Goal: Task Accomplishment & Management: Manage account settings

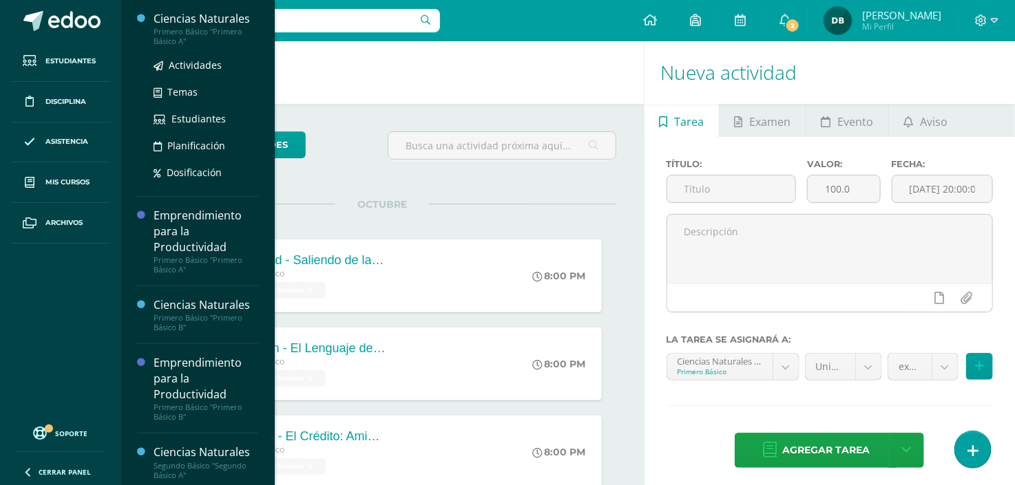
click at [177, 17] on div "Ciencias Naturales" at bounding box center [206, 19] width 105 height 16
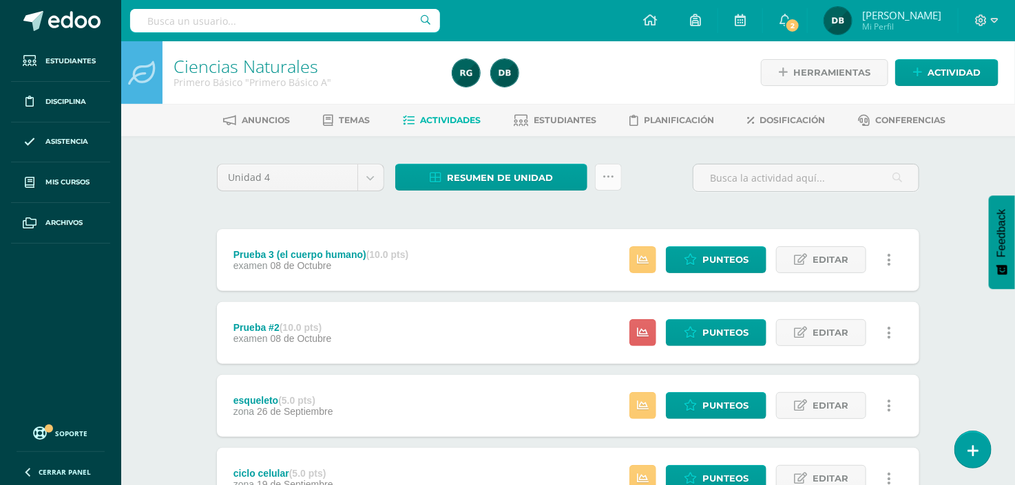
click at [616, 177] on link at bounding box center [608, 177] width 27 height 27
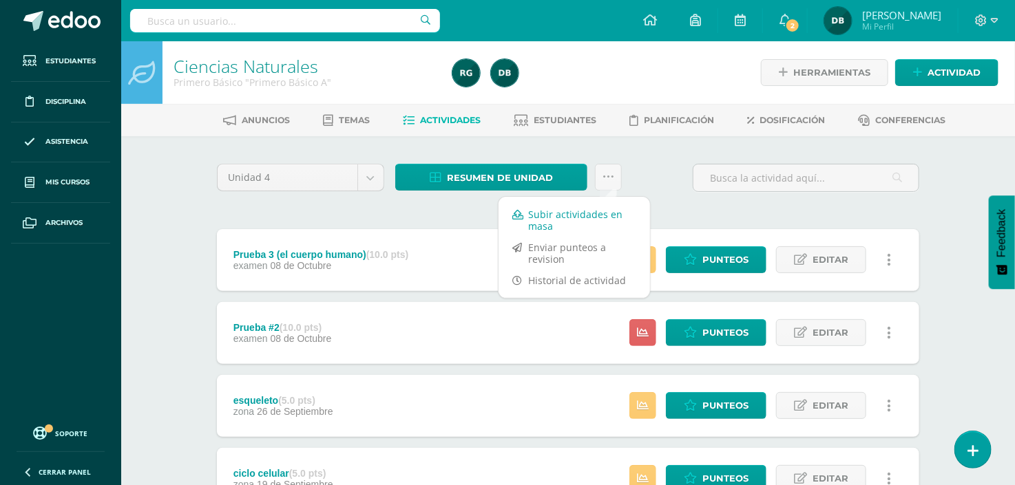
click at [606, 210] on link "Subir actividades en masa" at bounding box center [574, 220] width 151 height 33
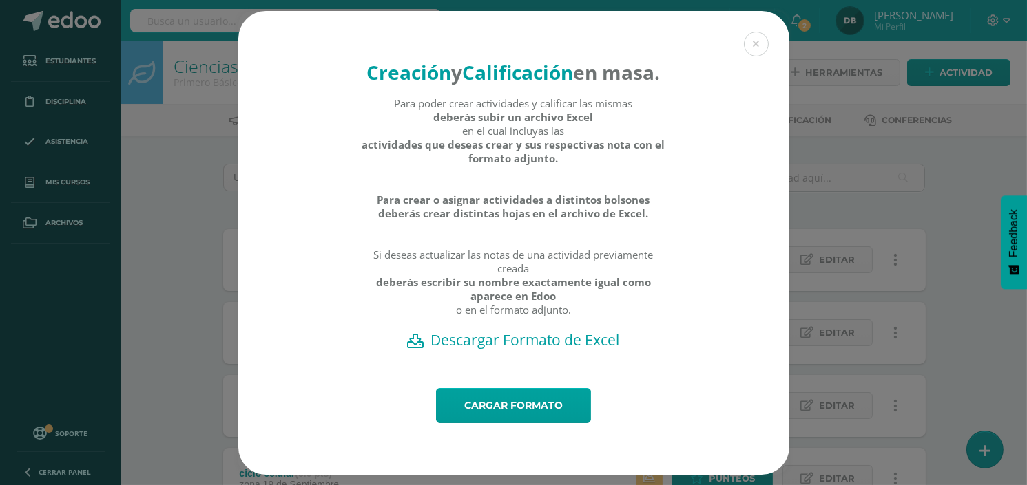
click at [590, 350] on h2 "Descargar Formato de Excel" at bounding box center [513, 340] width 503 height 19
click at [484, 419] on link "Cargar formato" at bounding box center [513, 405] width 155 height 35
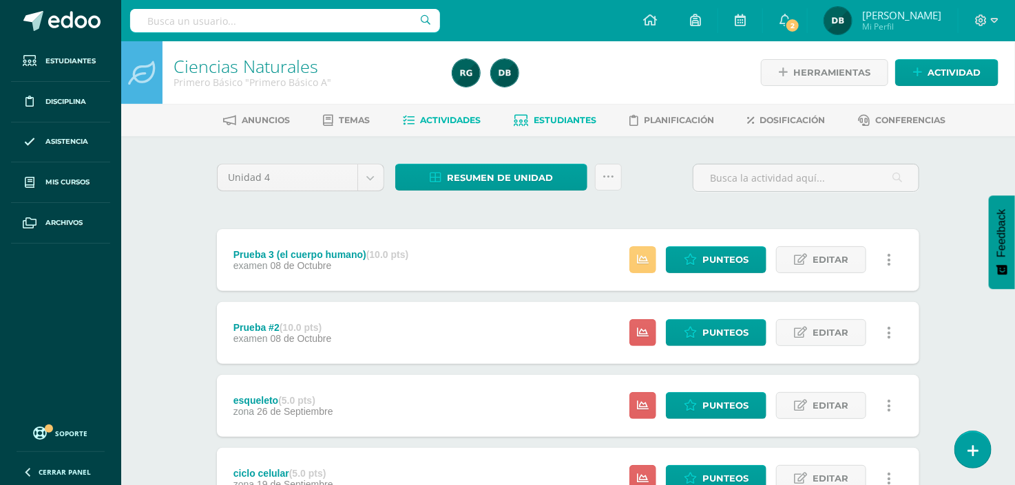
click at [569, 117] on span "Estudiantes" at bounding box center [565, 120] width 63 height 10
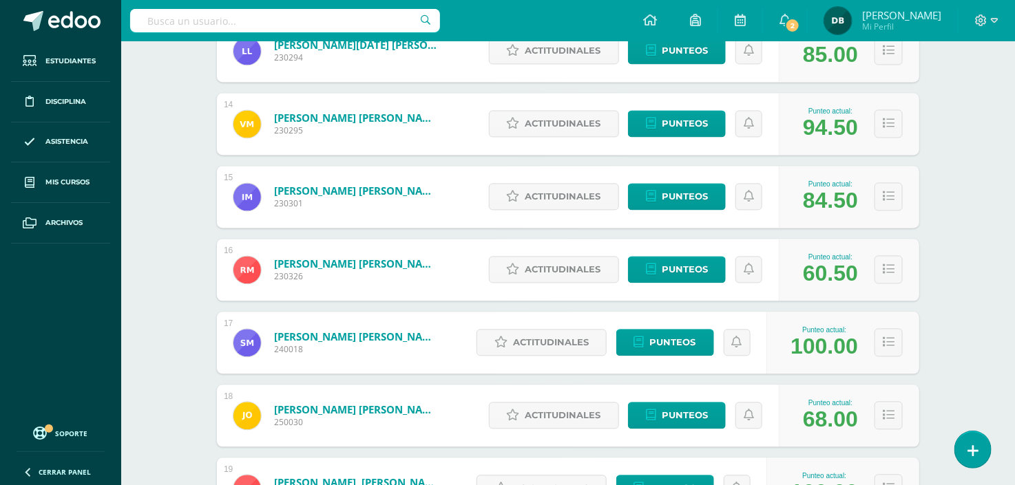
scroll to position [1107, 0]
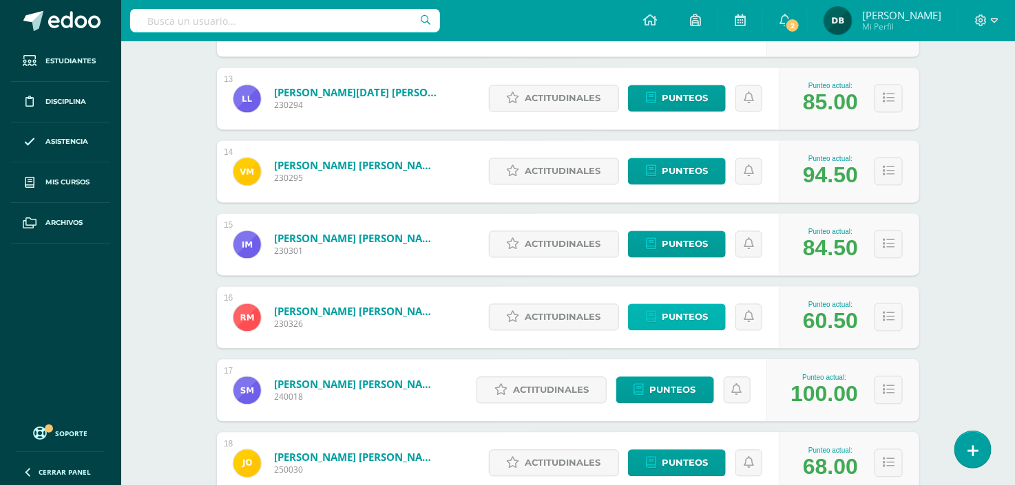
click at [680, 322] on span "Punteos" at bounding box center [685, 317] width 46 height 25
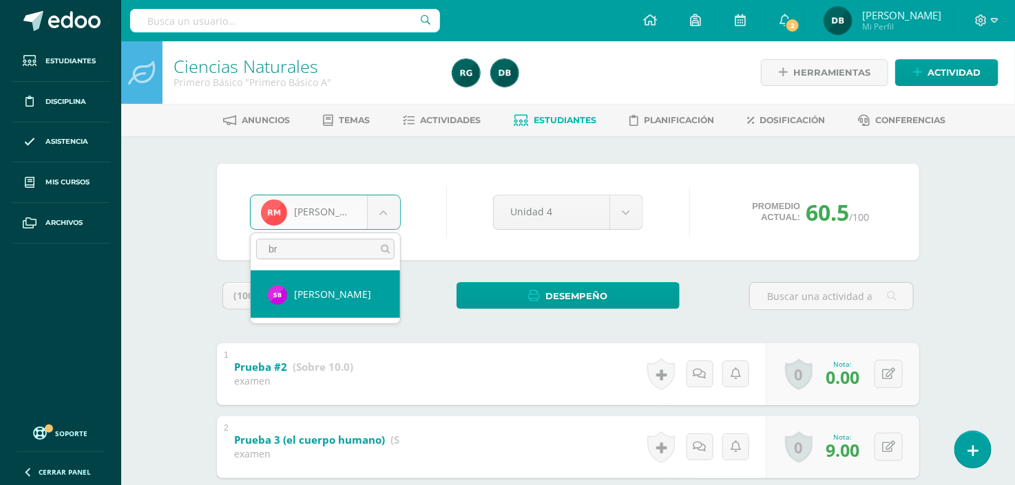
type input "br"
select select "209"
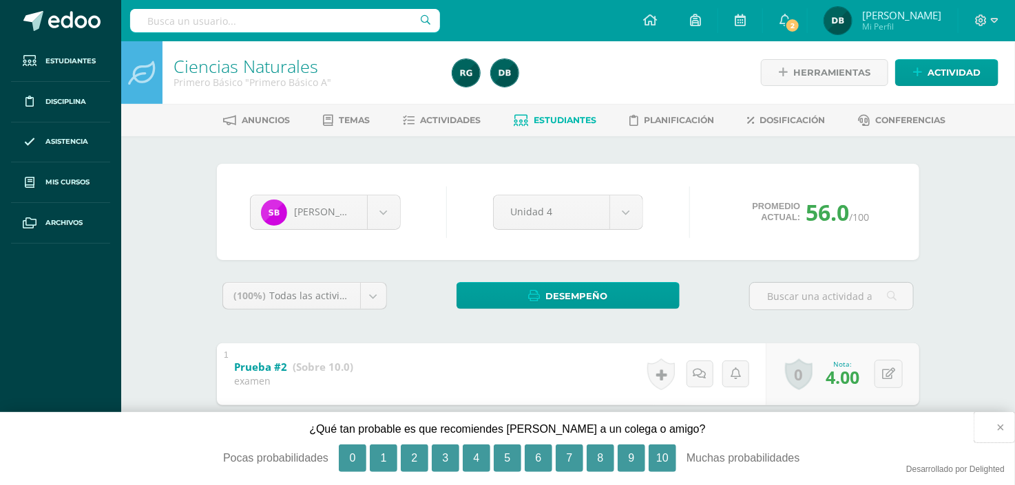
click at [1001, 425] on button "×" at bounding box center [994, 427] width 41 height 30
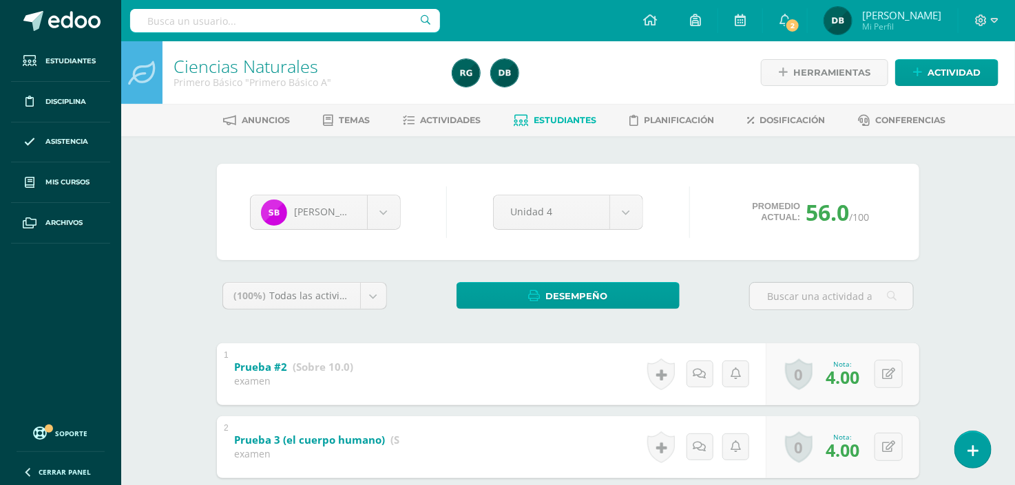
drag, startPoint x: 917, startPoint y: 198, endPoint x: 917, endPoint y: 175, distance: 22.7
click at [917, 175] on div "Sebastian Bran Madelin Aguilar Mateo Anleu Rocael Avila María Blandón Sebastian…" at bounding box center [568, 212] width 702 height 96
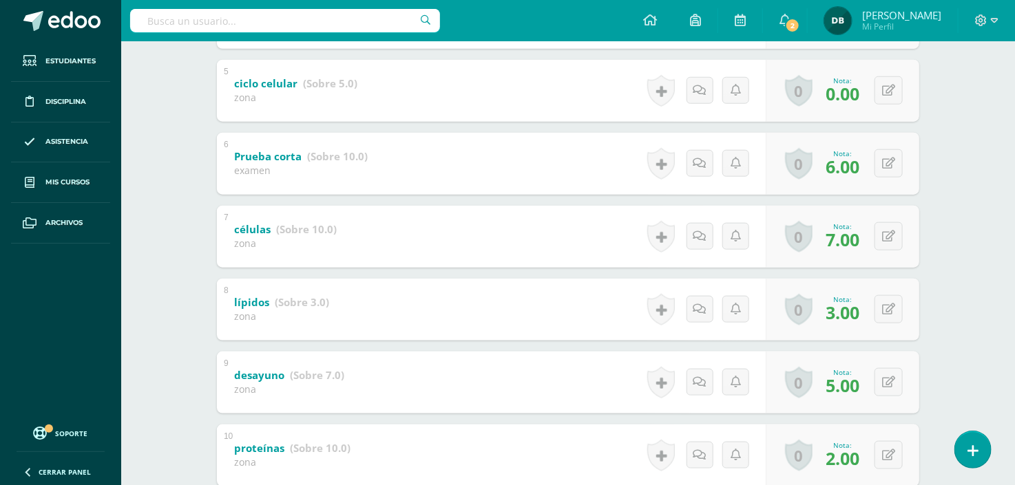
scroll to position [602, 0]
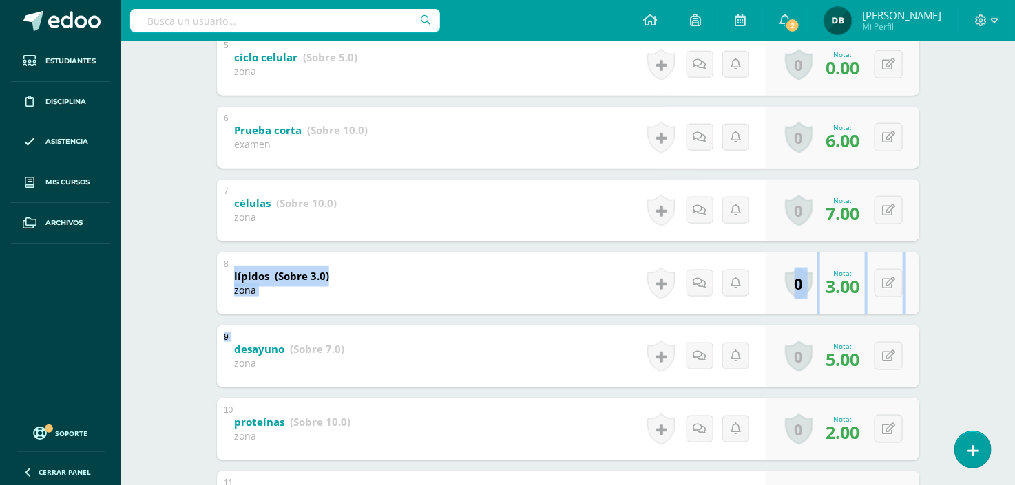
drag, startPoint x: 926, startPoint y: 358, endPoint x: 945, endPoint y: 271, distance: 89.0
click at [945, 271] on div "Sebastian Bran Madelin Aguilar Mateo Anleu Rocael Avila María Blandón Sebastian…" at bounding box center [567, 189] width 757 height 1310
drag, startPoint x: 945, startPoint y: 271, endPoint x: 959, endPoint y: 286, distance: 20.0
click at [959, 286] on div "Ciencias Naturales Primero Básico "Primero Básico A" Herramientas Detalle de as…" at bounding box center [568, 141] width 894 height 1405
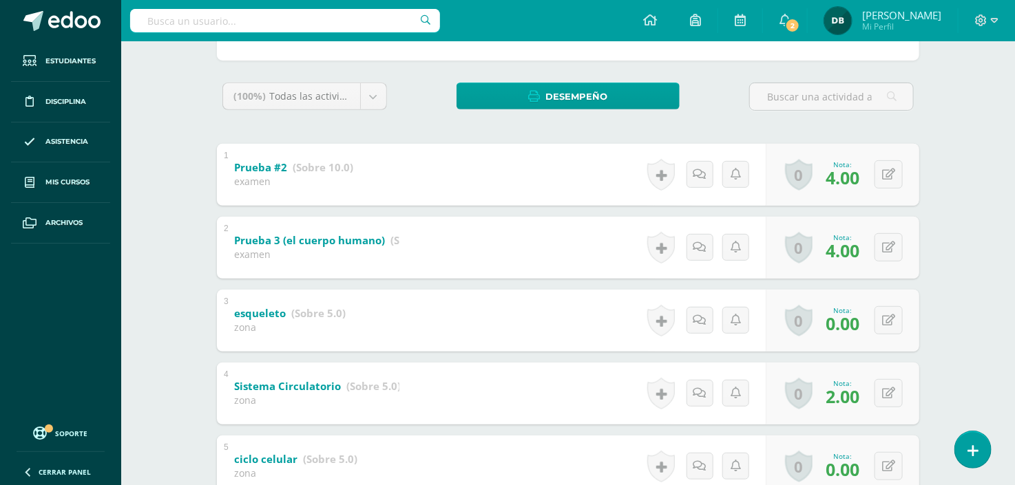
scroll to position [0, 0]
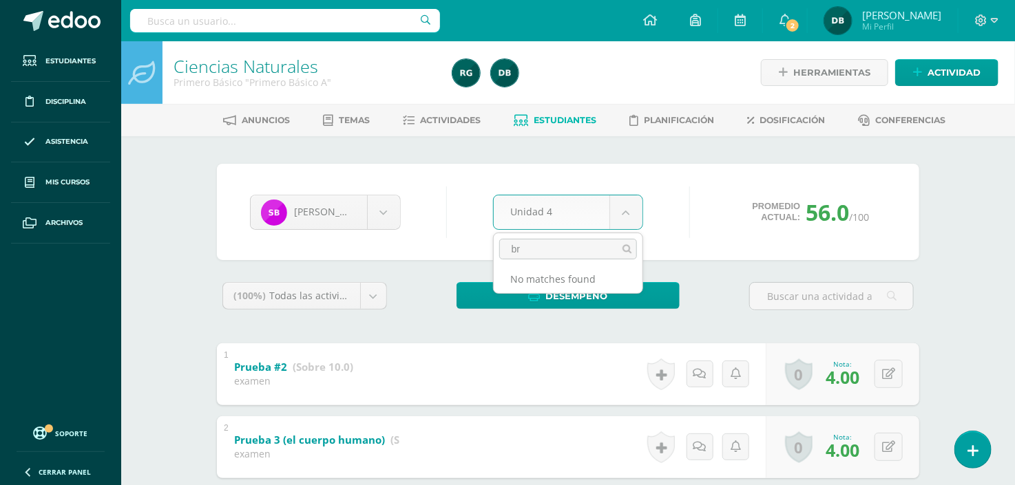
type input "b"
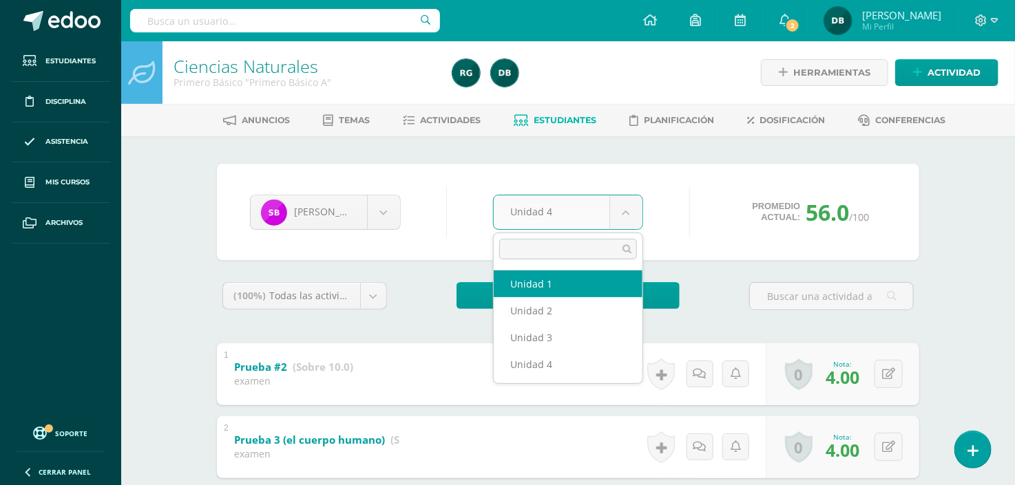
select select "Unidad 1"
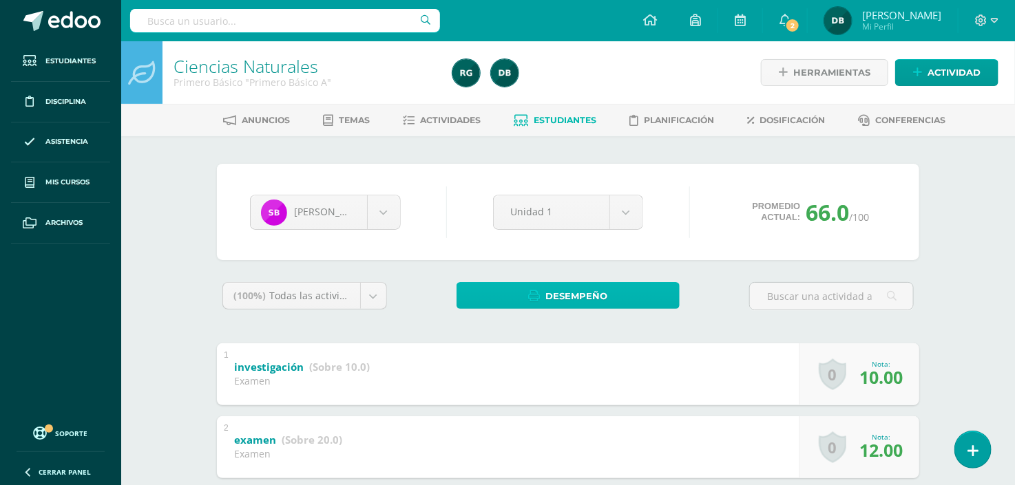
click at [587, 289] on span "Desempeño" at bounding box center [577, 296] width 62 height 25
click at [666, 221] on div "Sebastian Bran Madelin Aguilar Mateo Anleu Rocael Avila María Blandón Sebastian…" at bounding box center [567, 212] width 647 height 52
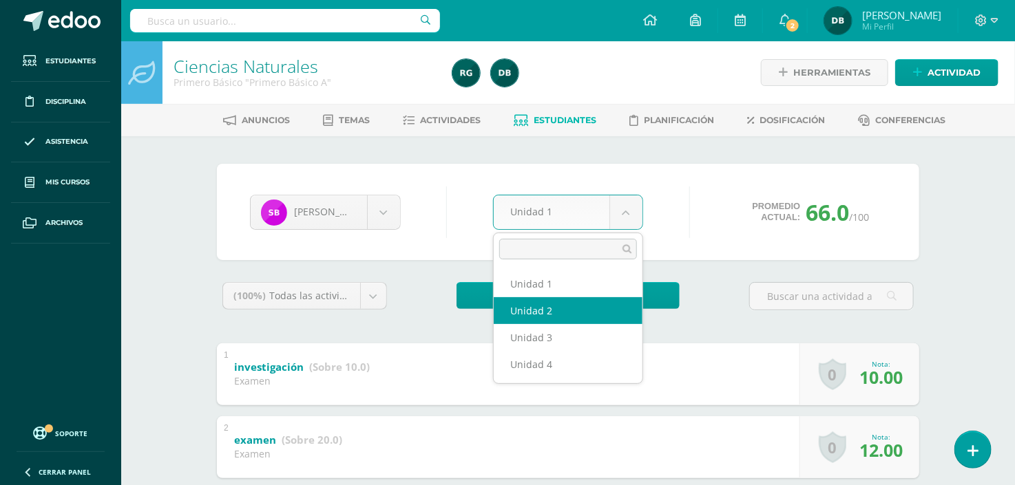
select select "Unidad 2"
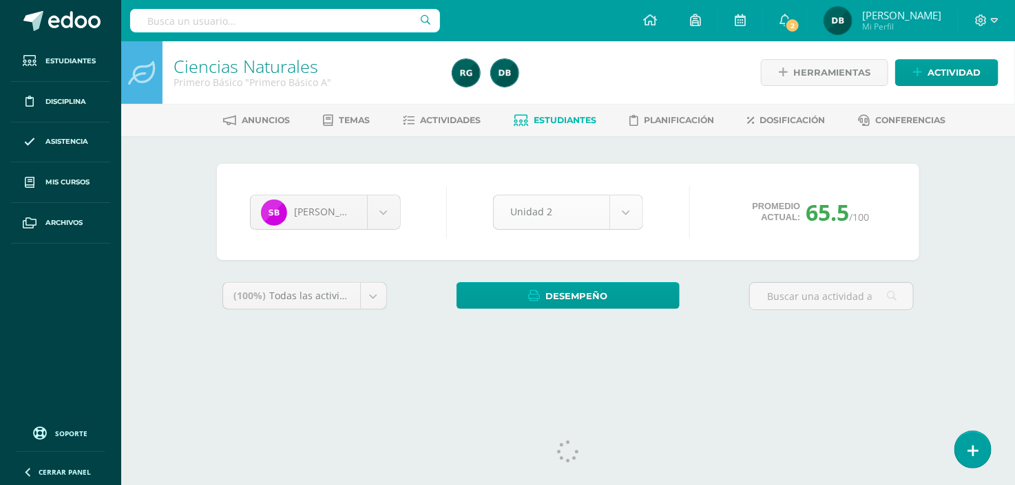
click at [627, 211] on body "Estudiantes Disciplina Asistencia Mis cursos Archivos Soporte Ayuda Reportar un…" at bounding box center [507, 185] width 1015 height 371
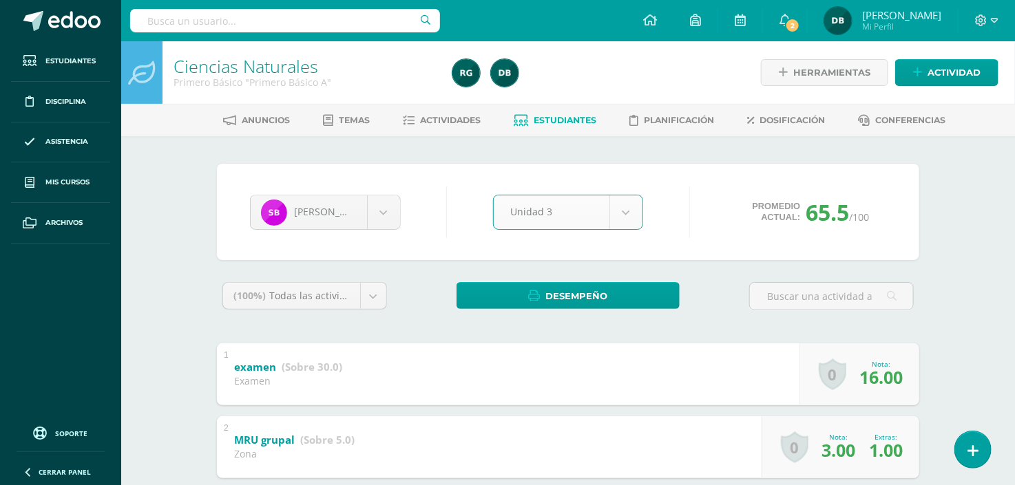
select select "Unidad 3"
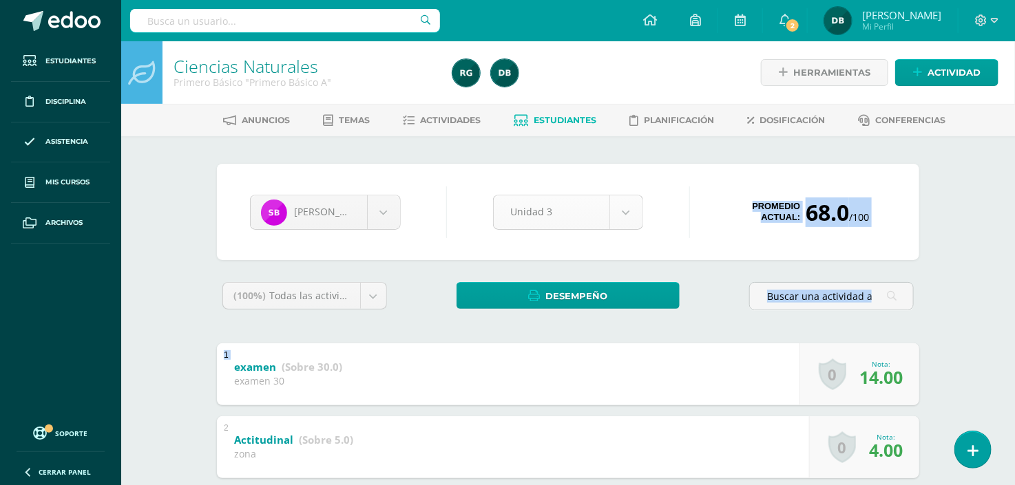
drag, startPoint x: 0, startPoint y: 0, endPoint x: 552, endPoint y: 202, distance: 587.6
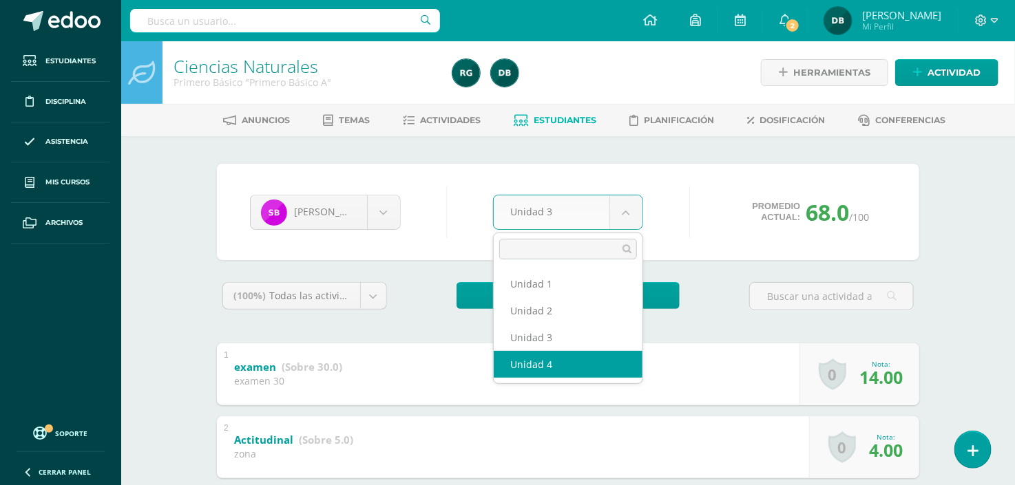
select select "Unidad 4"
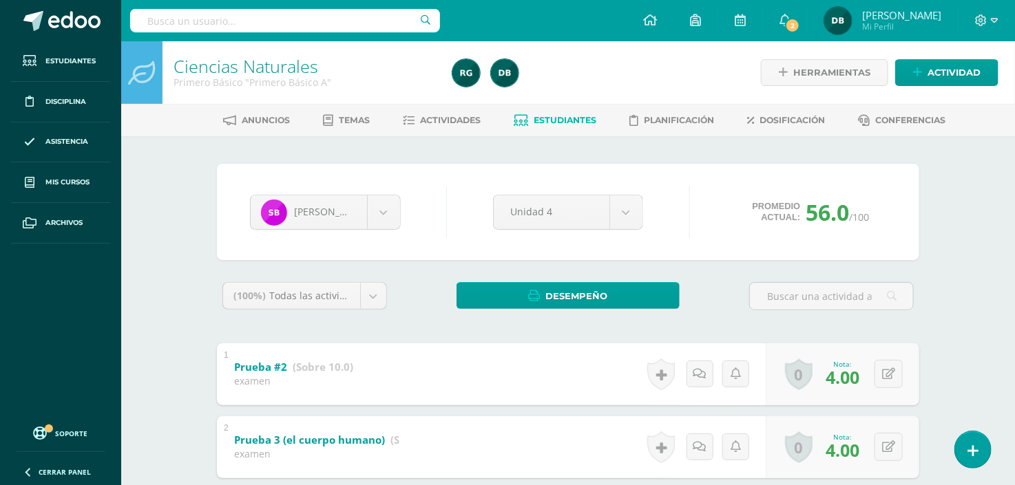
scroll to position [189, 0]
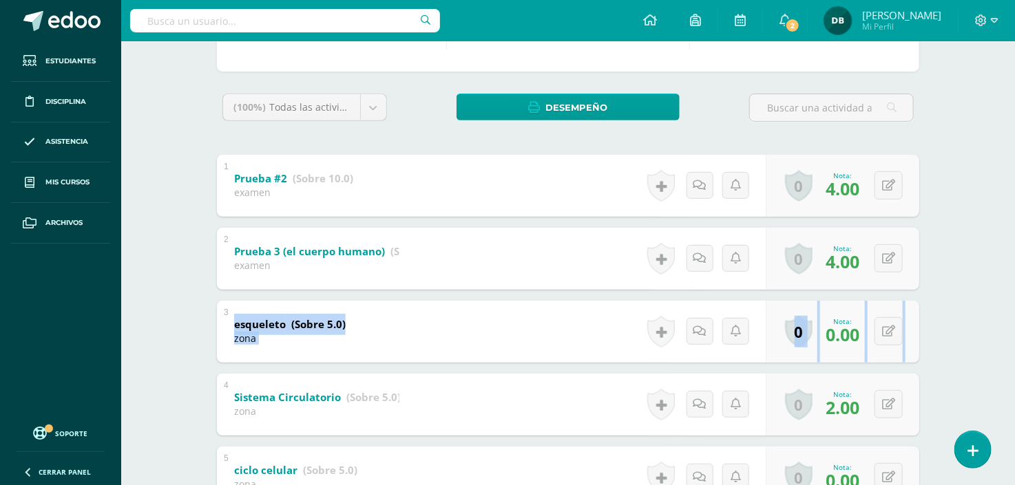
drag, startPoint x: 656, startPoint y: 325, endPoint x: 665, endPoint y: 291, distance: 34.7
click at [970, 274] on div "Ciencias Naturales Primero Básico "Primero Básico A" Herramientas Detalle de as…" at bounding box center [568, 407] width 894 height 1108
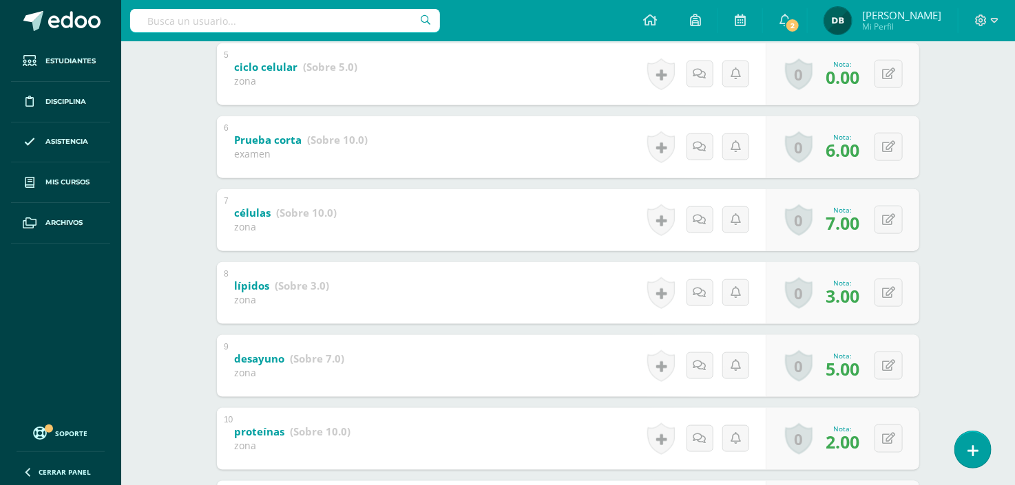
scroll to position [617, 0]
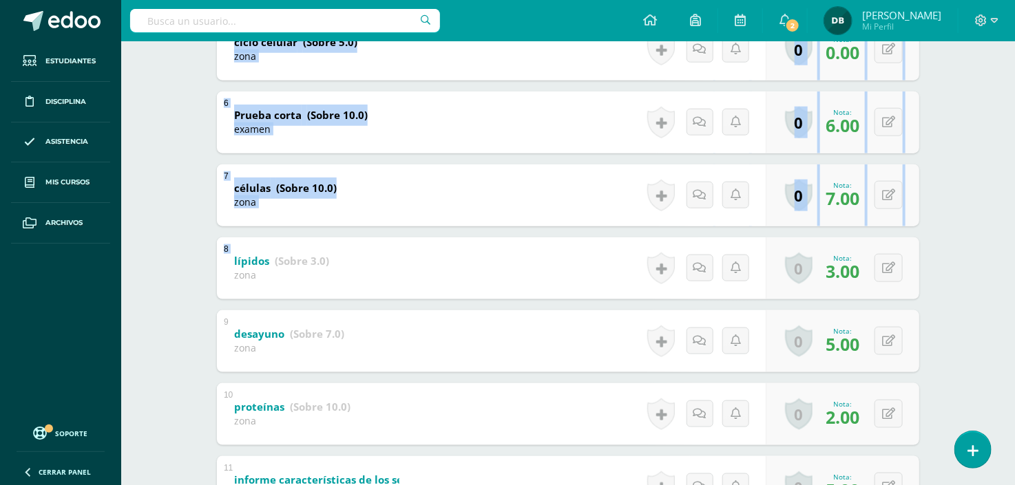
drag, startPoint x: 948, startPoint y: 260, endPoint x: 997, endPoint y: 76, distance: 190.9
click at [997, 76] on div "Ciencias Naturales Primero Básico "Primero Básico A" Herramientas Detalle de as…" at bounding box center [568, 126] width 894 height 1405
drag, startPoint x: 997, startPoint y: 76, endPoint x: 987, endPoint y: 185, distance: 109.3
click at [987, 185] on div "Ciencias Naturales Primero Básico "Primero Básico A" Herramientas Detalle de as…" at bounding box center [568, 126] width 894 height 1405
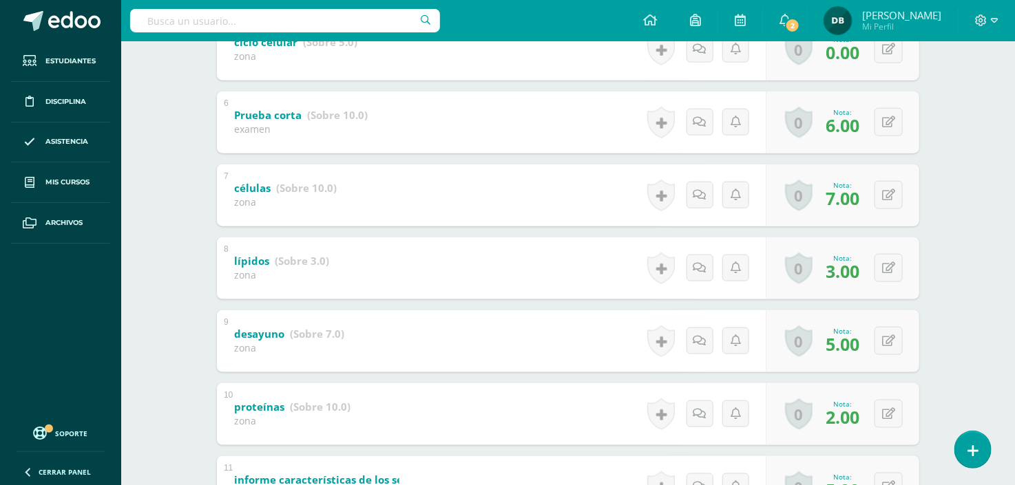
scroll to position [0, 0]
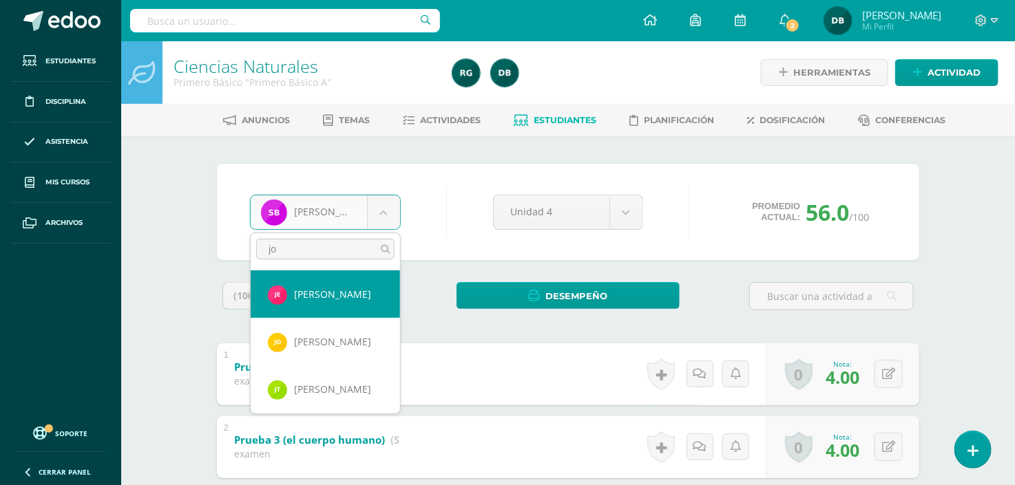
type input "jo"
select select "1228"
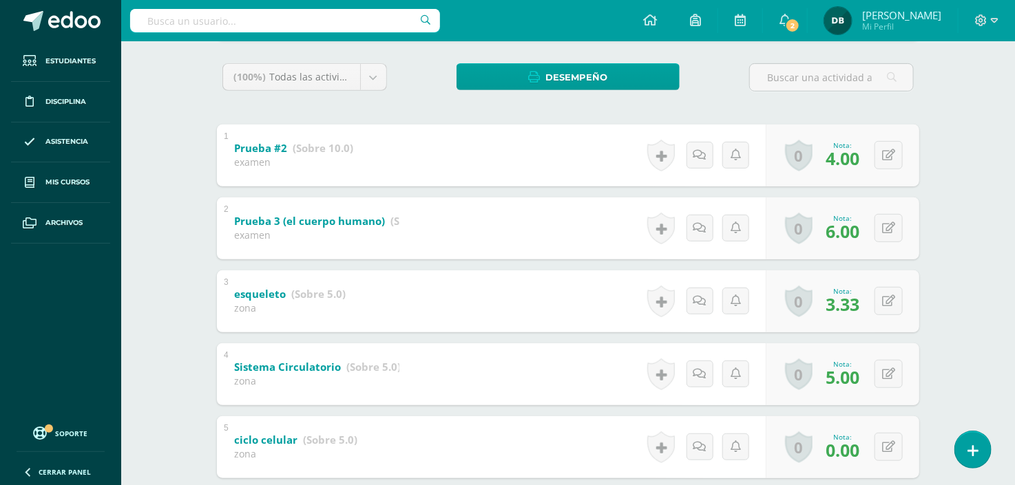
scroll to position [194, 0]
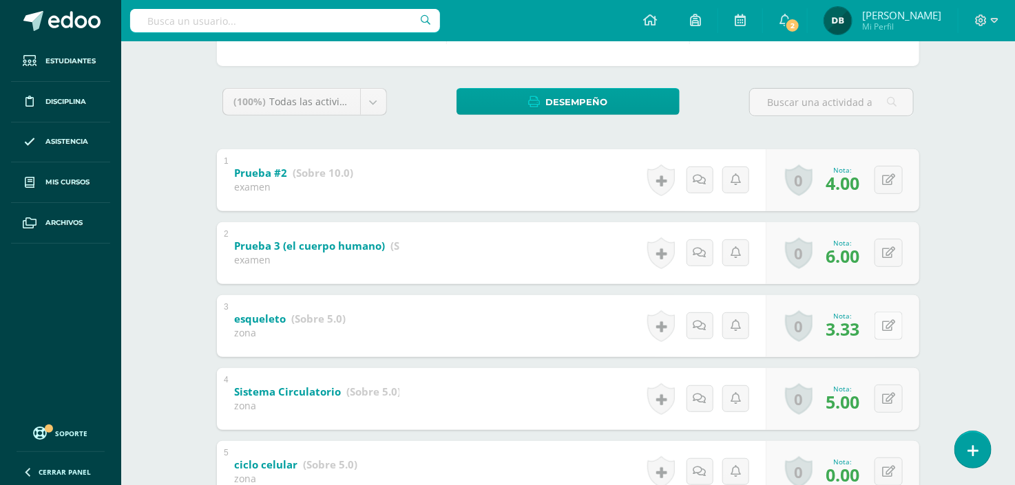
click at [888, 333] on button at bounding box center [889, 326] width 28 height 28
type input "3"
click at [855, 331] on icon at bounding box center [861, 331] width 12 height 12
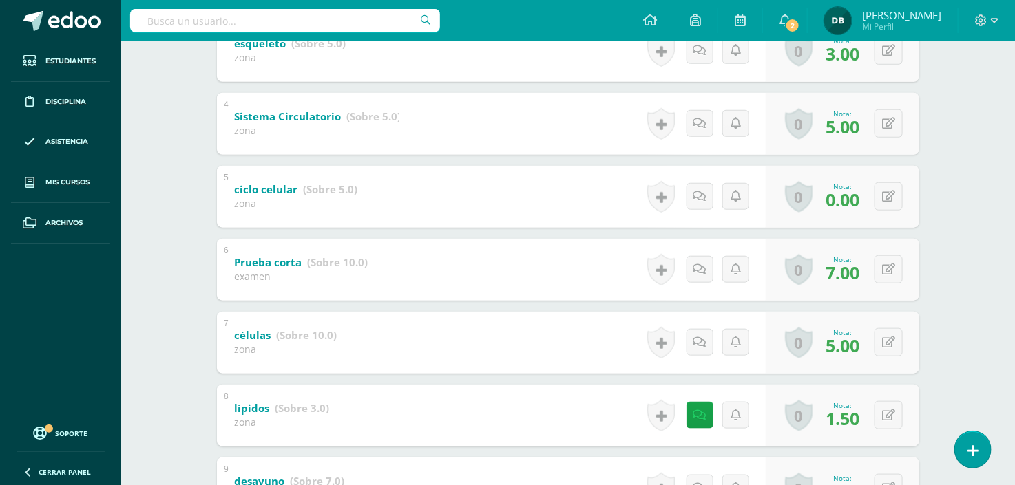
scroll to position [494, 0]
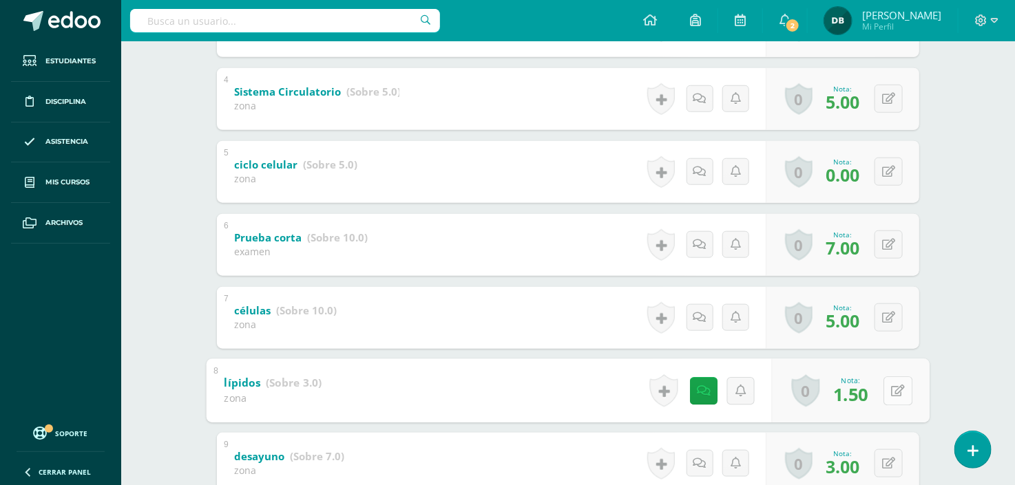
click at [892, 394] on icon at bounding box center [899, 391] width 14 height 12
type input "2"
click at [864, 401] on link at bounding box center [862, 396] width 28 height 28
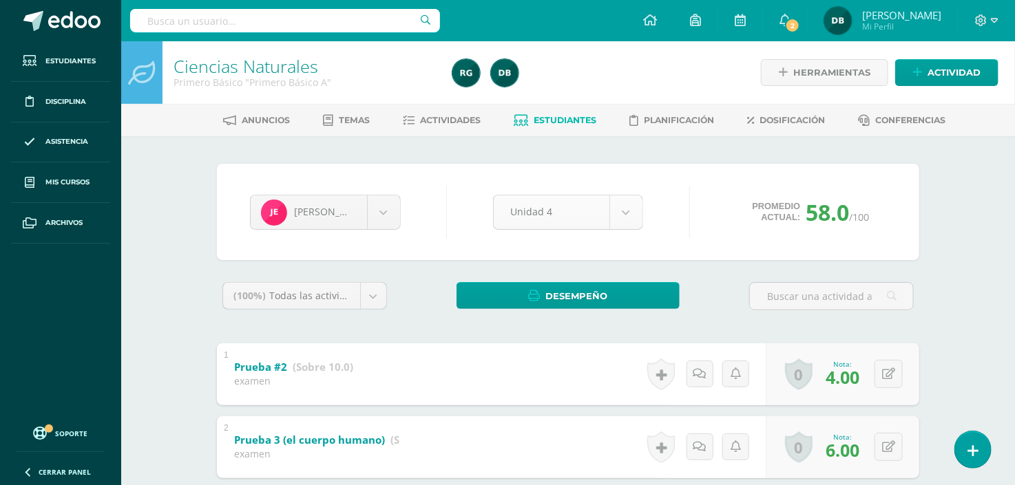
select select "Unidad 1"
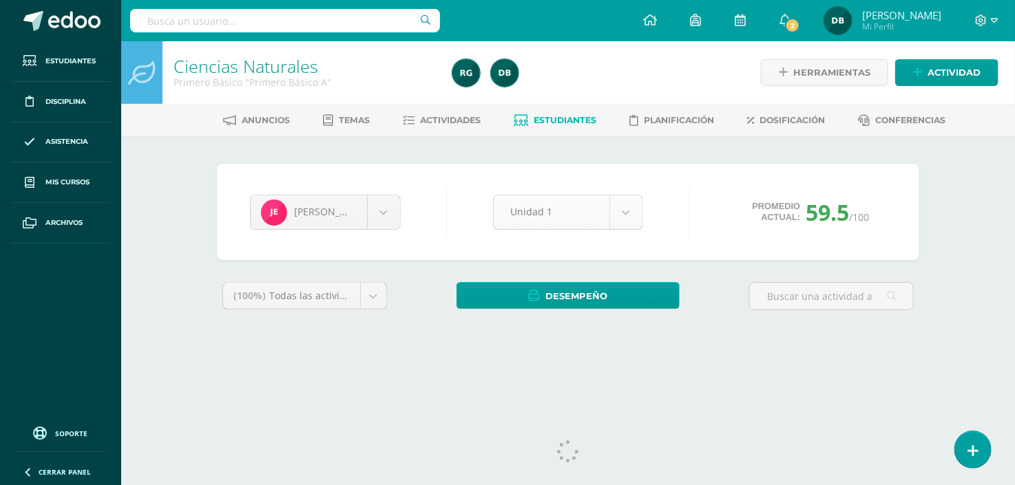
click at [630, 216] on body "Estudiantes Disciplina Asistencia Mis cursos Archivos Soporte Ayuda Reportar un…" at bounding box center [507, 185] width 1015 height 371
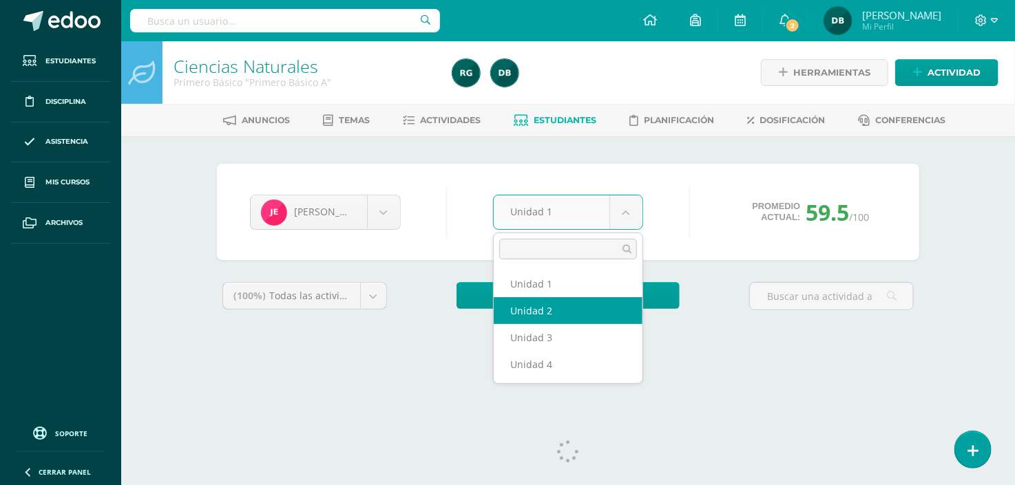
select select "Unidad 2"
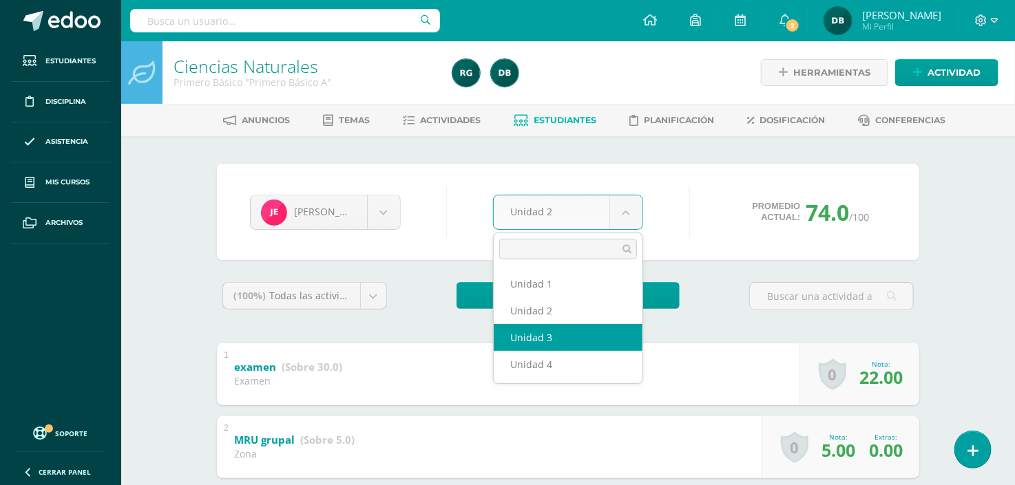
select select "Unidad 3"
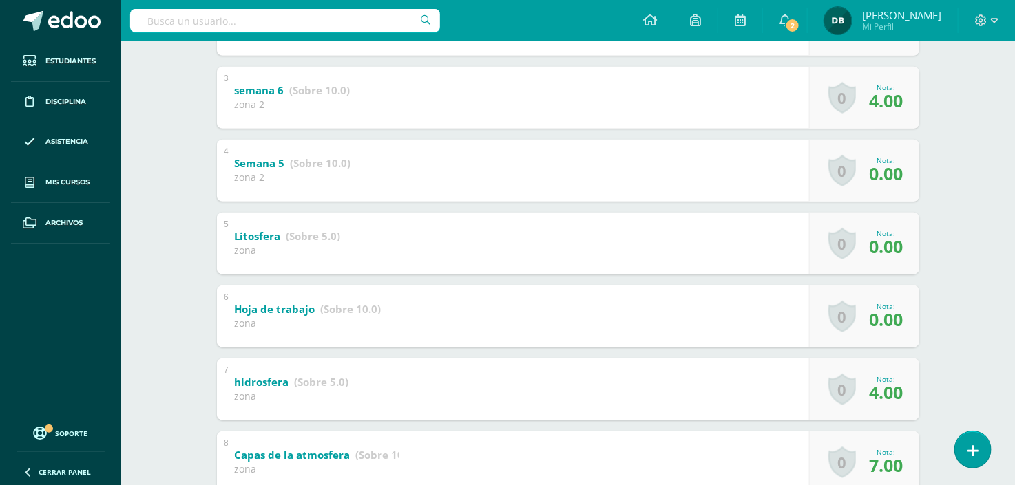
scroll to position [662, 0]
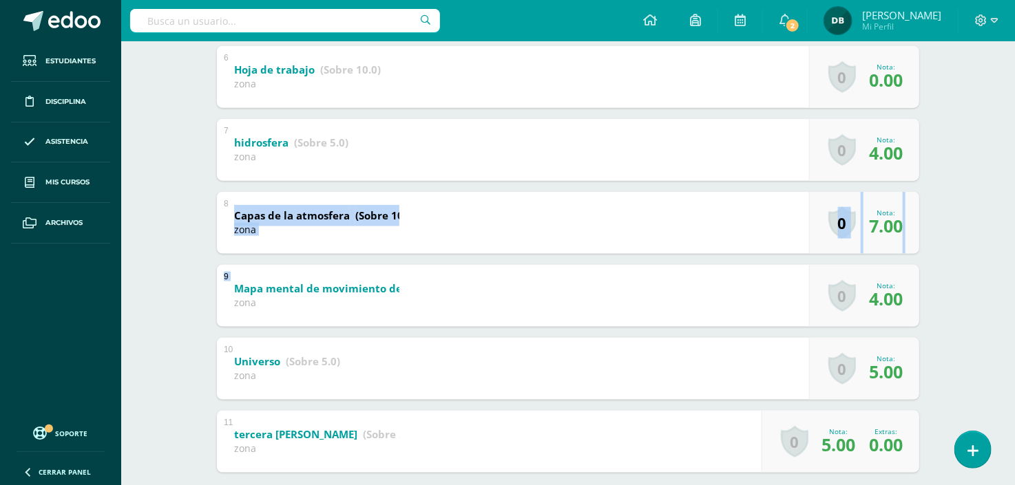
drag, startPoint x: 645, startPoint y: 297, endPoint x: 669, endPoint y: 244, distance: 57.6
click at [669, 244] on div "1 examen (Sobre 30.0) examen 30 Nota 9.00 0 Logros Logros obtenidos Aún no hay …" at bounding box center [568, 77] width 702 height 792
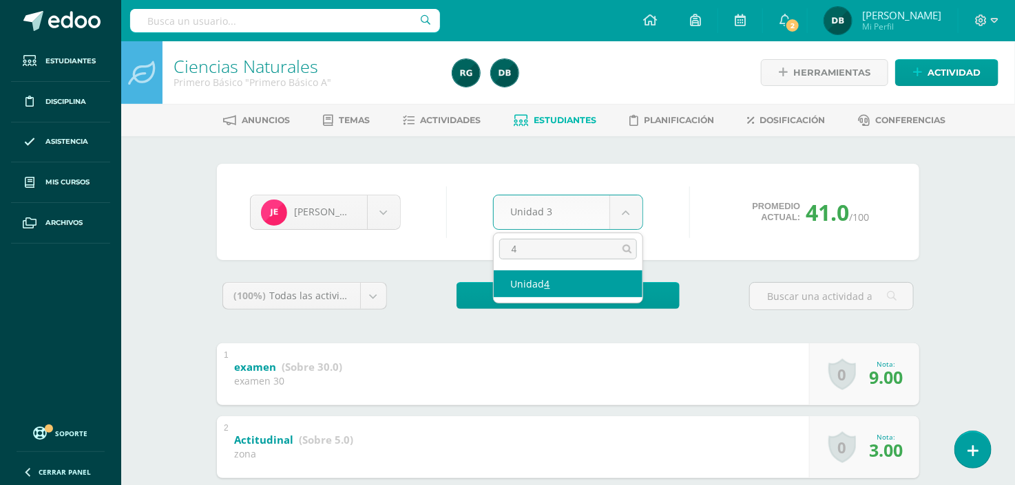
type input "4"
select select "Unidad 4"
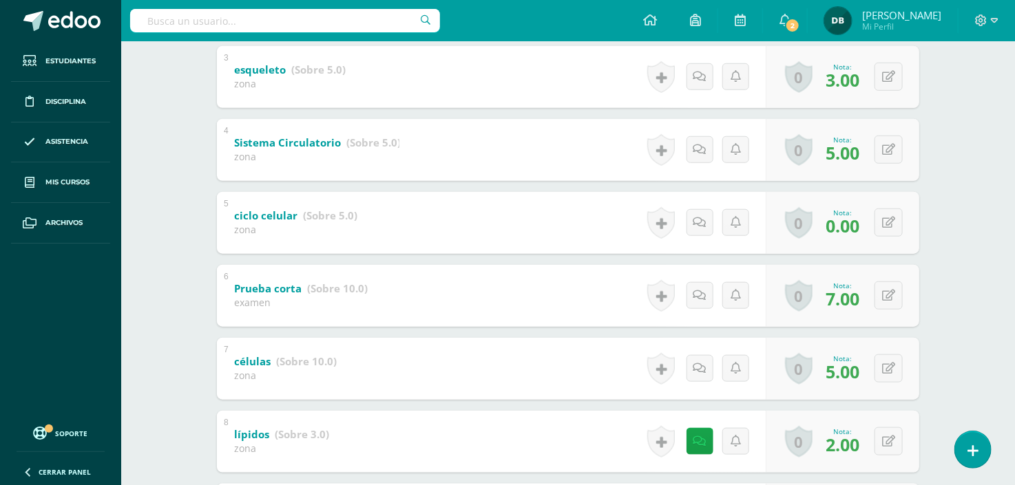
scroll to position [469, 0]
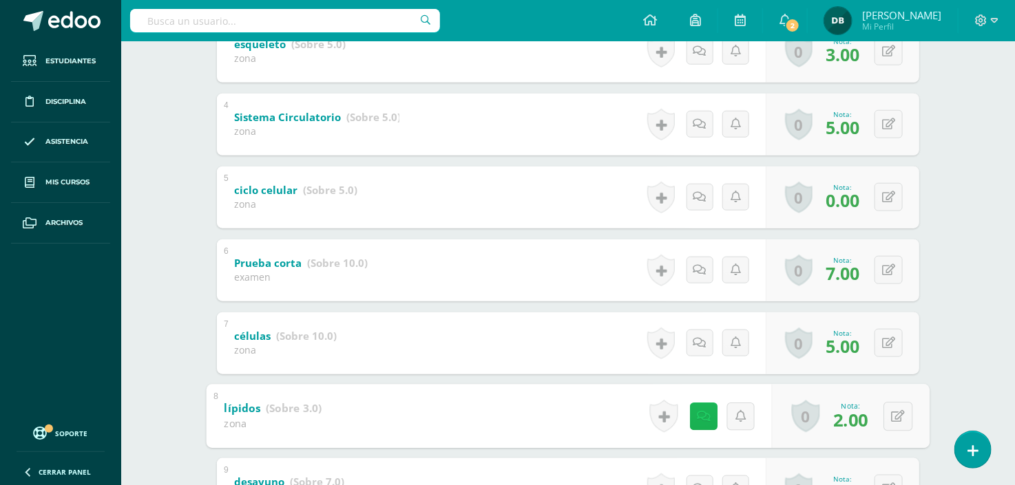
click at [693, 418] on link at bounding box center [704, 417] width 28 height 28
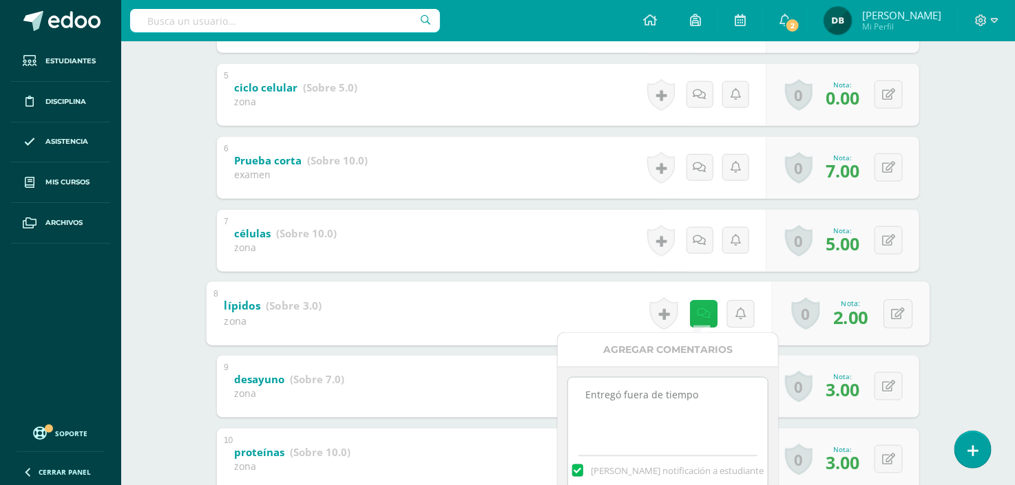
scroll to position [596, 0]
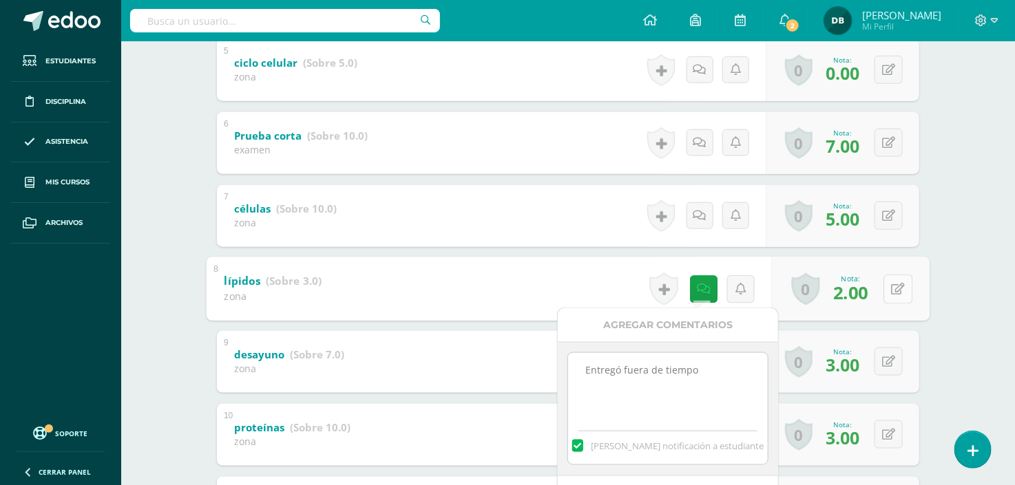
click at [897, 291] on icon at bounding box center [899, 289] width 14 height 12
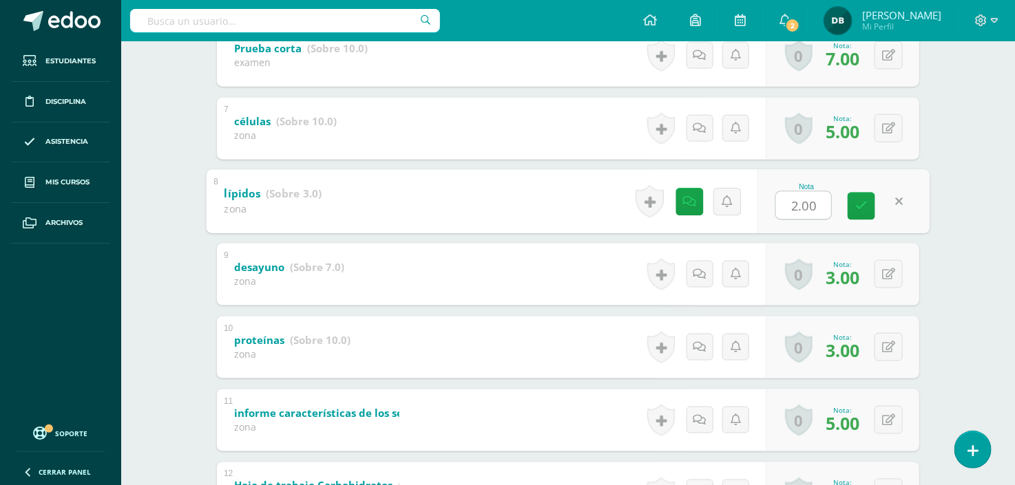
scroll to position [959, 0]
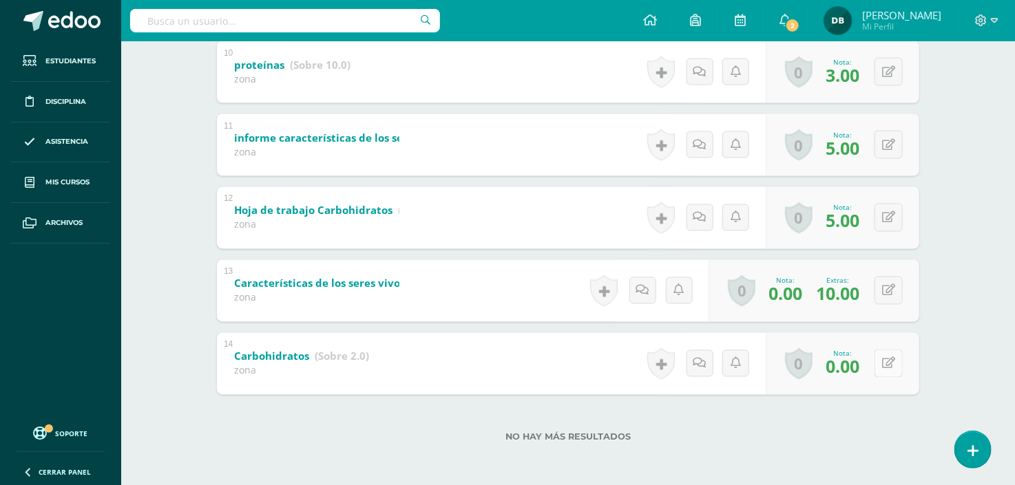
click at [890, 362] on button at bounding box center [889, 364] width 28 height 28
type input "2"
click at [890, 367] on button at bounding box center [898, 364] width 29 height 29
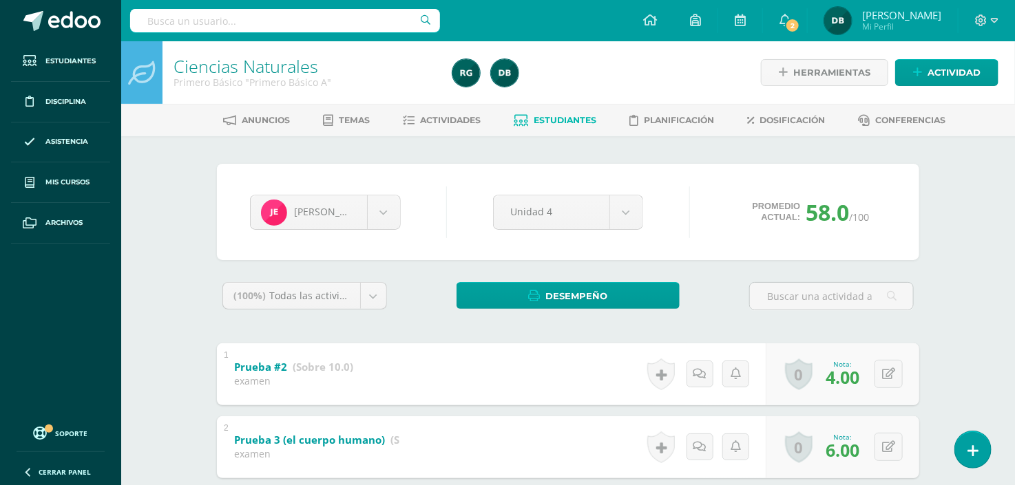
drag, startPoint x: 906, startPoint y: 278, endPoint x: 783, endPoint y: 311, distance: 127.6
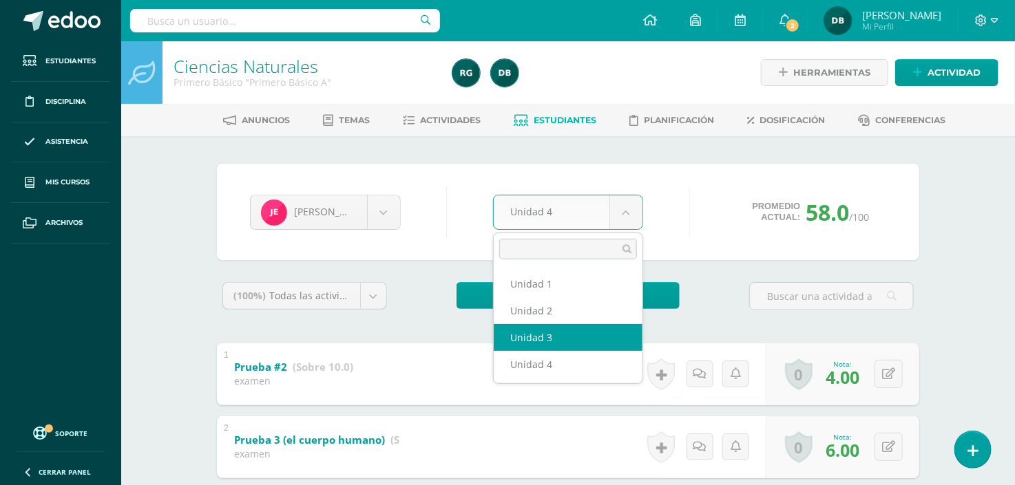
select select "Unidad 3"
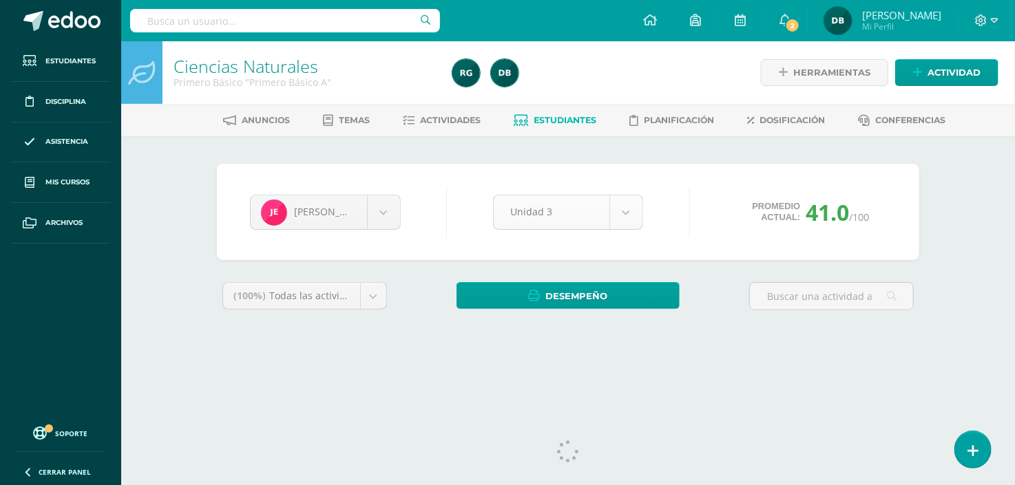
click at [631, 202] on body "Estudiantes Disciplina Asistencia Mis cursos Archivos Soporte Ayuda Reportar un…" at bounding box center [507, 185] width 1015 height 371
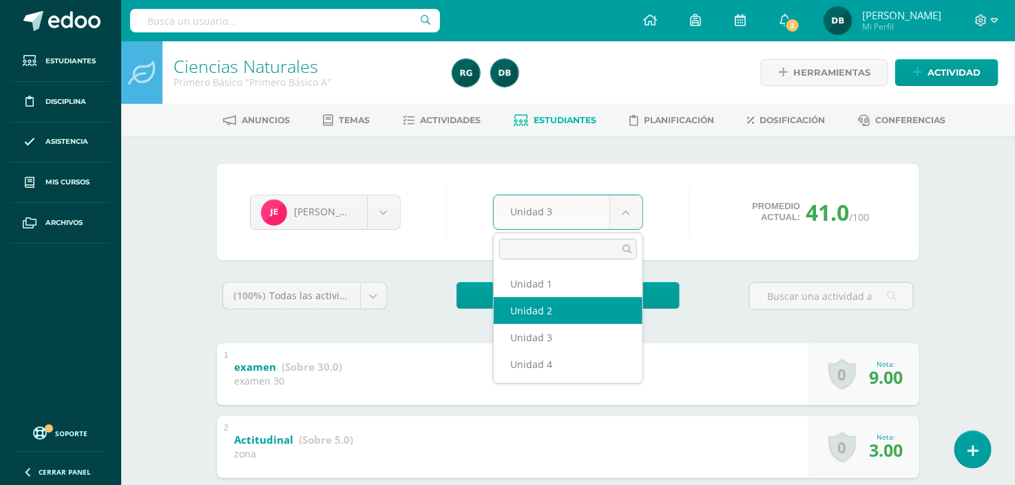
select select "Unidad 2"
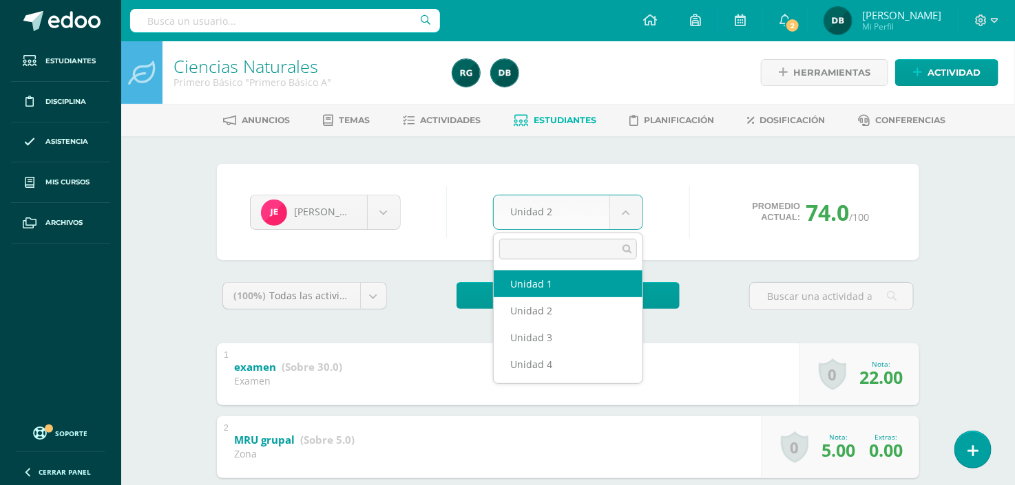
select select "Unidad 1"
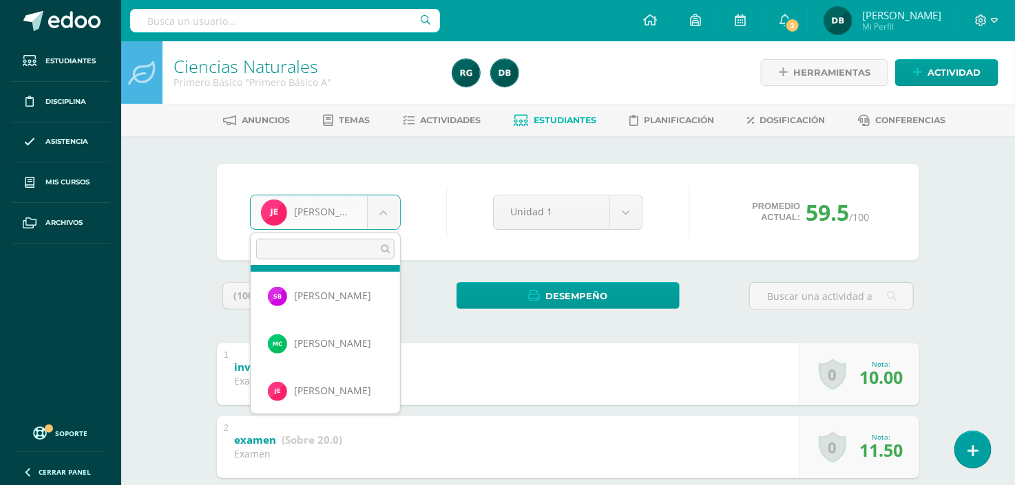
scroll to position [147, 0]
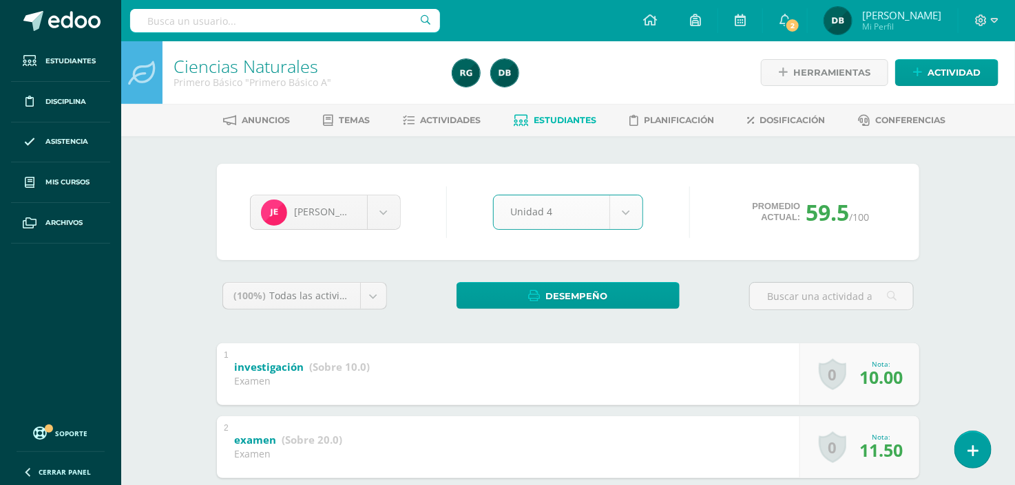
select select "Unidad 4"
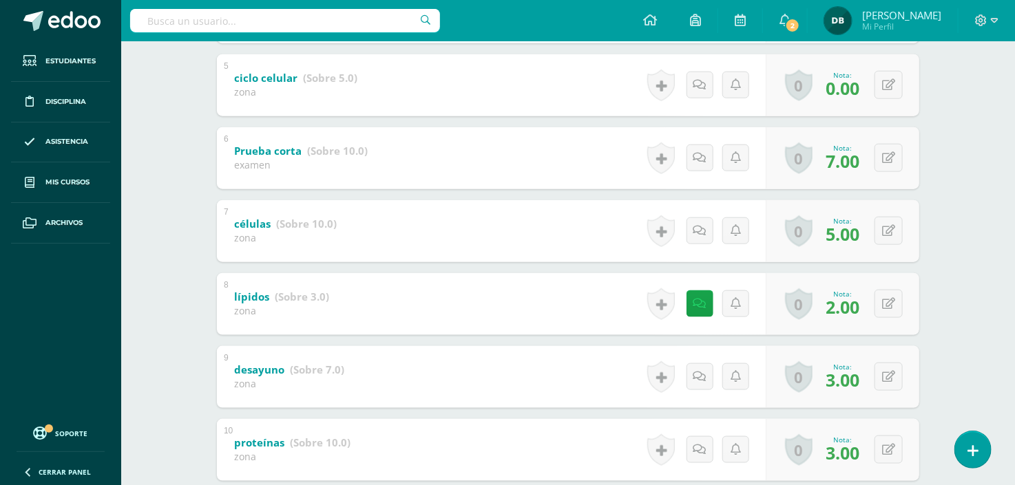
scroll to position [607, 0]
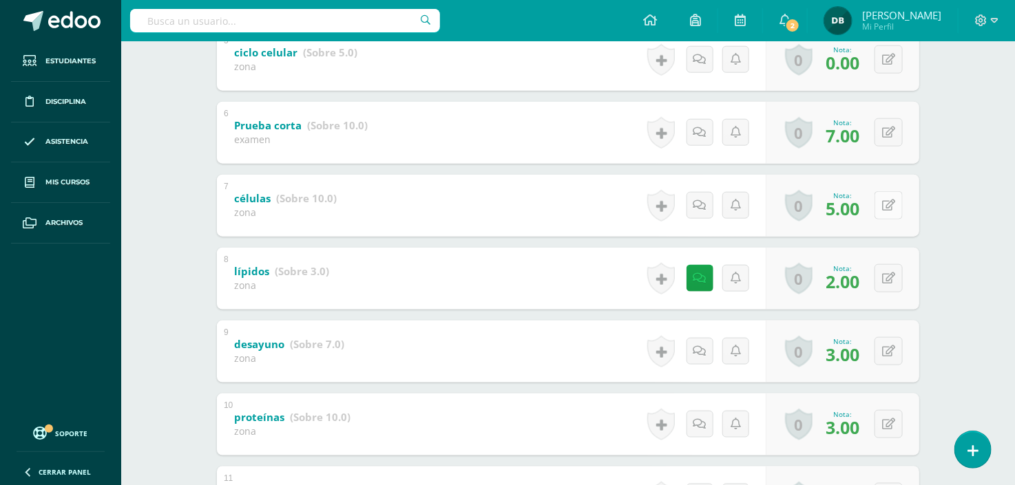
click at [896, 211] on button at bounding box center [889, 205] width 28 height 28
click at [822, 139] on div "Nota: 7.00" at bounding box center [842, 133] width 45 height 30
click at [885, 201] on button at bounding box center [889, 205] width 28 height 28
click at [885, 201] on link at bounding box center [889, 205] width 27 height 27
click at [903, 201] on icon at bounding box center [899, 206] width 14 height 12
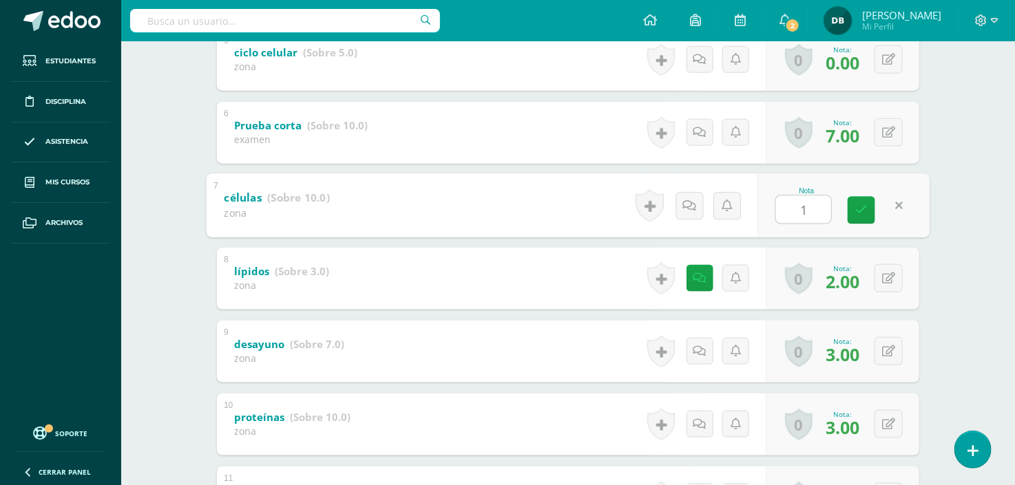
type input "10"
click at [868, 211] on link at bounding box center [862, 210] width 28 height 28
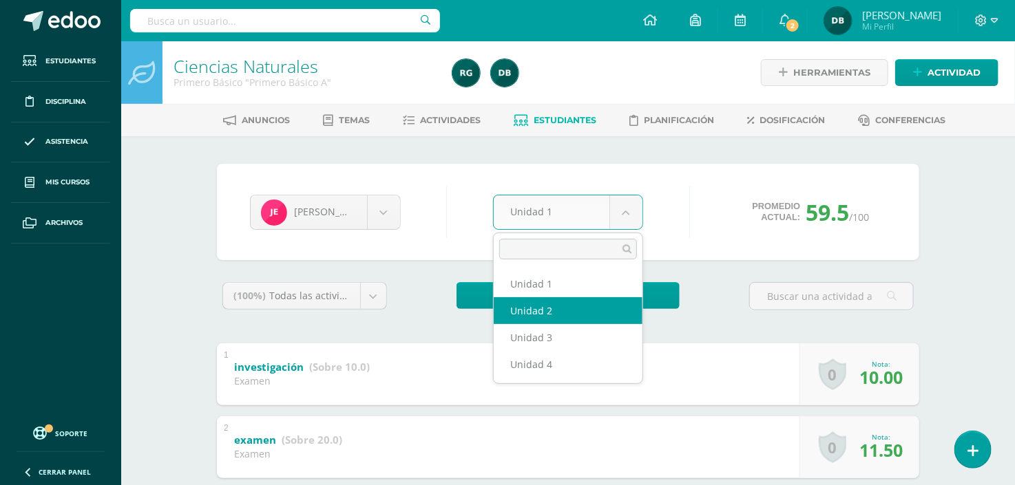
select select "Unidad 2"
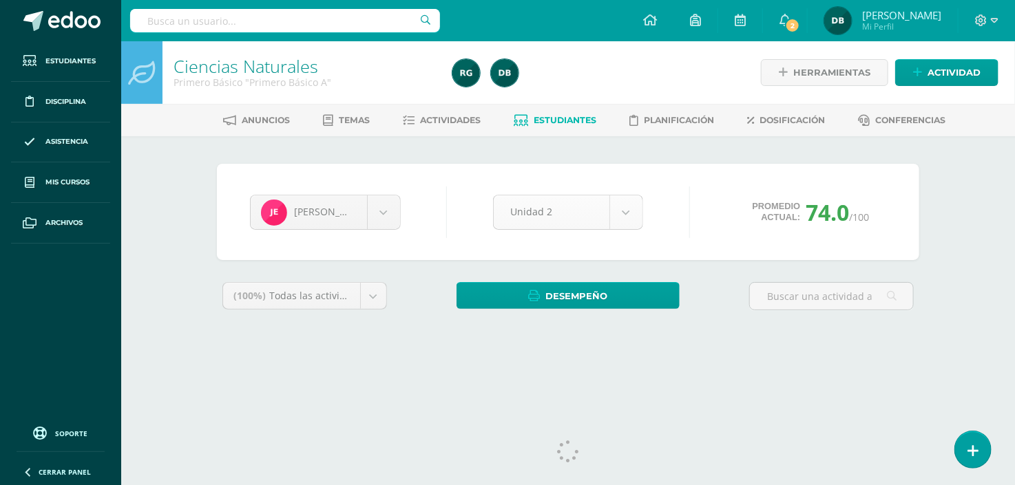
click at [636, 219] on body "Estudiantes Disciplina Asistencia Mis cursos Archivos Soporte Ayuda Reportar un…" at bounding box center [507, 185] width 1015 height 371
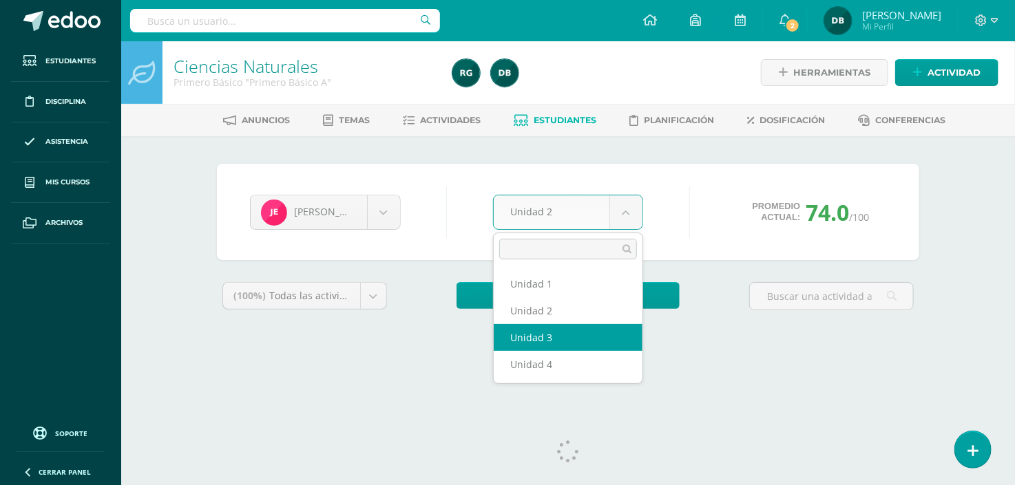
select select "Unidad 3"
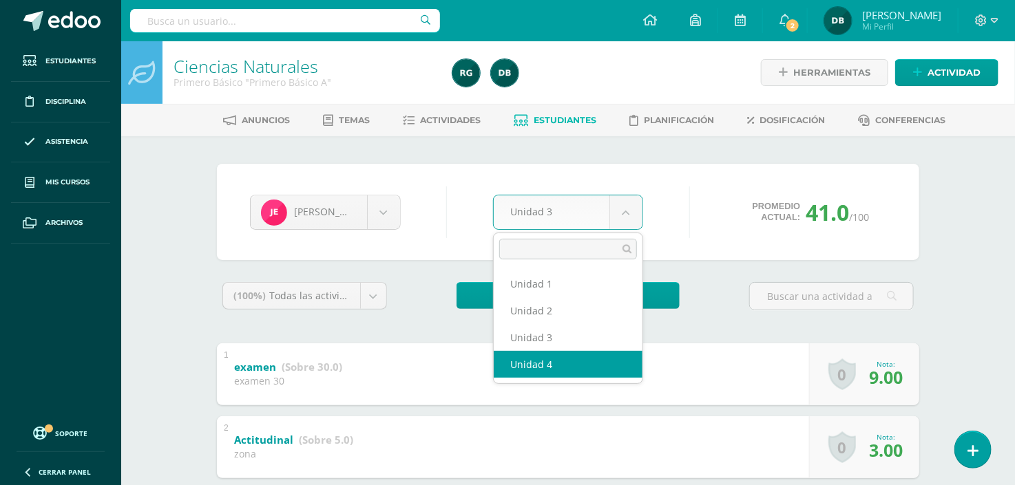
select select "Unidad 4"
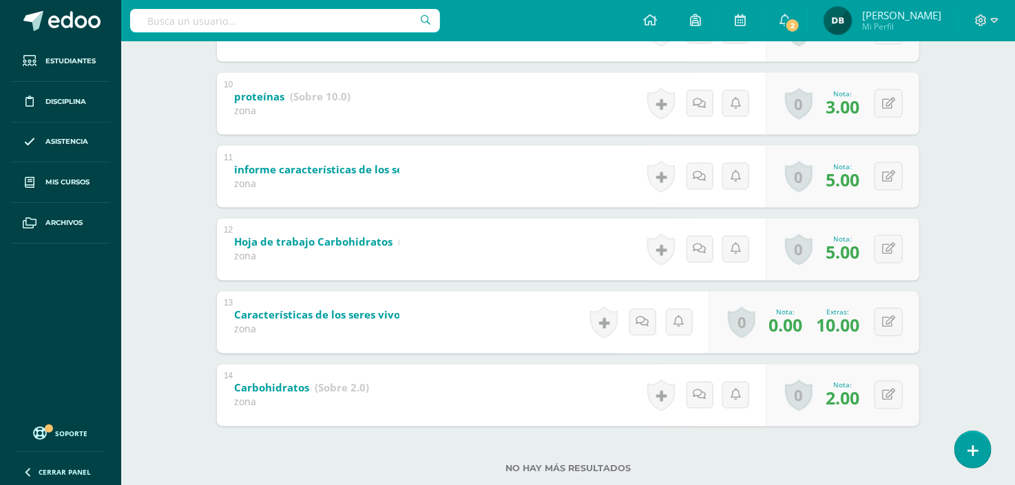
scroll to position [954, 0]
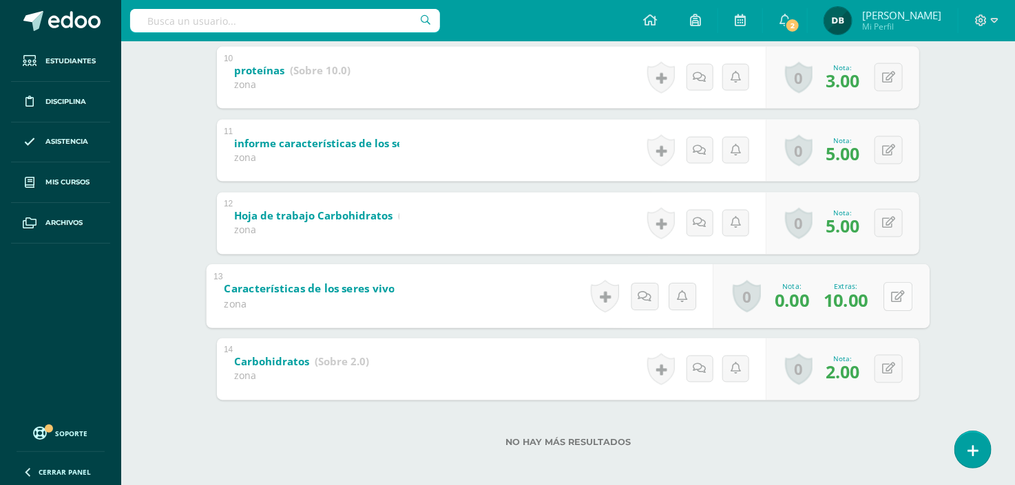
click at [892, 299] on icon at bounding box center [899, 297] width 14 height 12
type input "2"
click at [861, 297] on icon at bounding box center [861, 301] width 12 height 12
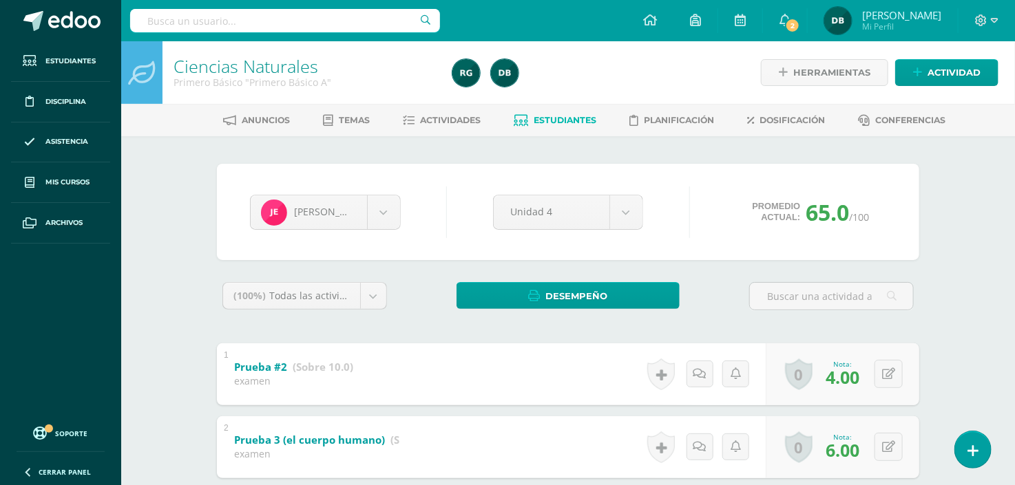
click at [541, 118] on span "Estudiantes" at bounding box center [565, 120] width 63 height 10
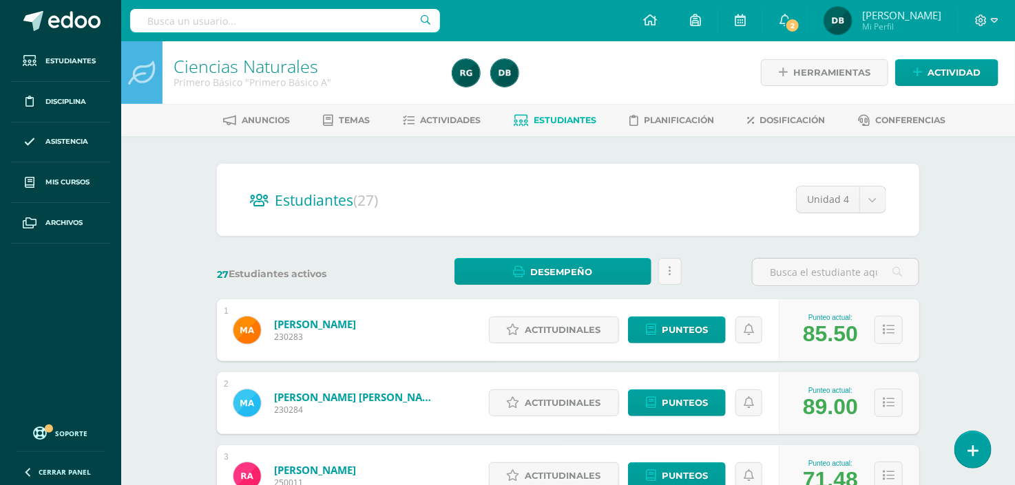
scroll to position [219, 0]
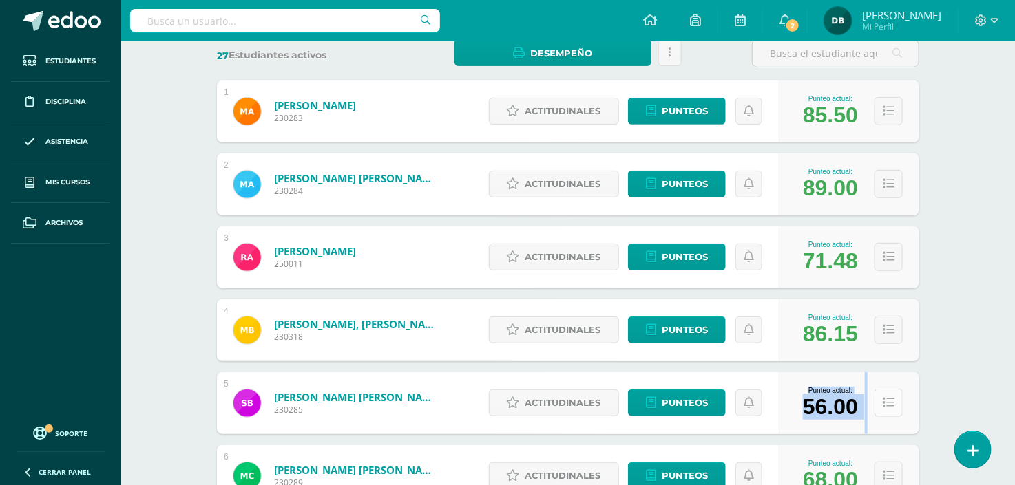
drag, startPoint x: 863, startPoint y: 375, endPoint x: 893, endPoint y: 388, distance: 33.0
click at [893, 388] on div "Punteo actual: 56.00" at bounding box center [849, 404] width 140 height 62
drag, startPoint x: 893, startPoint y: 388, endPoint x: 822, endPoint y: 375, distance: 72.8
click at [961, 174] on div "Ciencias Naturales Primero Básico "Primero Básico A" Herramientas Detalle de as…" at bounding box center [568, 354] width 894 height 1064
drag, startPoint x: 822, startPoint y: 373, endPoint x: 839, endPoint y: 313, distance: 63.0
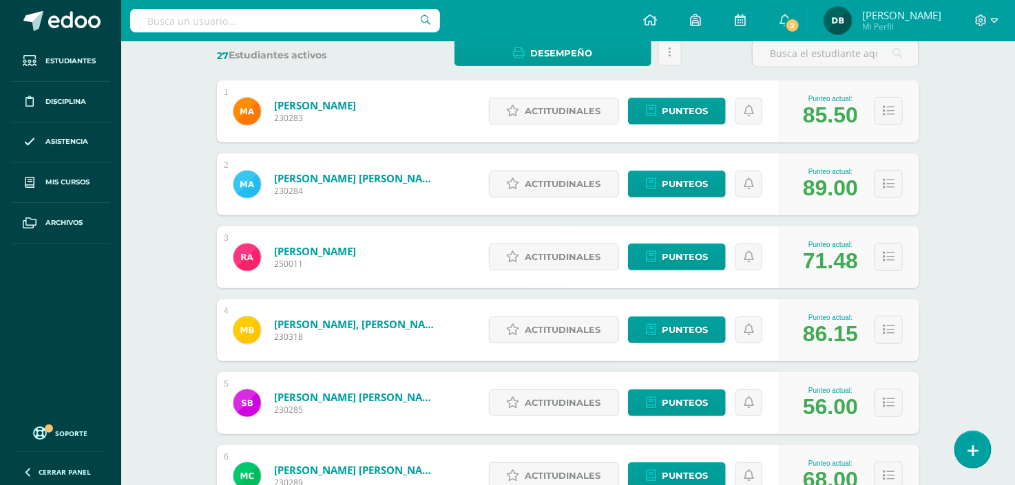
drag, startPoint x: 839, startPoint y: 313, endPoint x: 837, endPoint y: 328, distance: 16.0
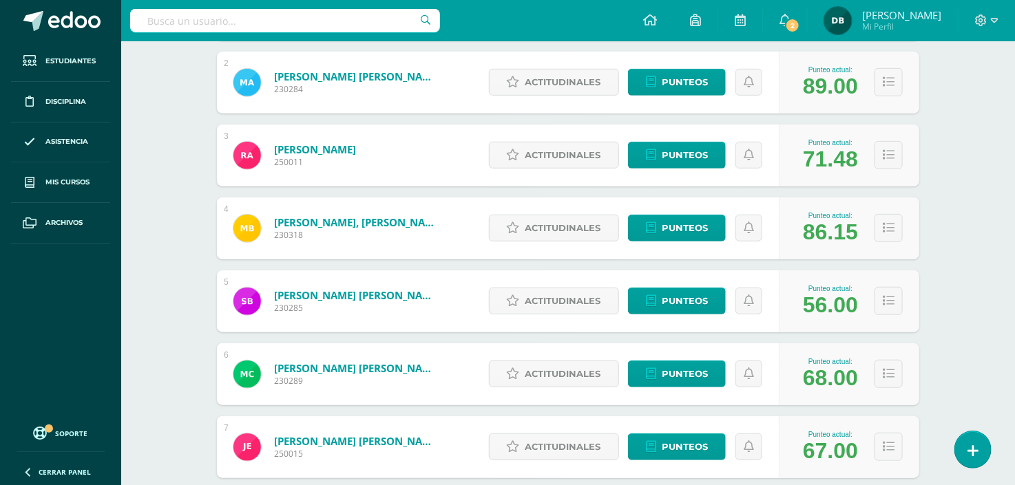
click at [837, 328] on div "Punteo actual: 56.00" at bounding box center [849, 302] width 140 height 62
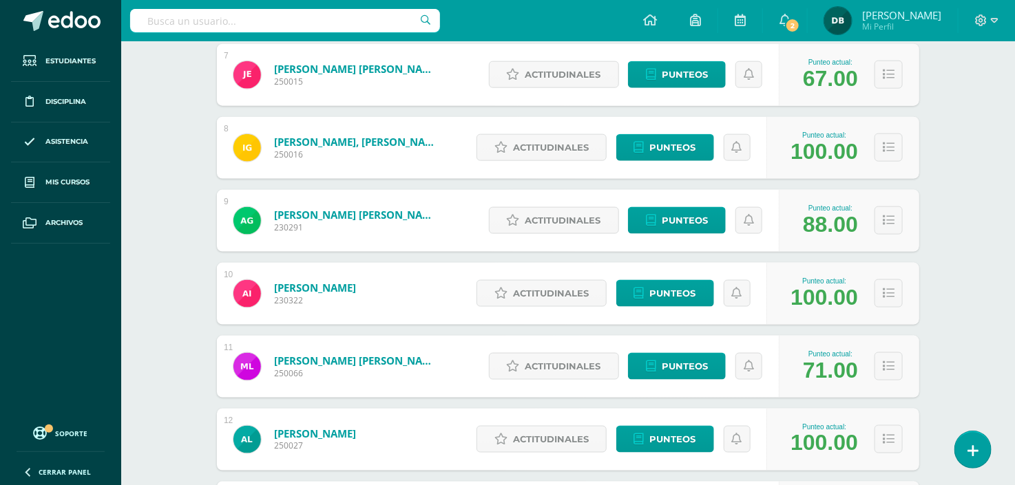
scroll to position [1348, 0]
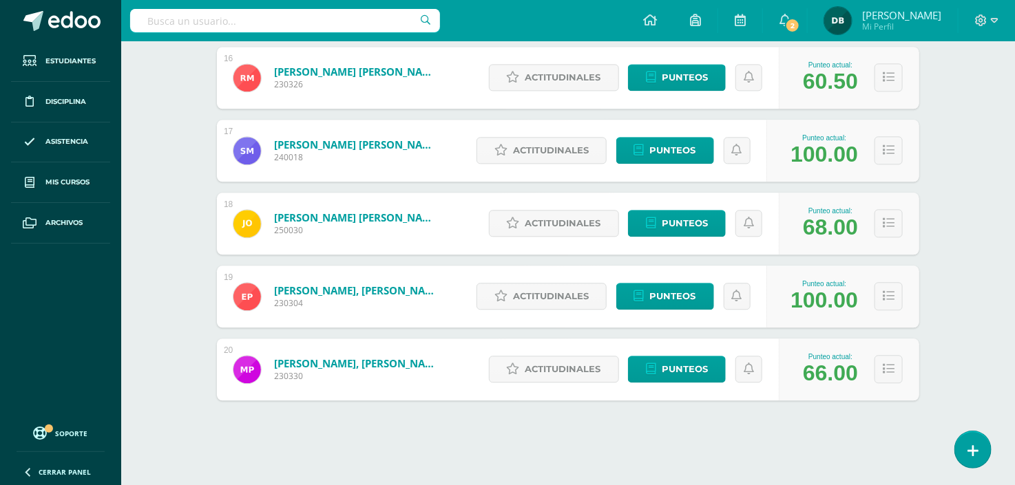
drag, startPoint x: 837, startPoint y: 328, endPoint x: 777, endPoint y: 525, distance: 205.2
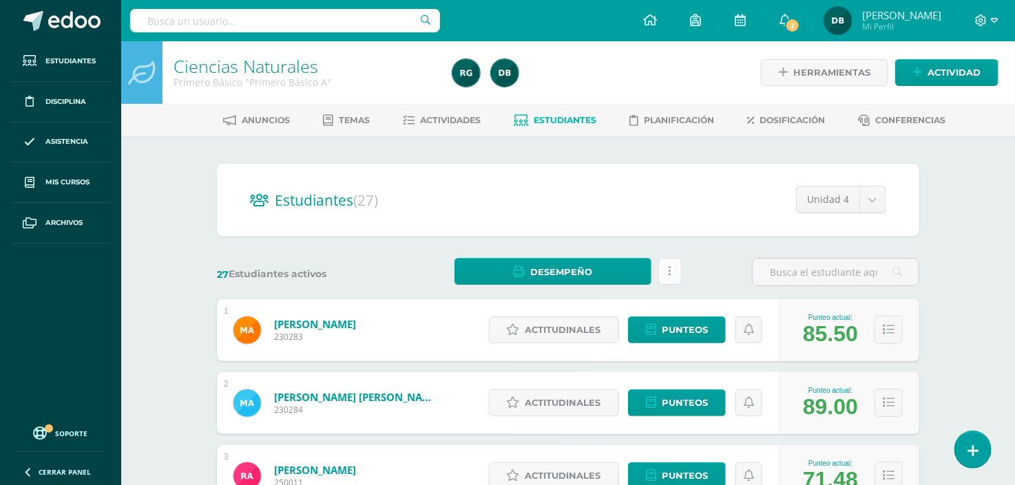
click at [665, 272] on link at bounding box center [669, 271] width 23 height 27
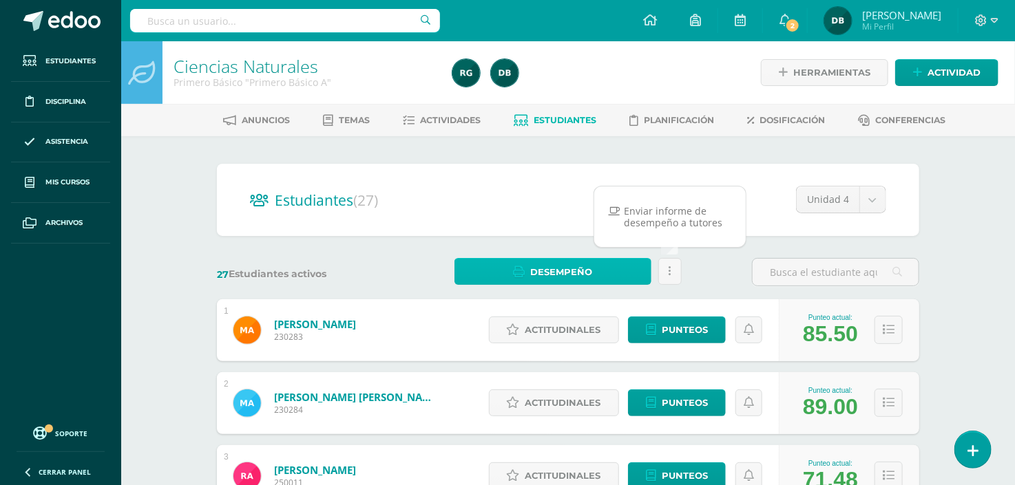
click at [618, 278] on link "Desempeño" at bounding box center [552, 271] width 196 height 27
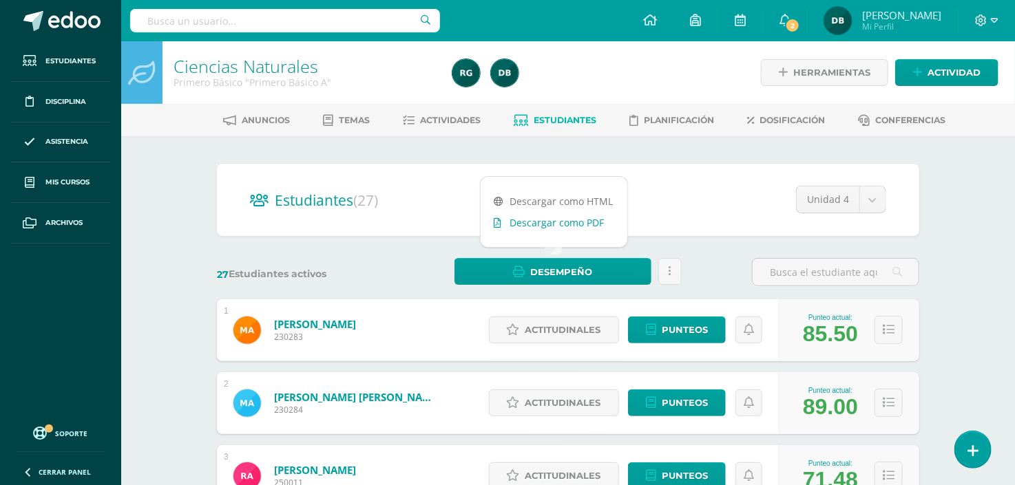
click at [581, 229] on link "Descargar como PDF" at bounding box center [554, 222] width 147 height 21
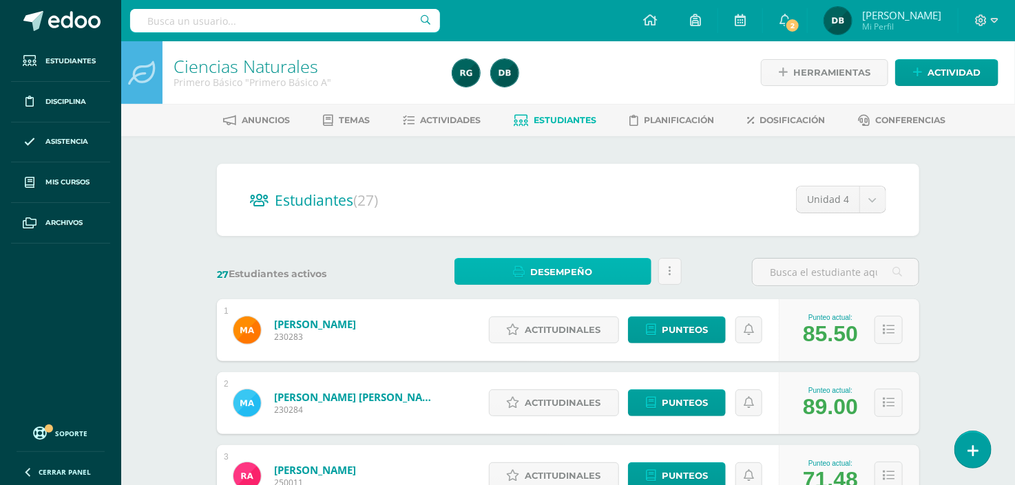
click at [636, 273] on link "Desempeño" at bounding box center [552, 271] width 196 height 27
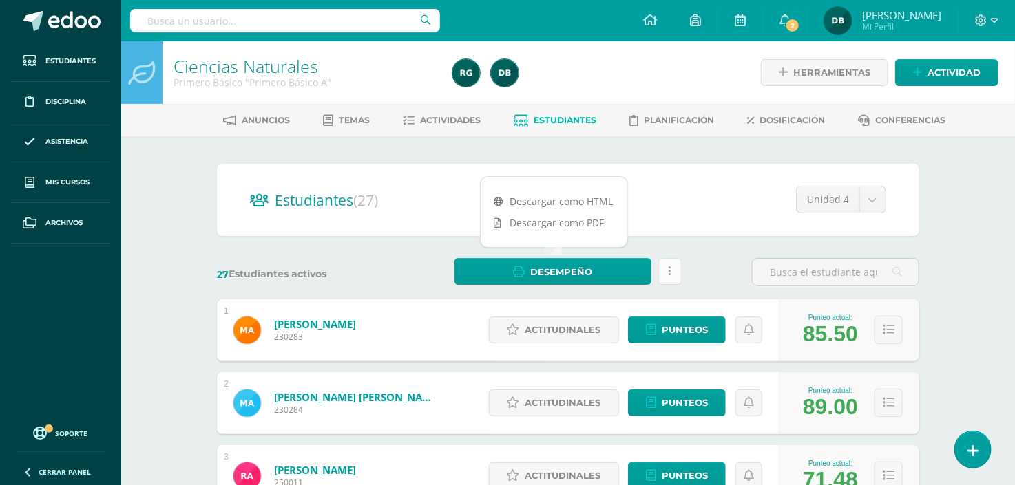
click at [671, 265] on link at bounding box center [669, 271] width 23 height 27
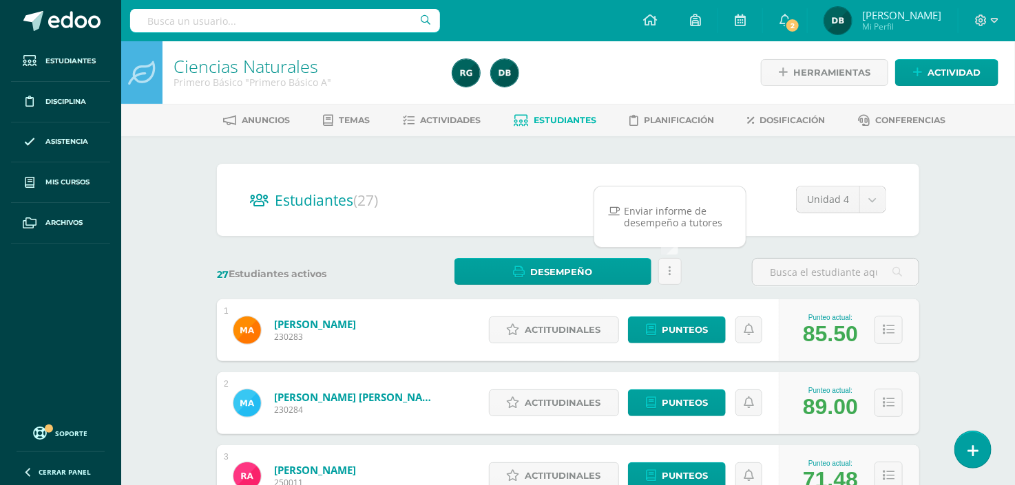
click at [687, 267] on div "27 Estudiantes activos Desempeño Estás por enviar un informe de desempeño a los…" at bounding box center [567, 272] width 713 height 28
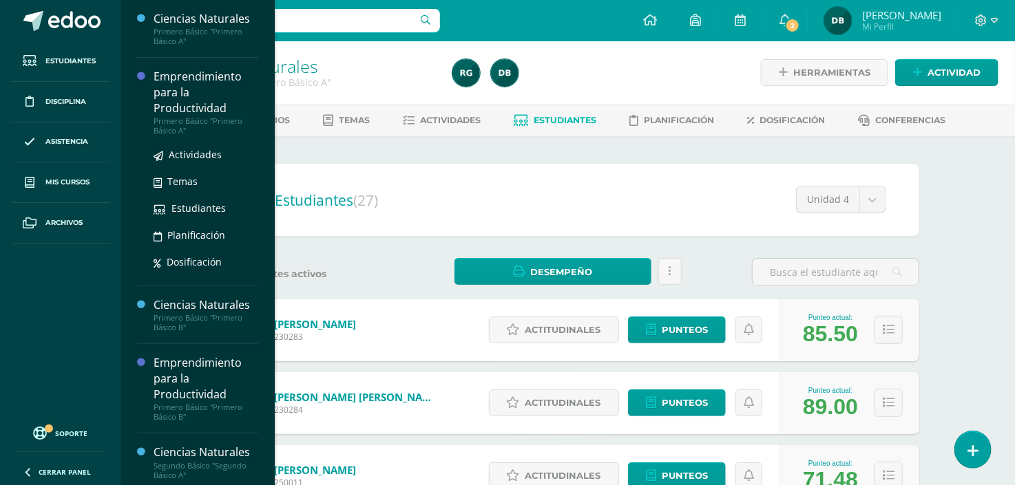
click at [171, 91] on div "Emprendimiento para la Productividad" at bounding box center [206, 93] width 105 height 48
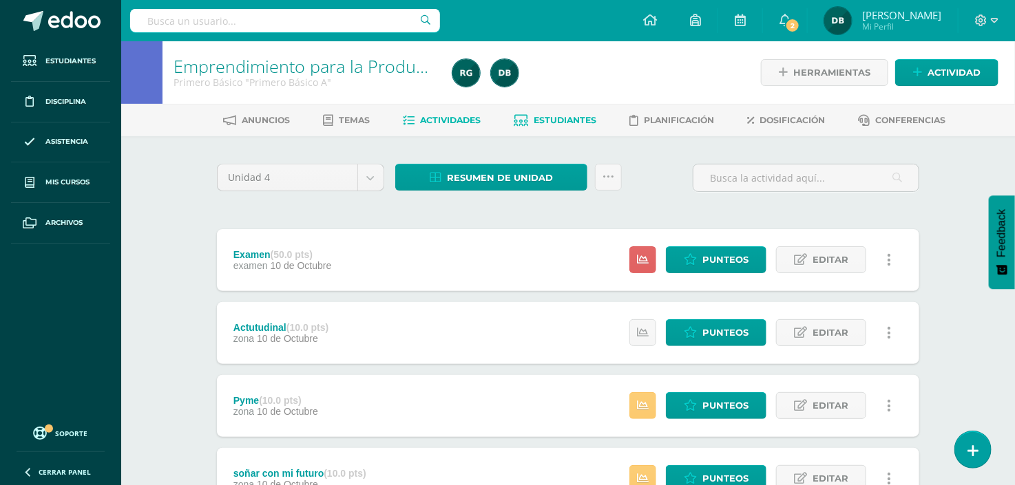
click at [549, 125] on link "Estudiantes" at bounding box center [555, 120] width 83 height 22
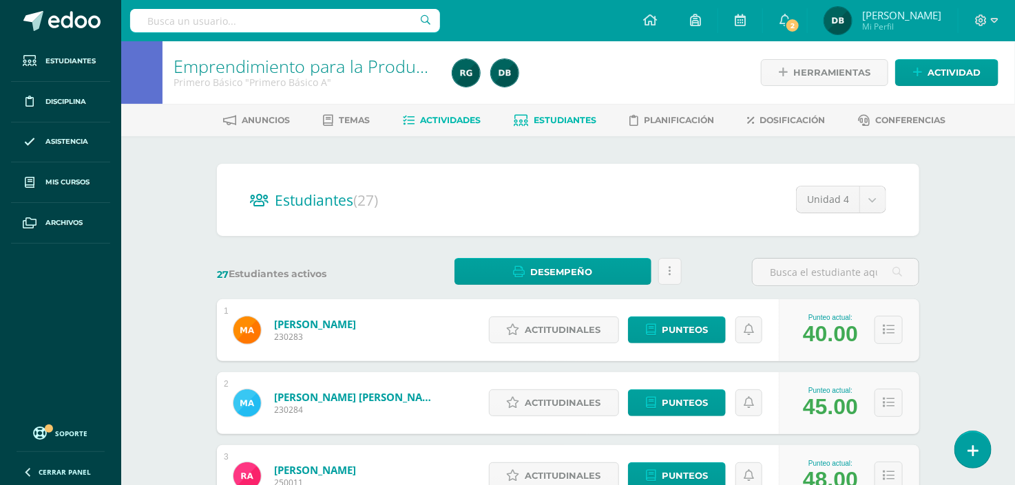
click at [470, 123] on span "Actividades" at bounding box center [451, 120] width 61 height 10
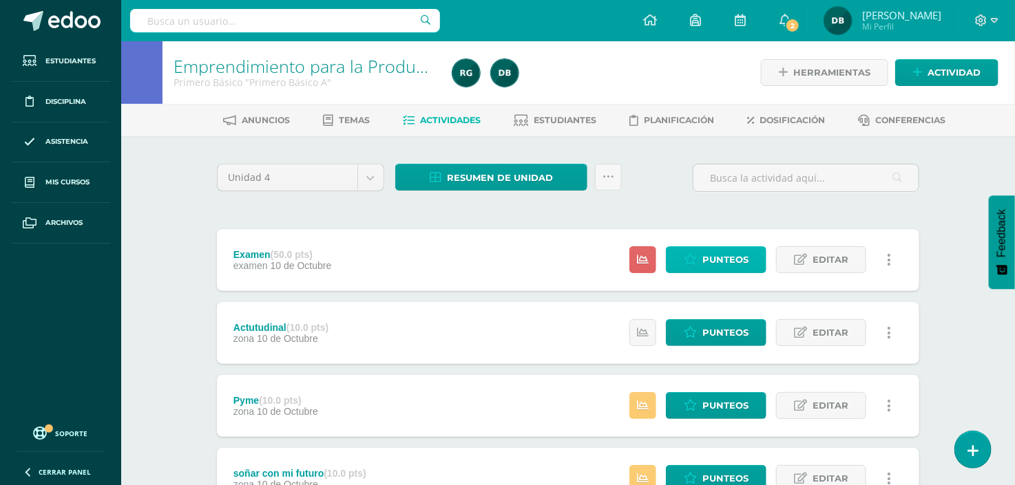
click at [724, 262] on span "Punteos" at bounding box center [725, 259] width 46 height 25
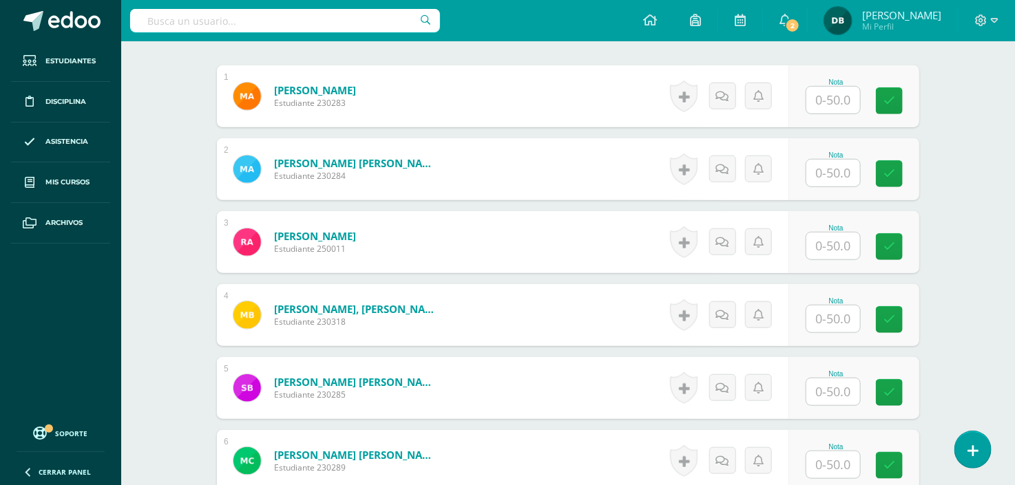
scroll to position [362, 0]
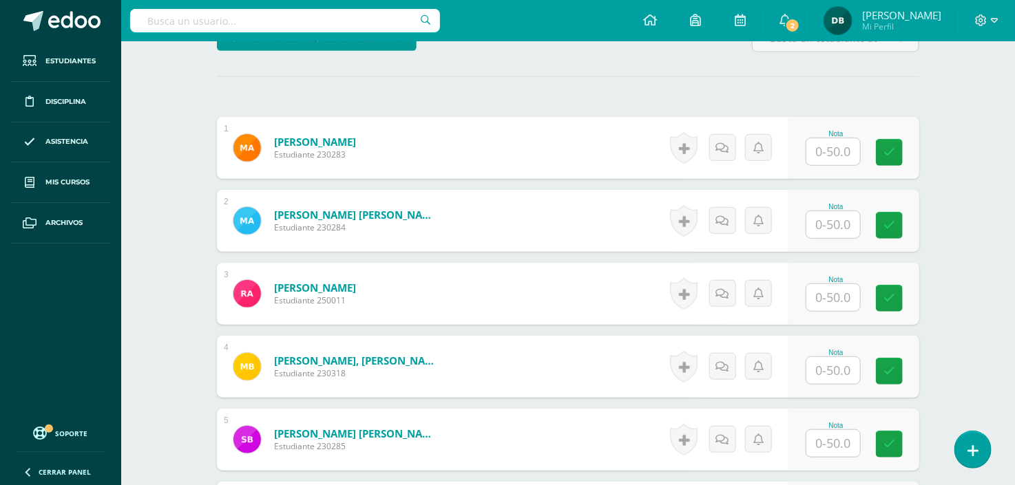
click at [829, 150] on input "text" at bounding box center [833, 151] width 54 height 27
type input "40"
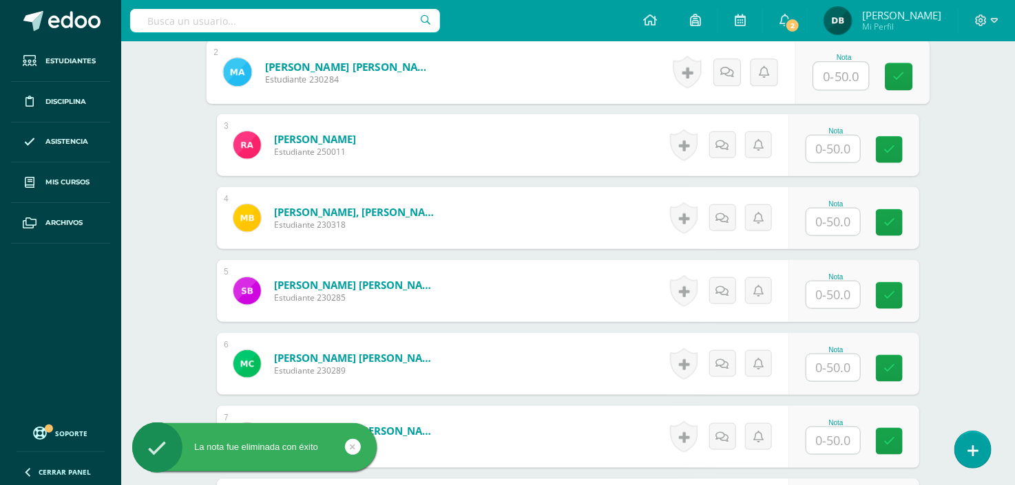
scroll to position [561, 0]
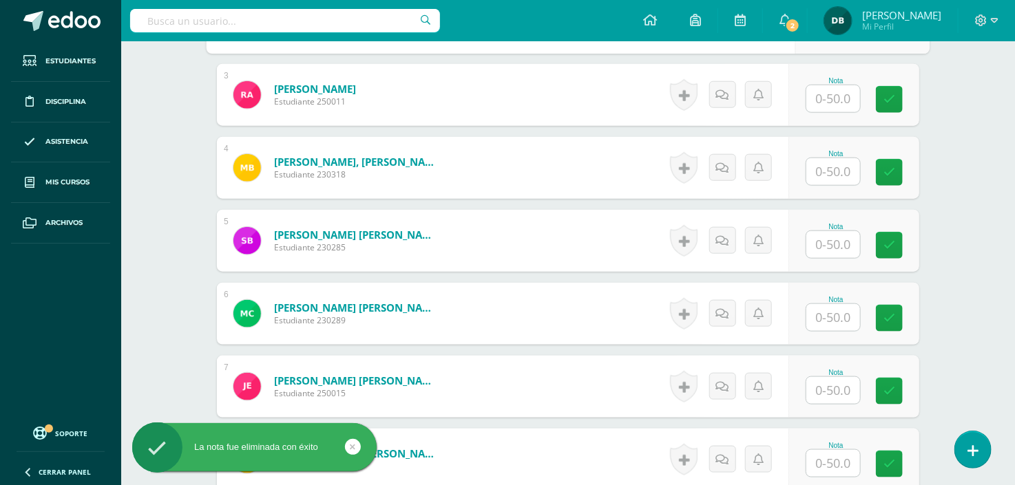
click at [833, 322] on input "text" at bounding box center [833, 317] width 54 height 27
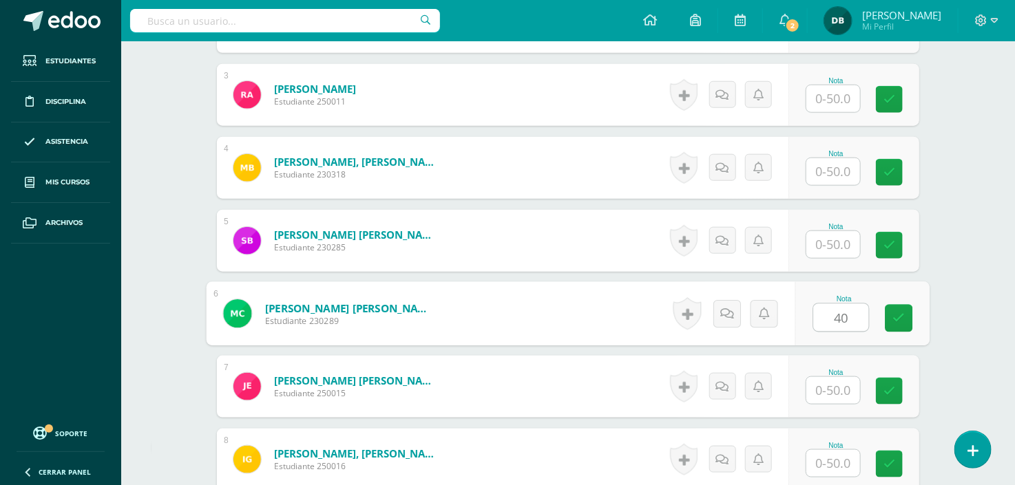
type input "40"
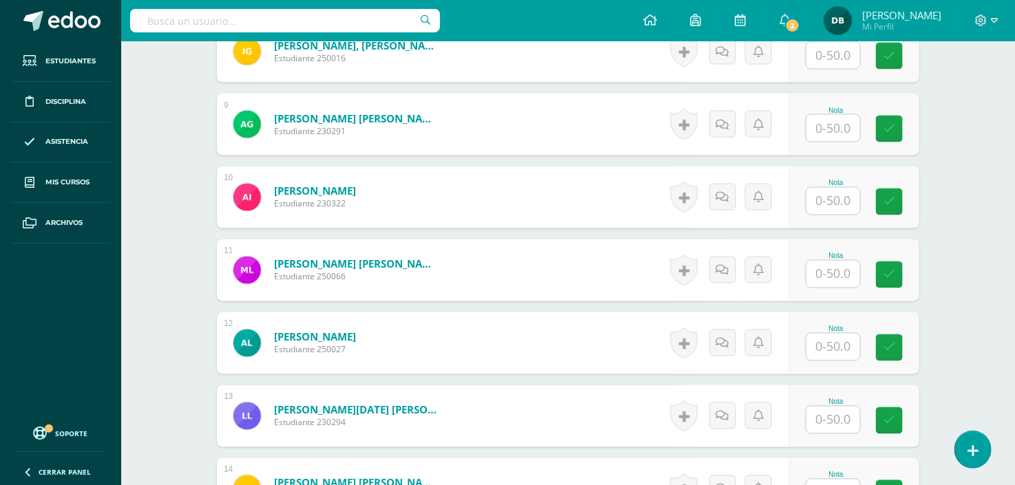
scroll to position [994, 0]
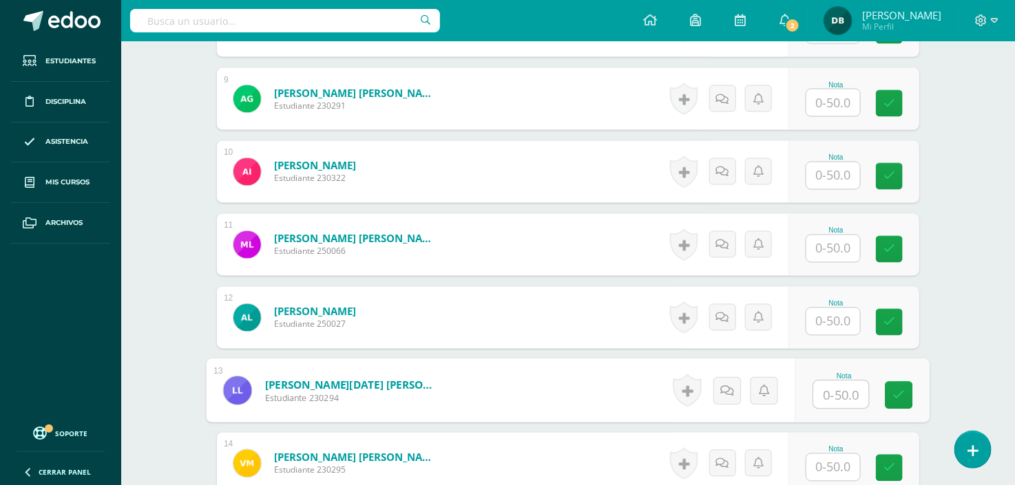
click at [834, 393] on input "text" at bounding box center [841, 396] width 55 height 28
type input "40"
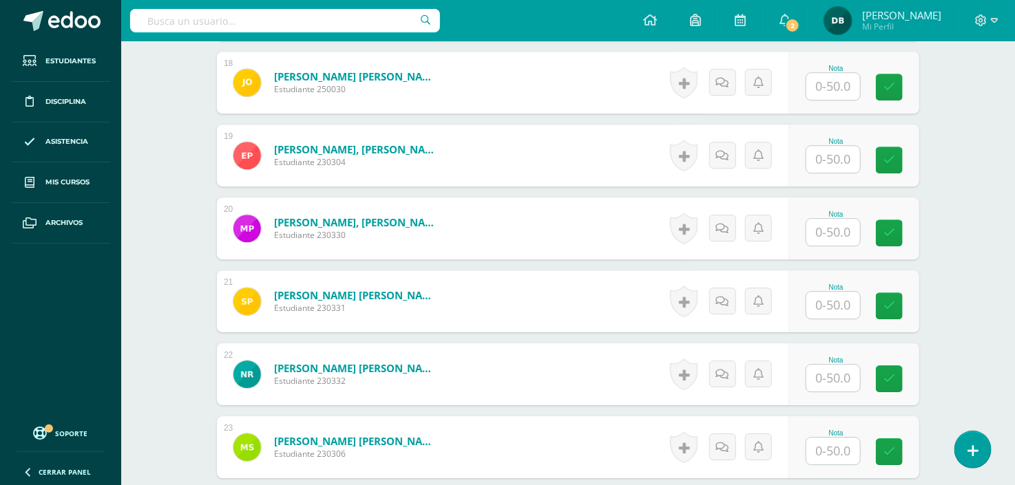
scroll to position [1693, 0]
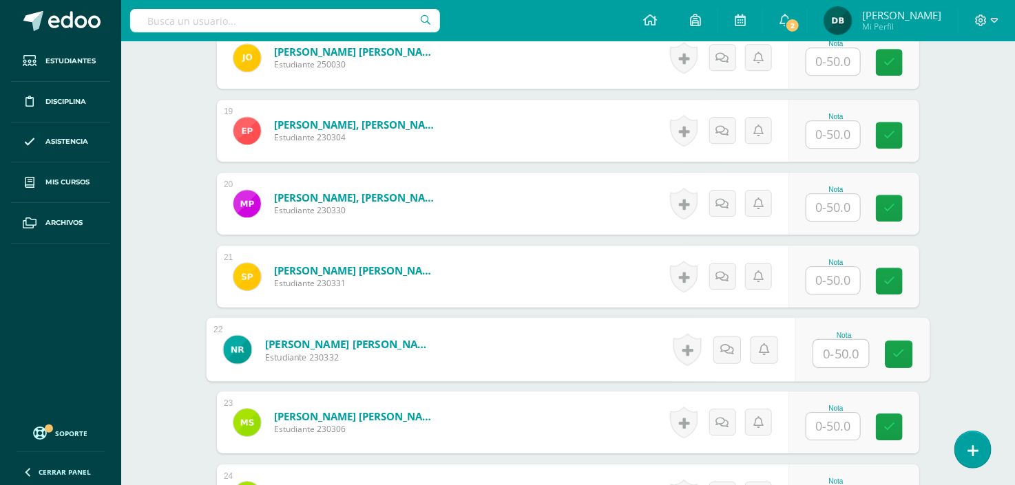
click at [823, 354] on input "text" at bounding box center [841, 354] width 55 height 28
type input "40"
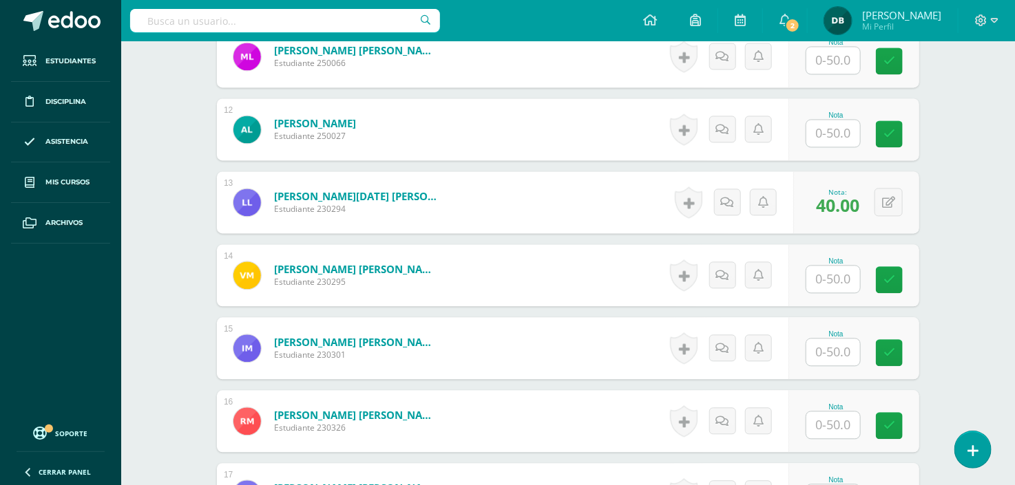
scroll to position [1081, 0]
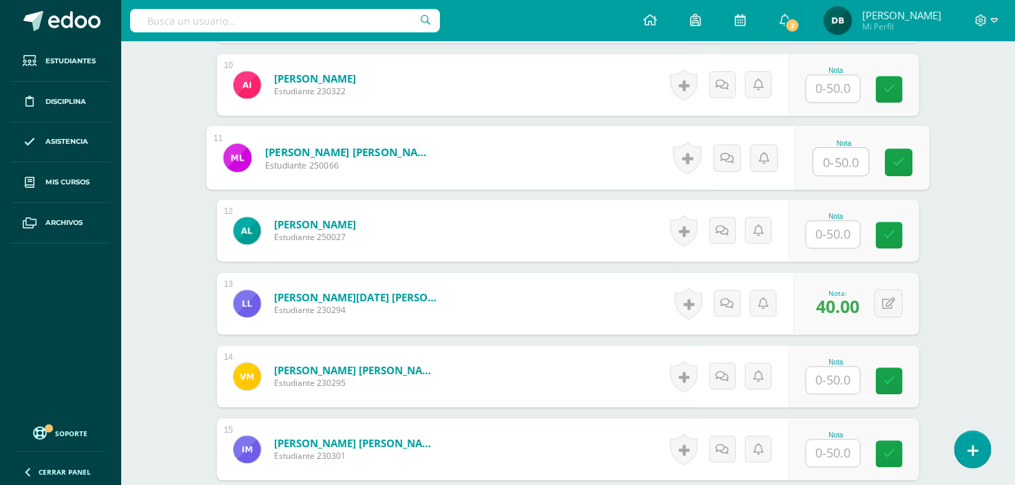
click at [841, 163] on input "text" at bounding box center [841, 163] width 55 height 28
type input "40"
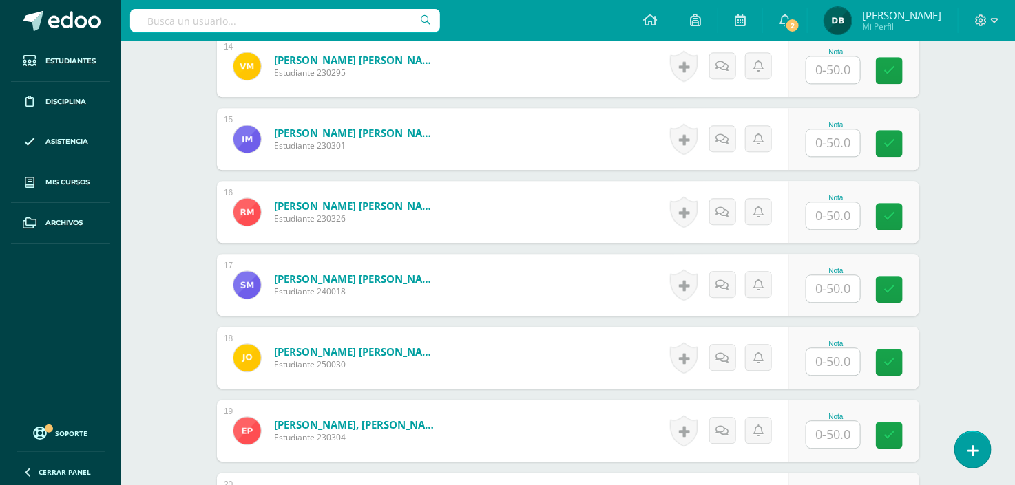
scroll to position [1469, 0]
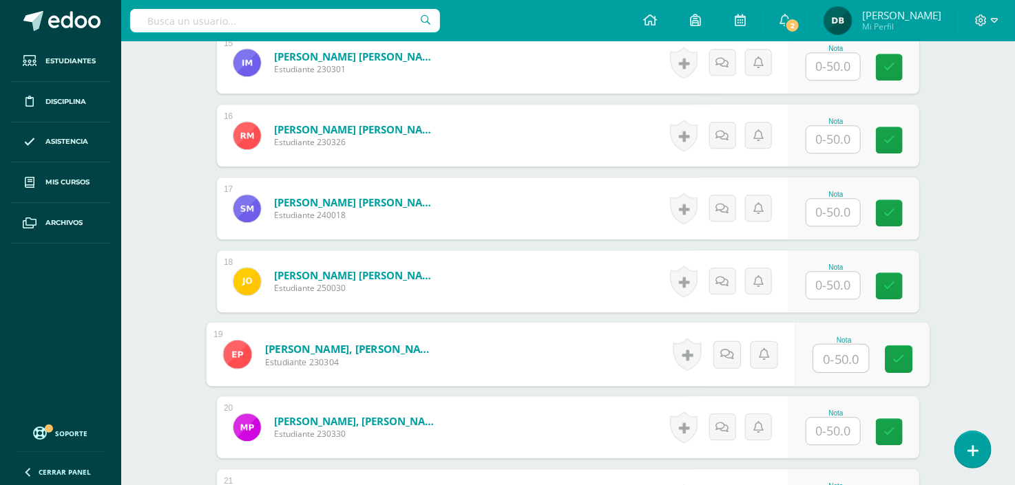
click at [839, 356] on input "text" at bounding box center [841, 359] width 55 height 28
type input "50"
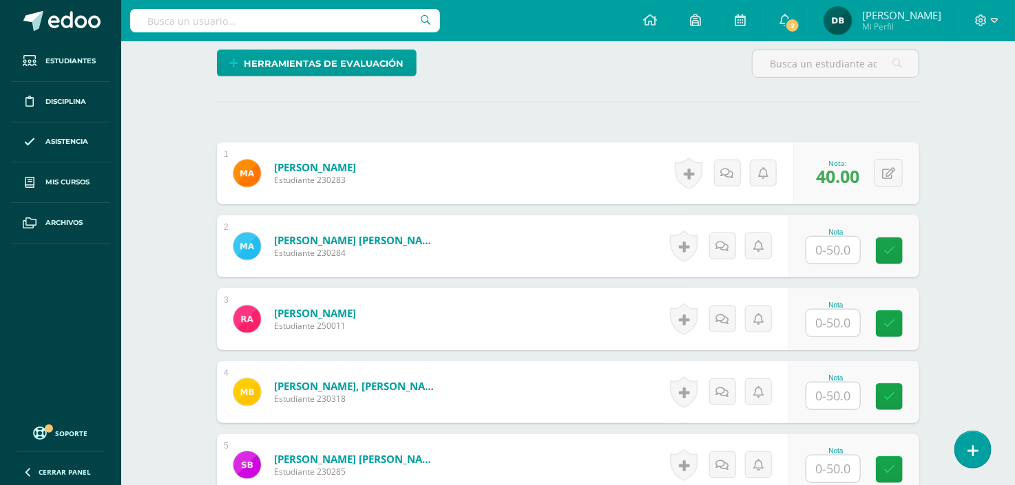
scroll to position [362, 0]
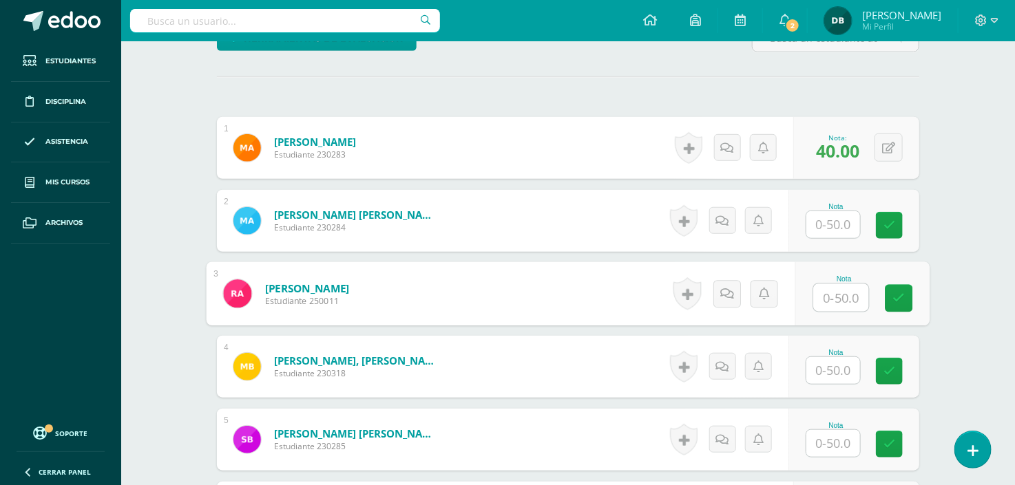
click at [844, 300] on input "text" at bounding box center [841, 298] width 55 height 28
type input "50"
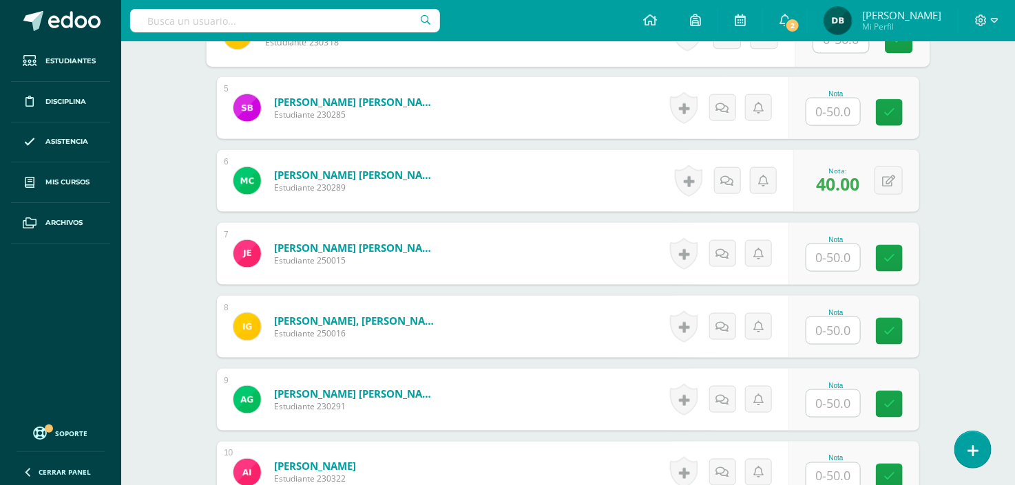
scroll to position [770, 0]
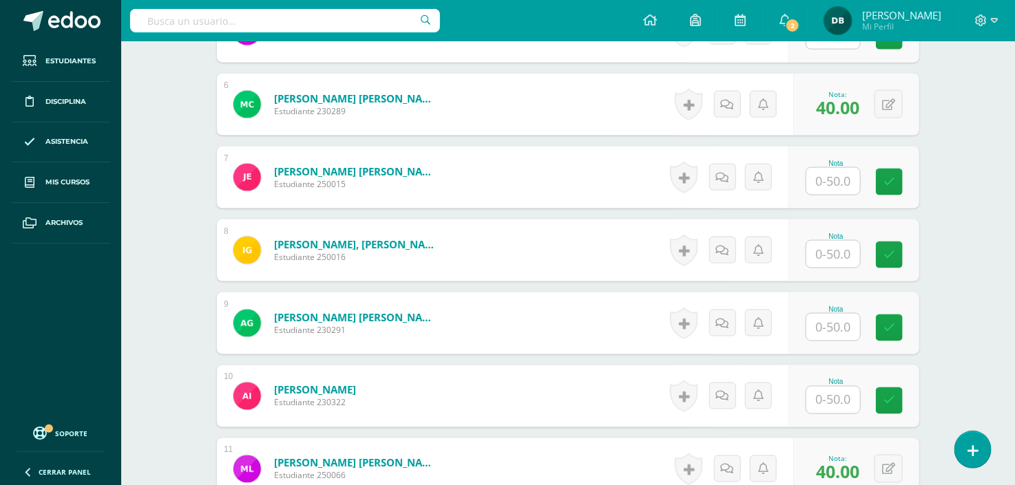
click at [830, 262] on input "text" at bounding box center [833, 254] width 54 height 27
type input "50"
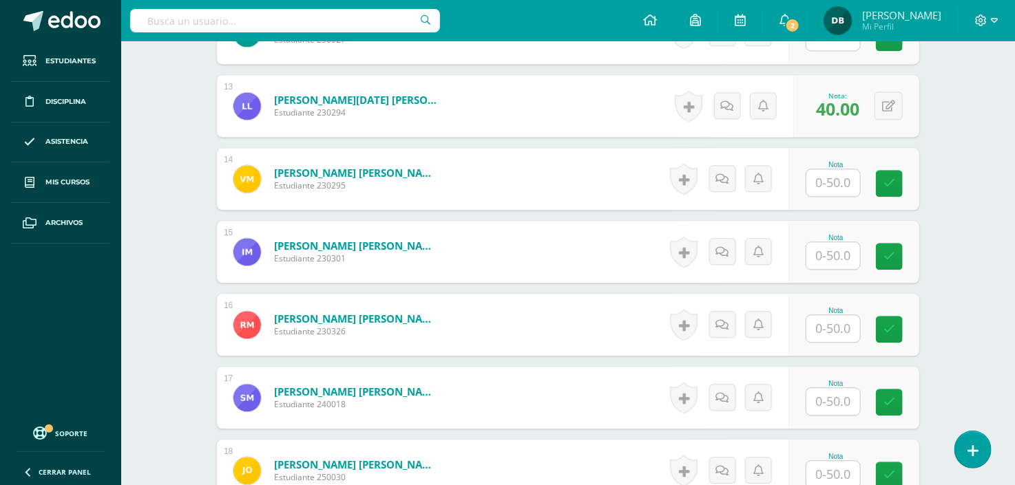
scroll to position [1229, 0]
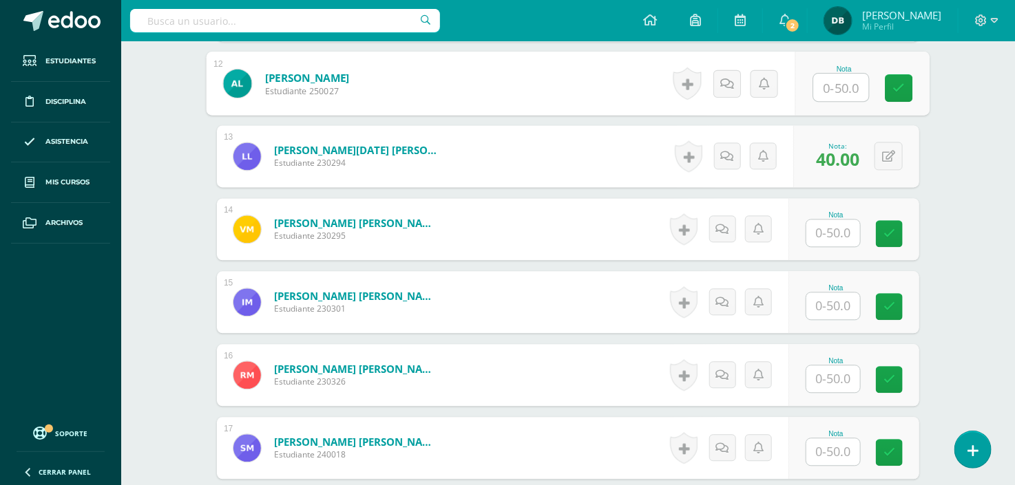
click at [822, 93] on input "text" at bounding box center [841, 88] width 55 height 28
type input "50"
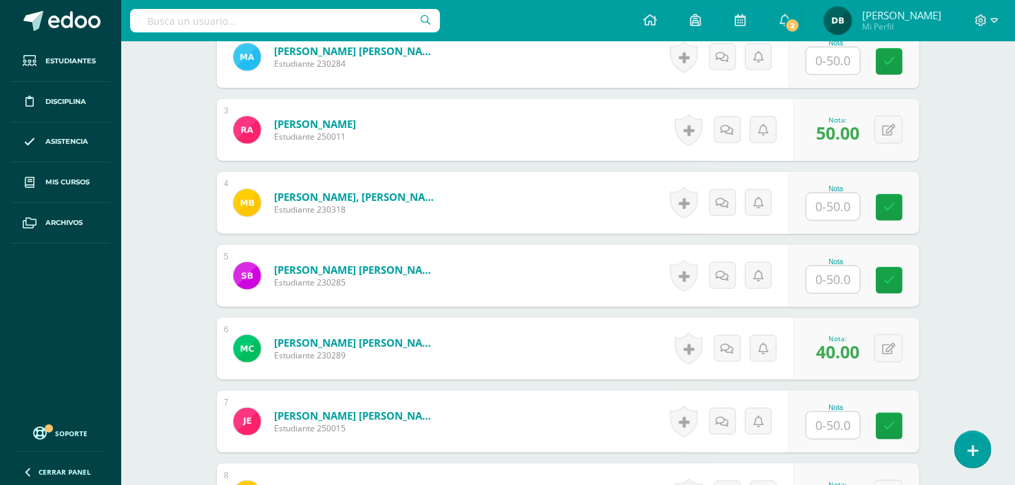
scroll to position [499, 0]
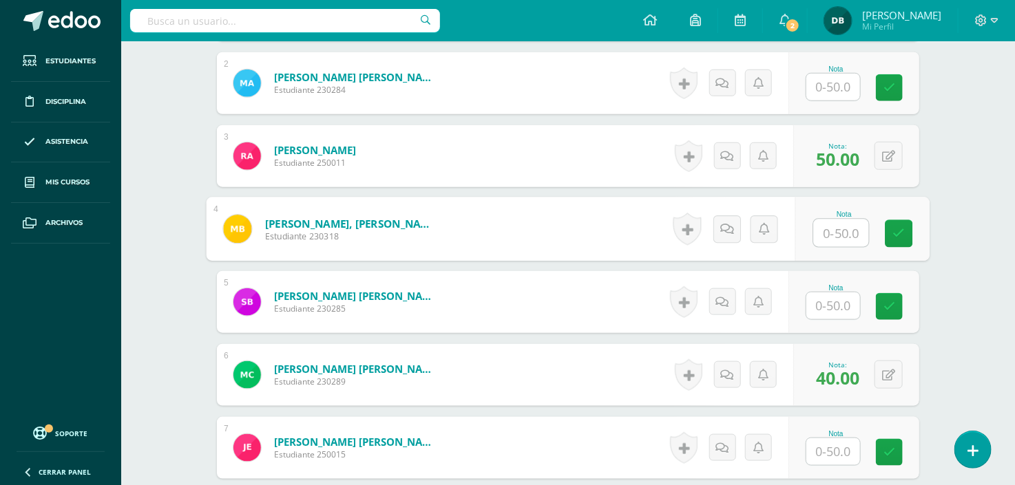
click at [839, 224] on input "text" at bounding box center [841, 234] width 55 height 28
type input "50"
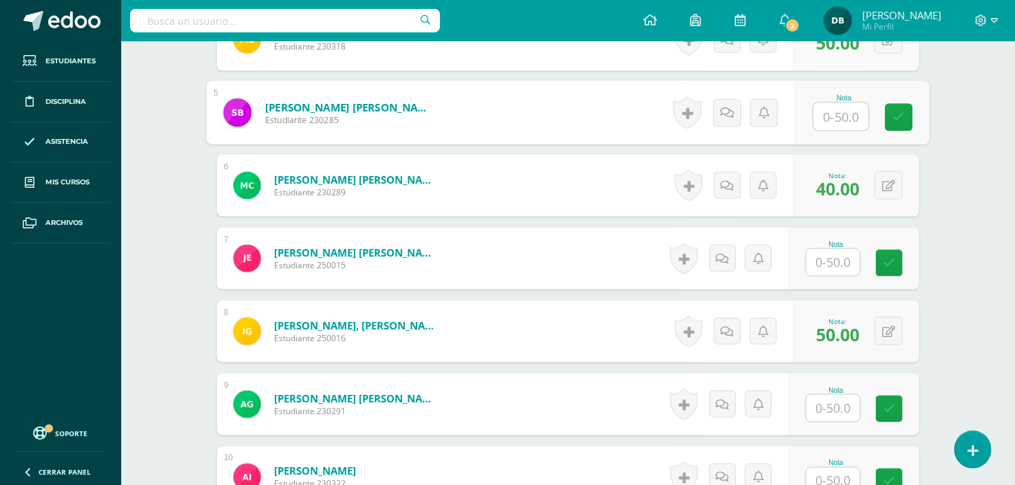
scroll to position [713, 0]
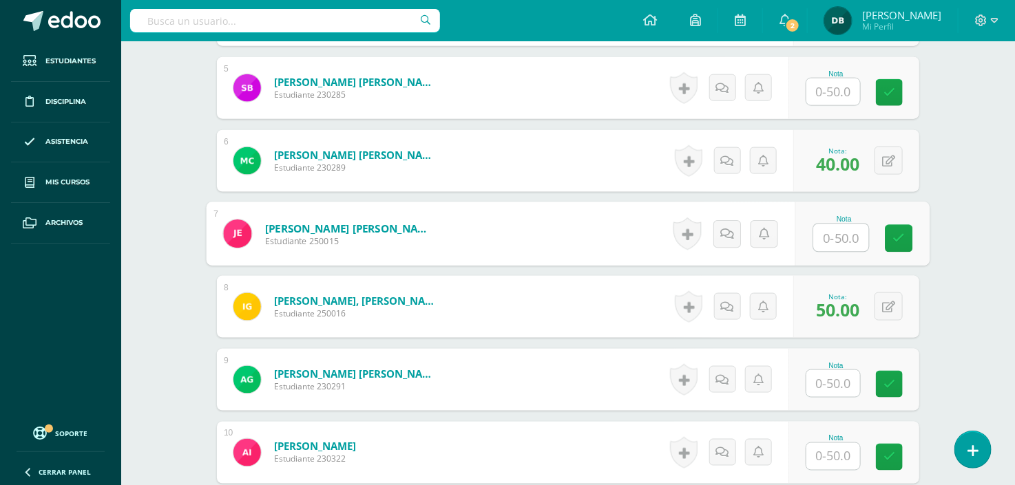
drag, startPoint x: 839, startPoint y: 224, endPoint x: 878, endPoint y: 55, distance: 173.9
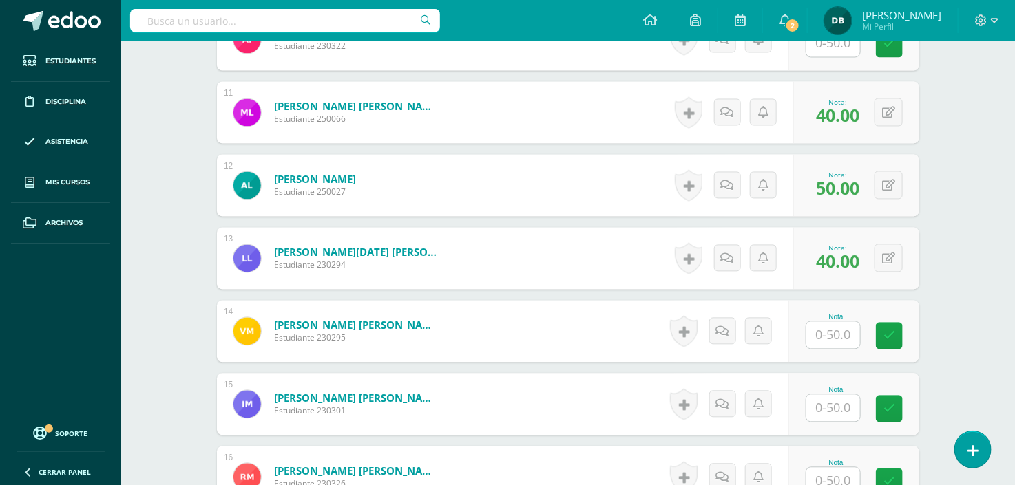
scroll to position [1153, 0]
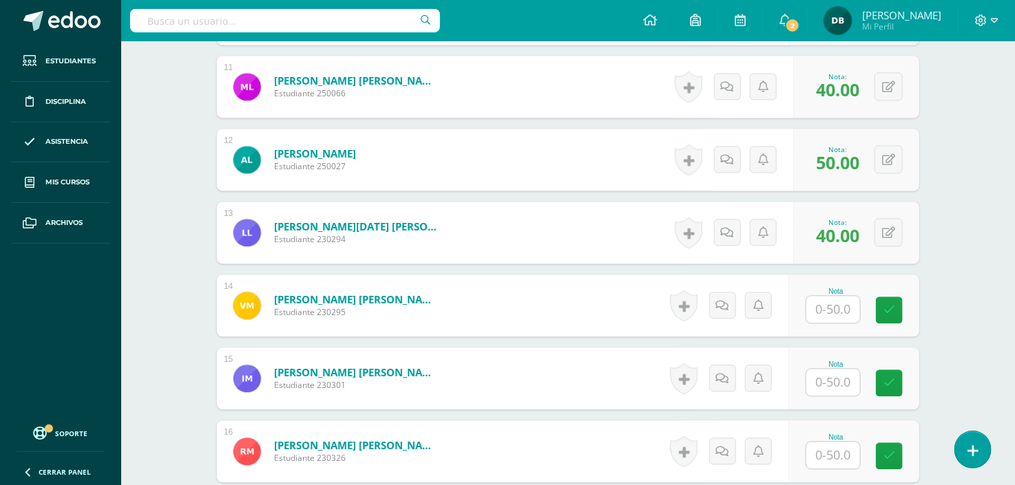
click at [827, 386] on input "text" at bounding box center [833, 382] width 54 height 27
click at [826, 386] on span "50.00" at bounding box center [837, 381] width 43 height 23
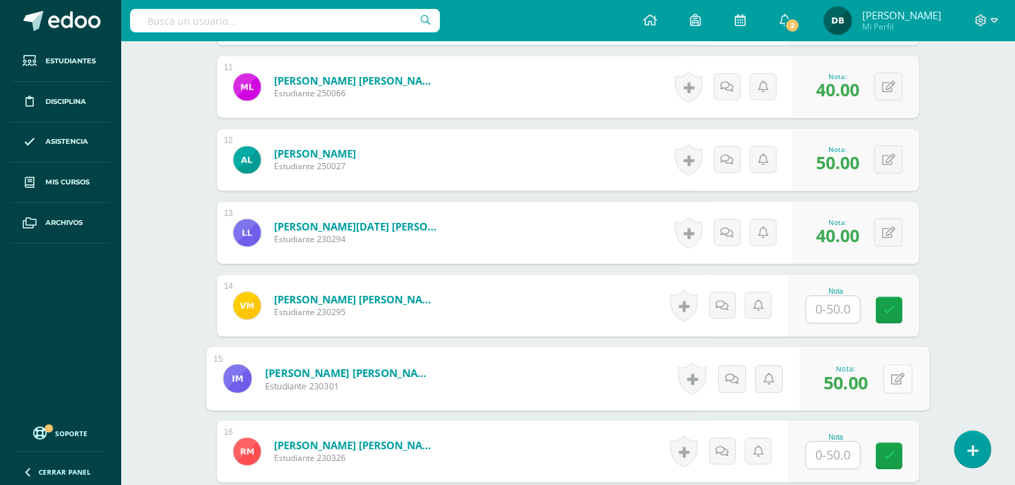
click at [897, 373] on button at bounding box center [898, 378] width 29 height 29
type input "30"
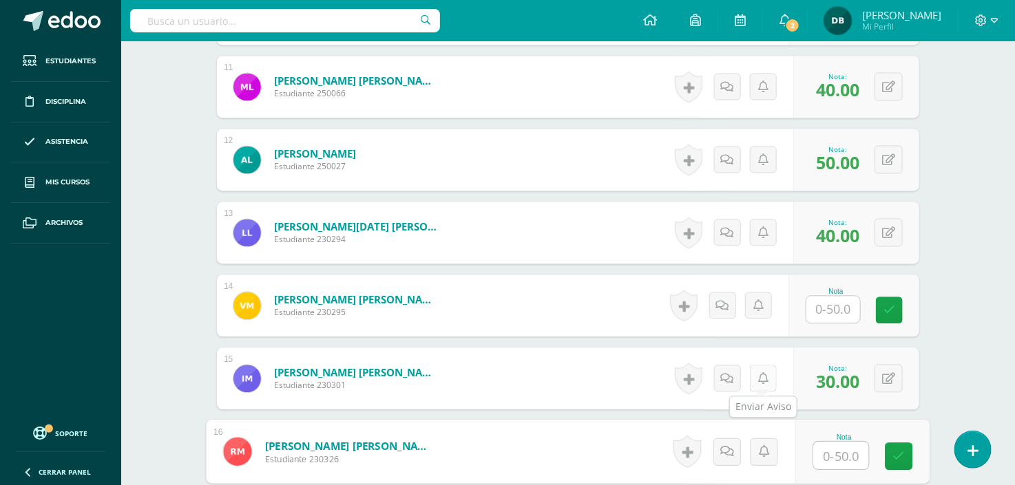
scroll to position [1178, 0]
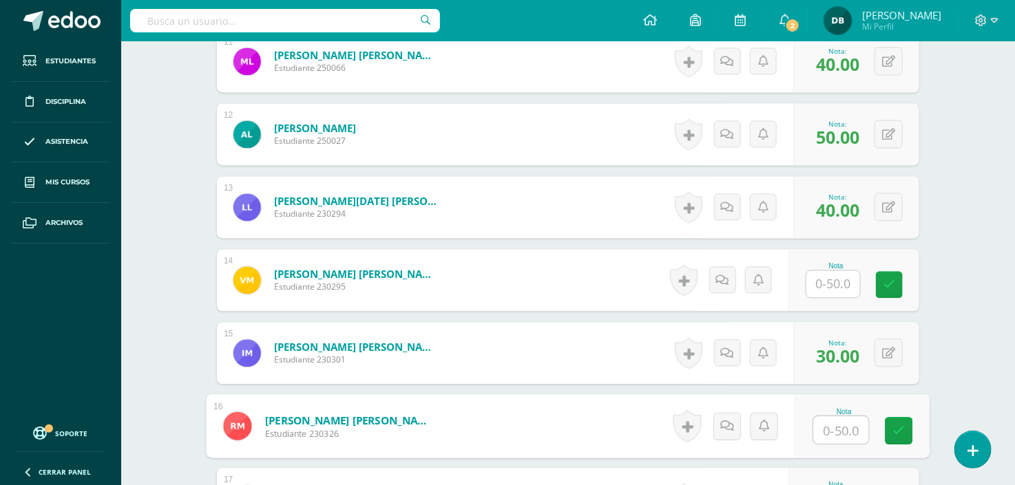
click at [855, 272] on input "text" at bounding box center [833, 284] width 54 height 27
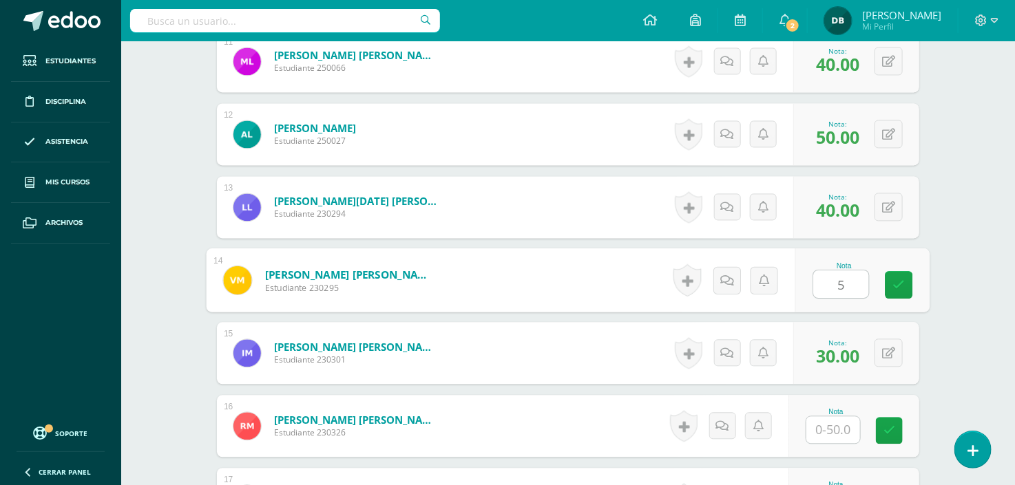
type input "50"
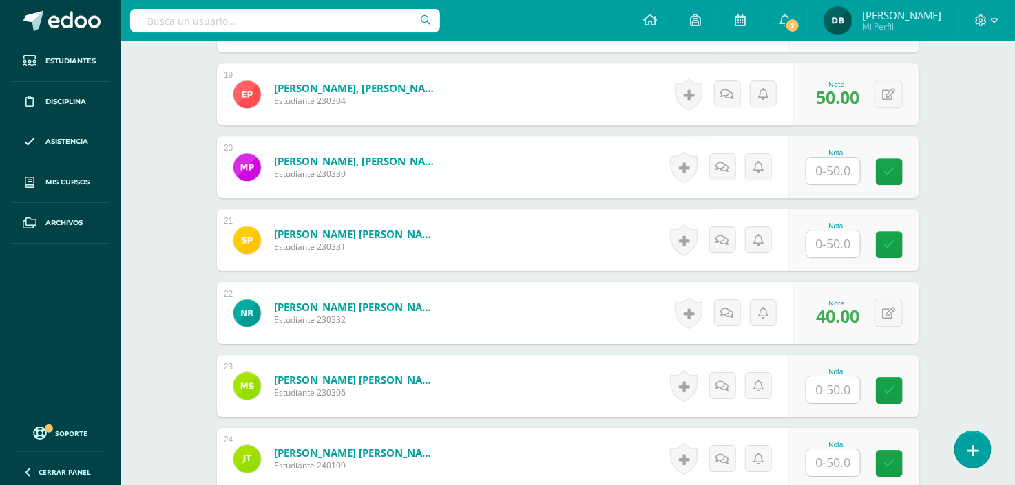
scroll to position [1806, 0]
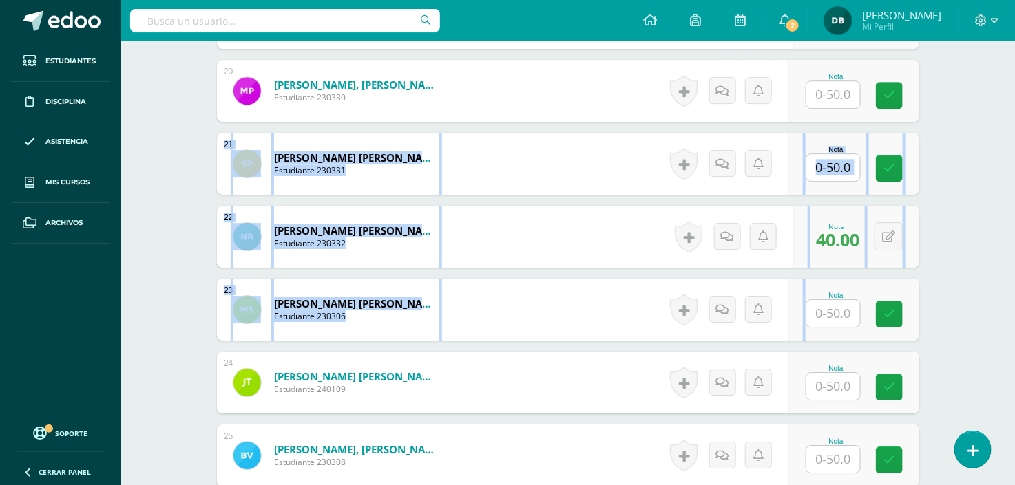
drag, startPoint x: 855, startPoint y: 272, endPoint x: 910, endPoint y: 67, distance: 211.6
drag, startPoint x: 910, startPoint y: 67, endPoint x: 958, endPoint y: 251, distance: 190.1
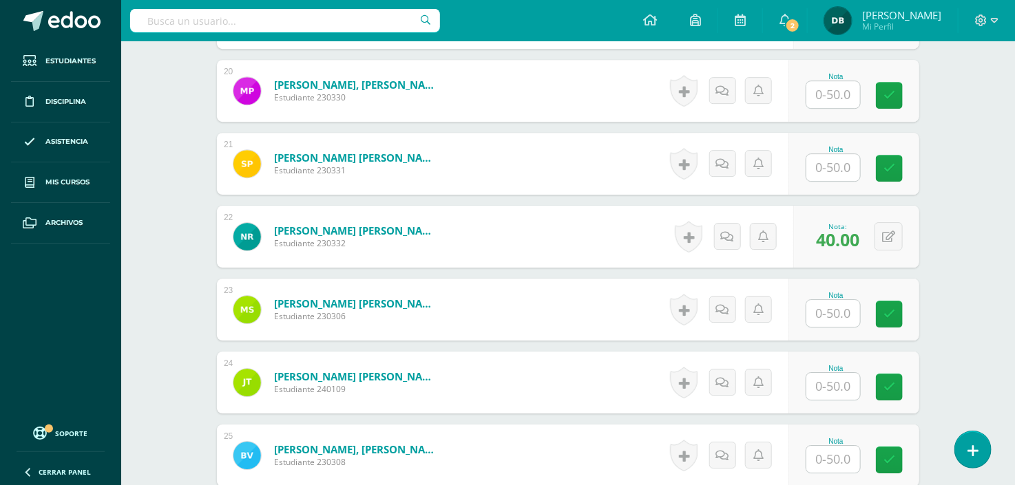
scroll to position [2109, 0]
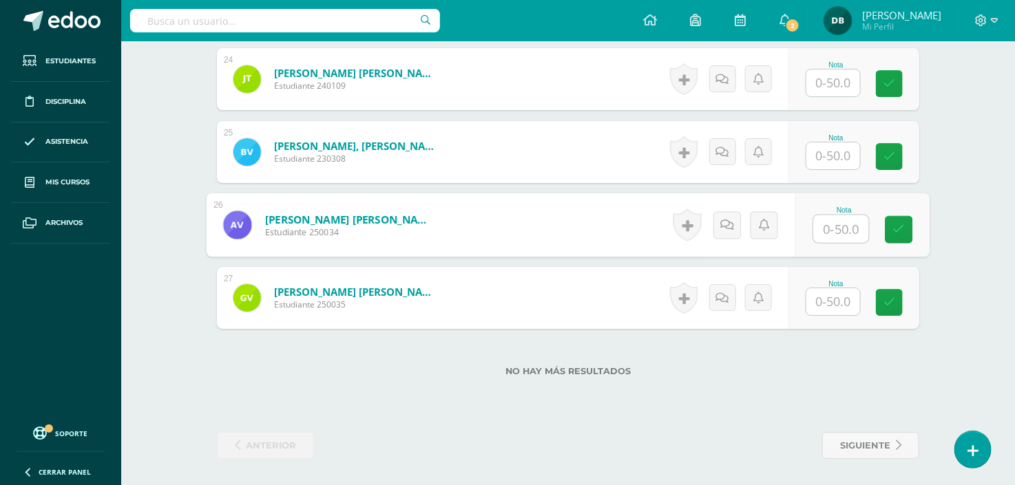
click at [847, 231] on input "text" at bounding box center [841, 230] width 55 height 28
type input "50"
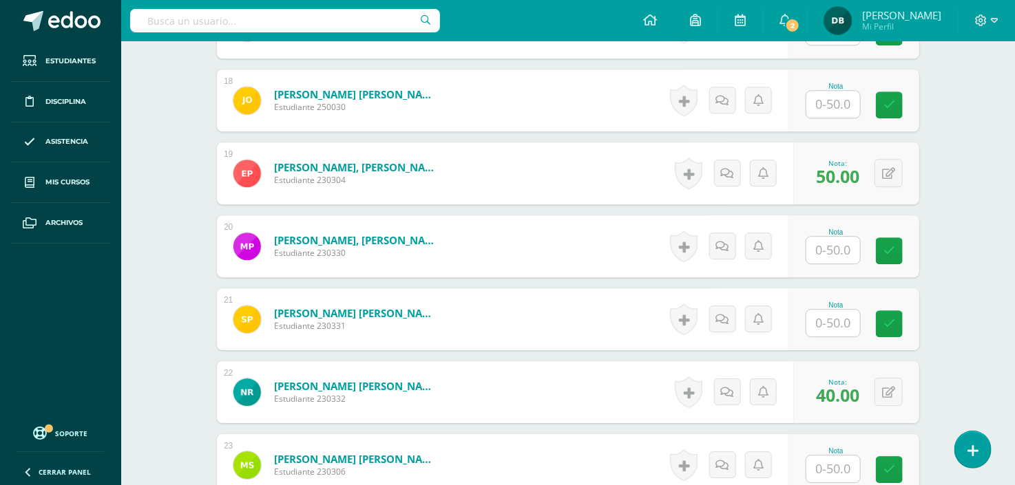
scroll to position [1625, 0]
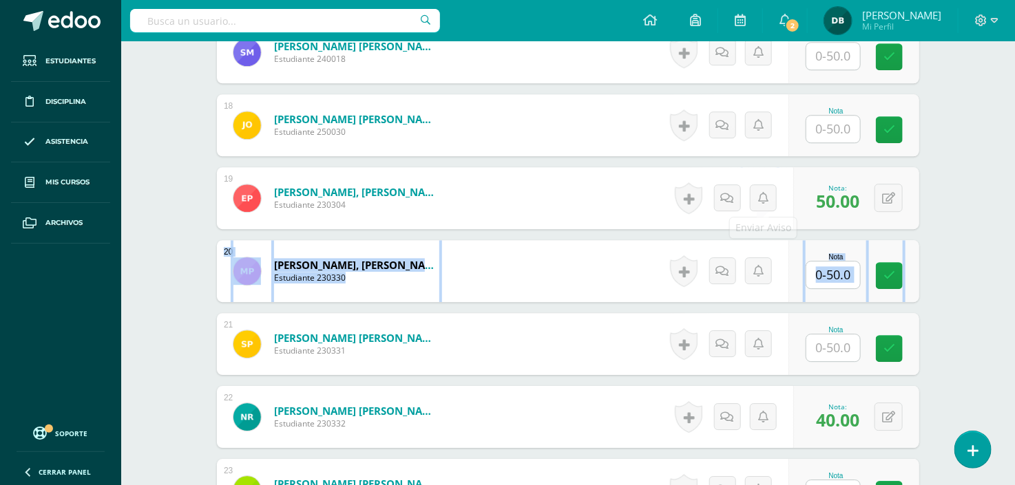
drag, startPoint x: 749, startPoint y: 167, endPoint x: 740, endPoint y: 298, distance: 131.2
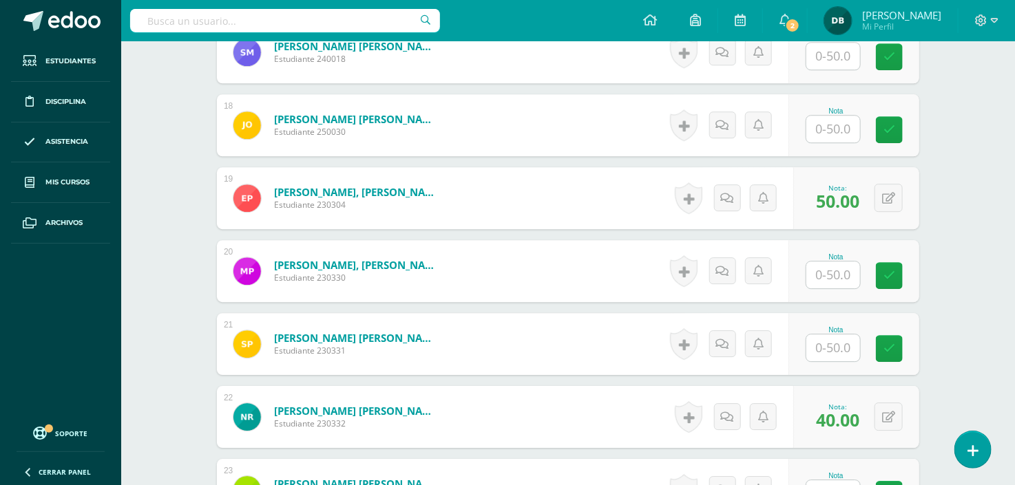
drag, startPoint x: 740, startPoint y: 298, endPoint x: 985, endPoint y: 205, distance: 262.4
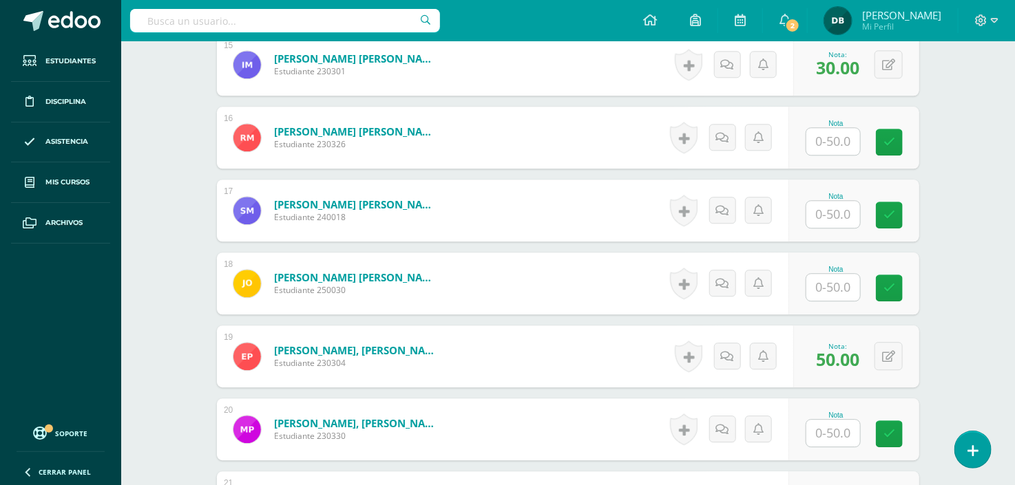
scroll to position [1441, 0]
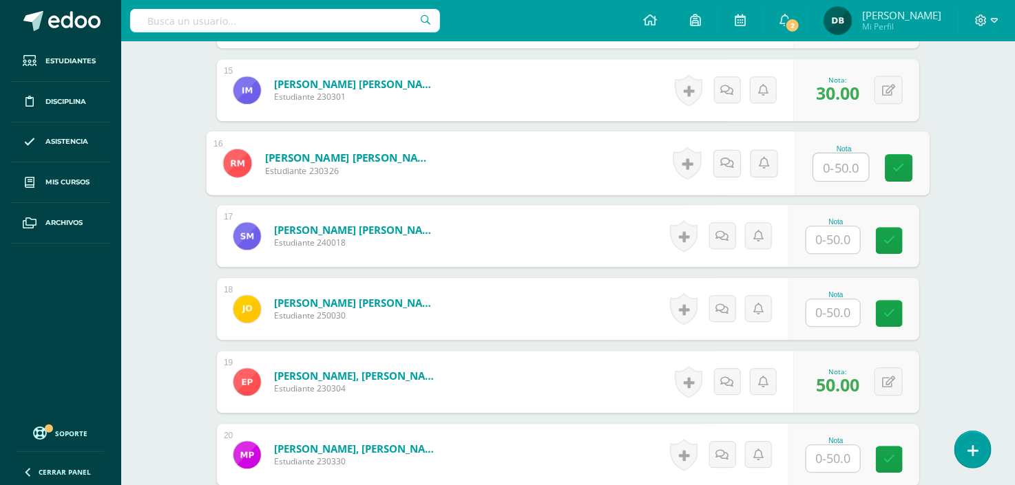
click at [830, 167] on input "text" at bounding box center [841, 168] width 55 height 28
type input "50"
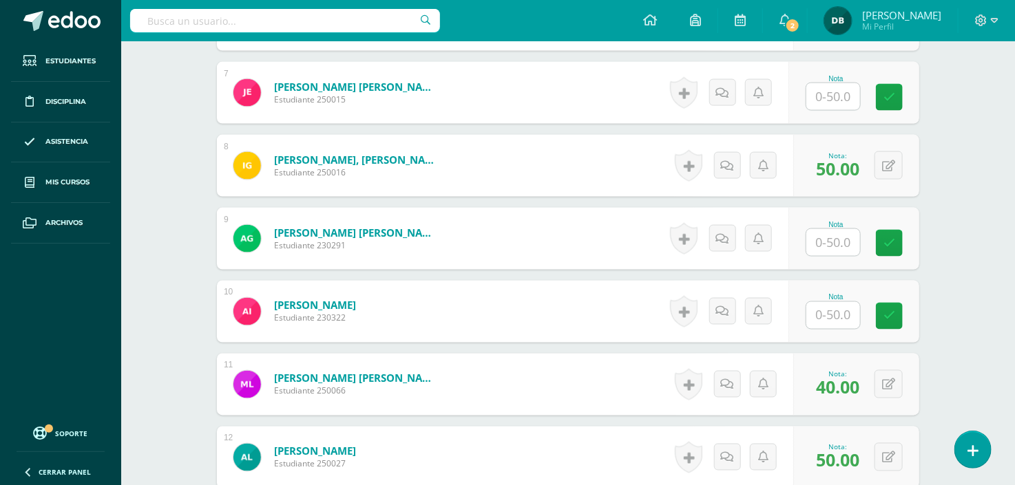
scroll to position [691, 0]
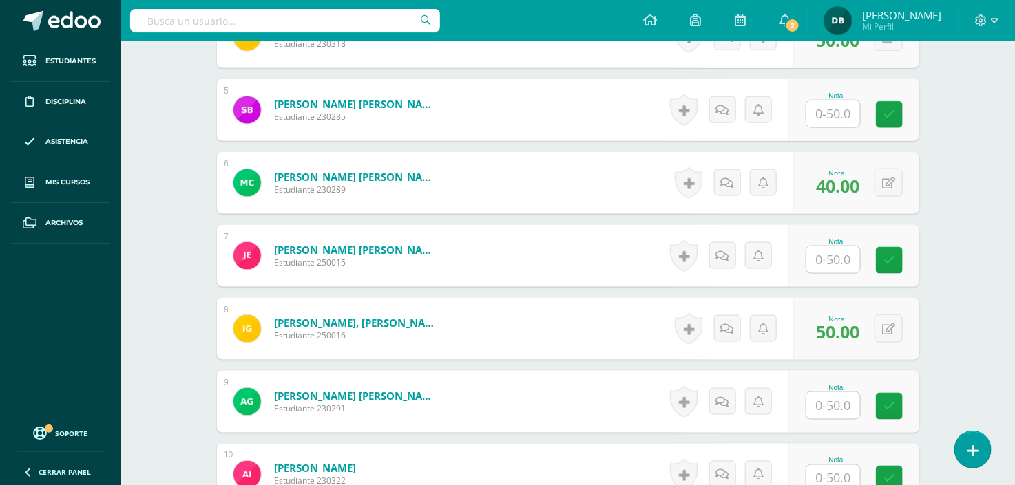
click at [841, 258] on input "text" at bounding box center [833, 260] width 54 height 27
type input "50"
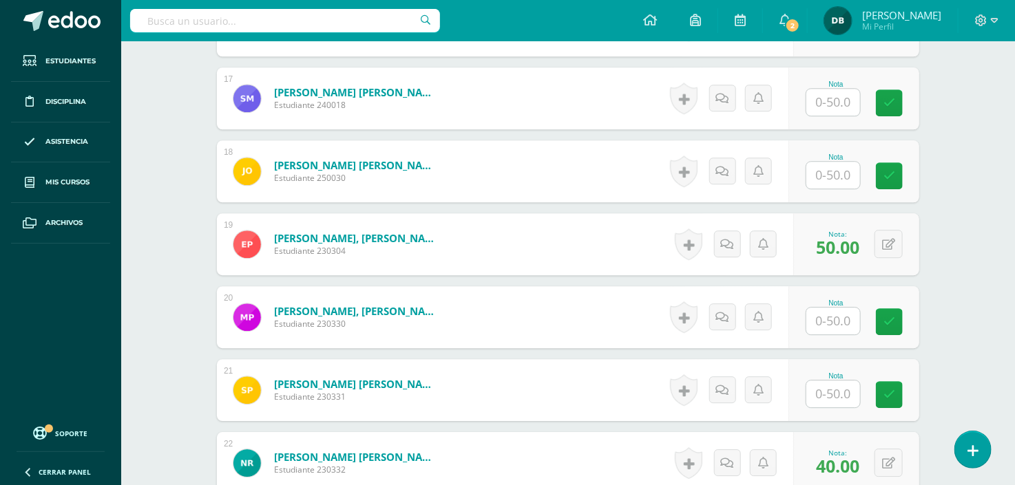
scroll to position [1742, 0]
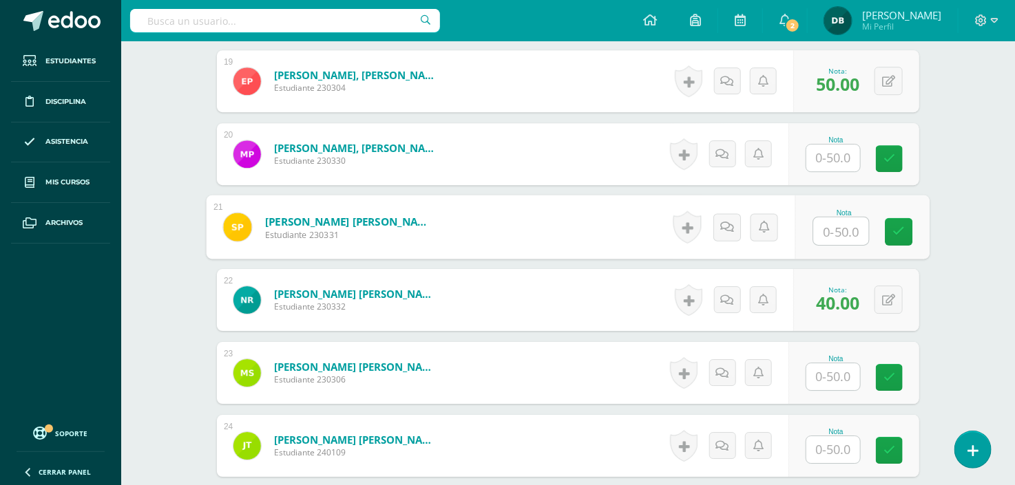
click at [832, 241] on input "text" at bounding box center [841, 232] width 55 height 28
type input "50"
click at [897, 244] on link at bounding box center [900, 232] width 28 height 28
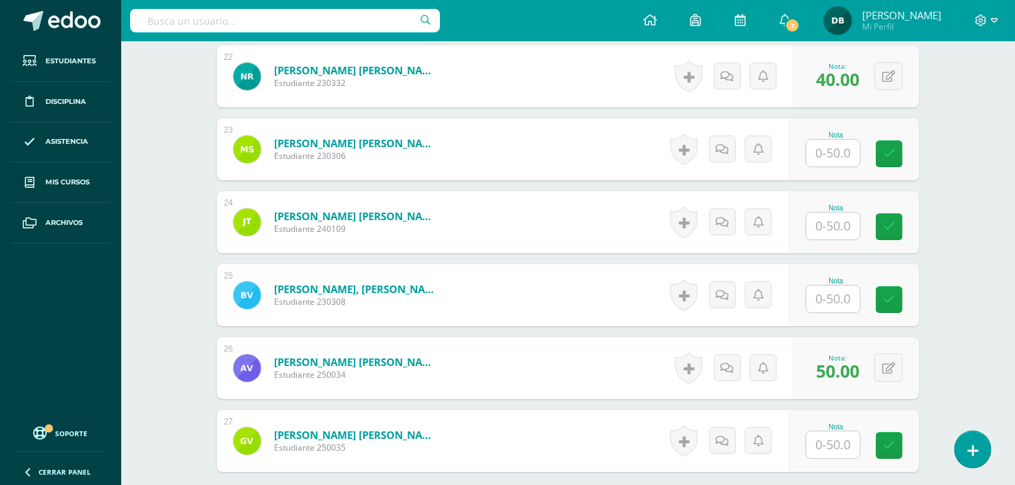
scroll to position [1992, 0]
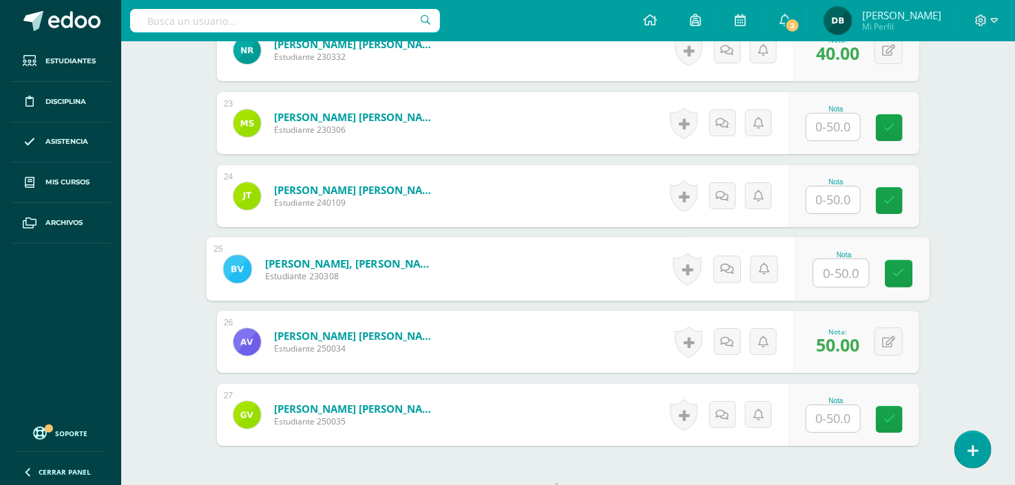
click at [840, 280] on input "text" at bounding box center [841, 274] width 55 height 28
type input "50"
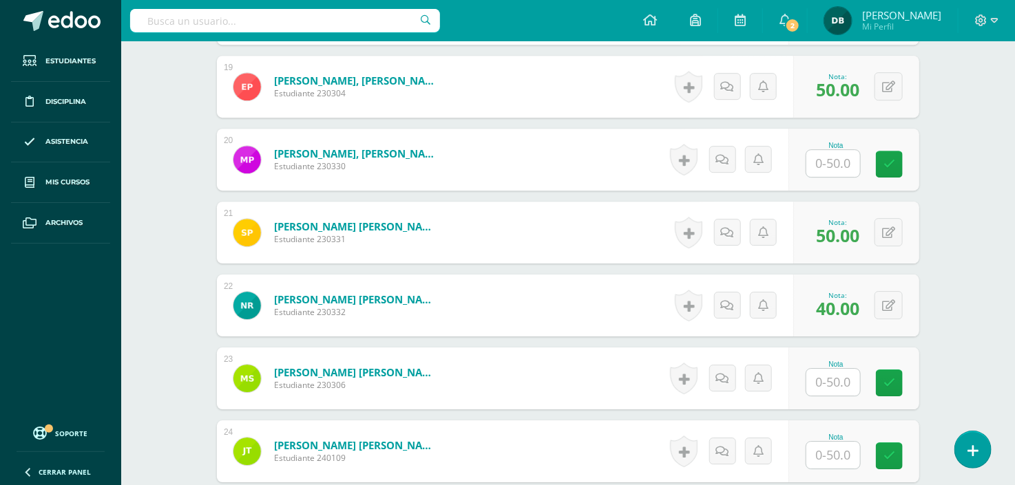
scroll to position [1686, 0]
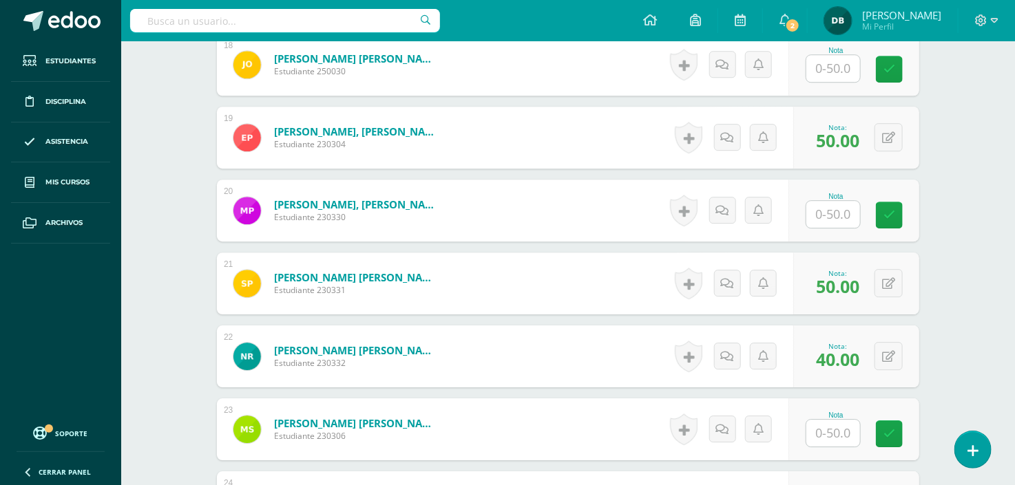
click at [837, 209] on input "text" at bounding box center [833, 214] width 54 height 27
type input "50"
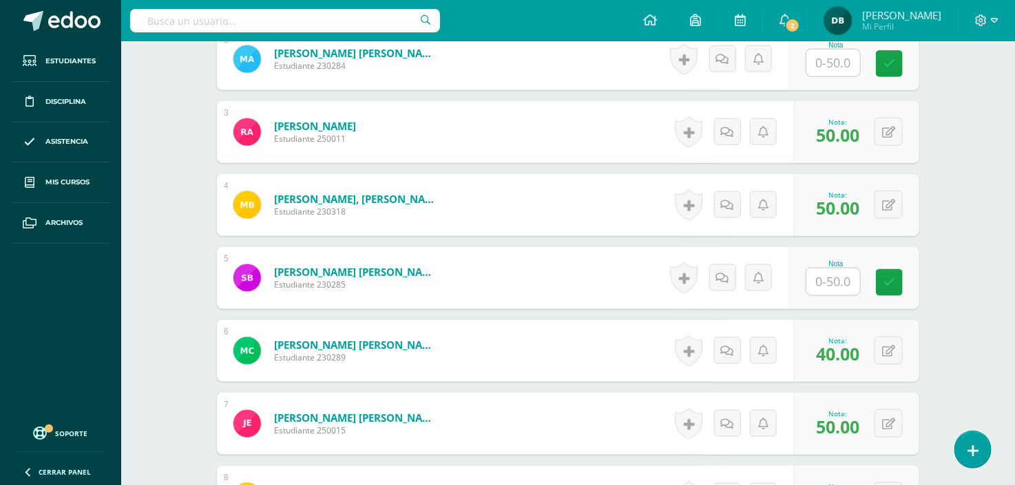
scroll to position [472, 0]
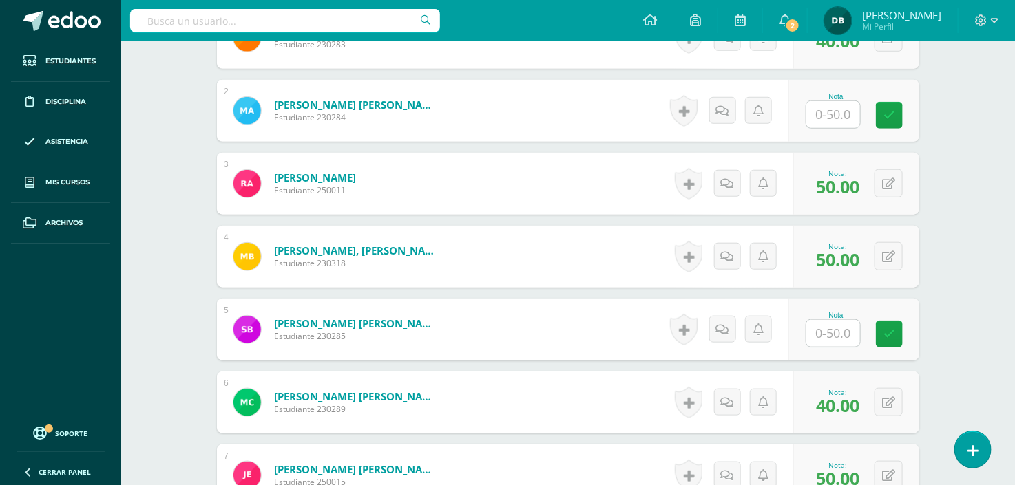
click at [837, 121] on input "text" at bounding box center [833, 114] width 54 height 27
type input "50"
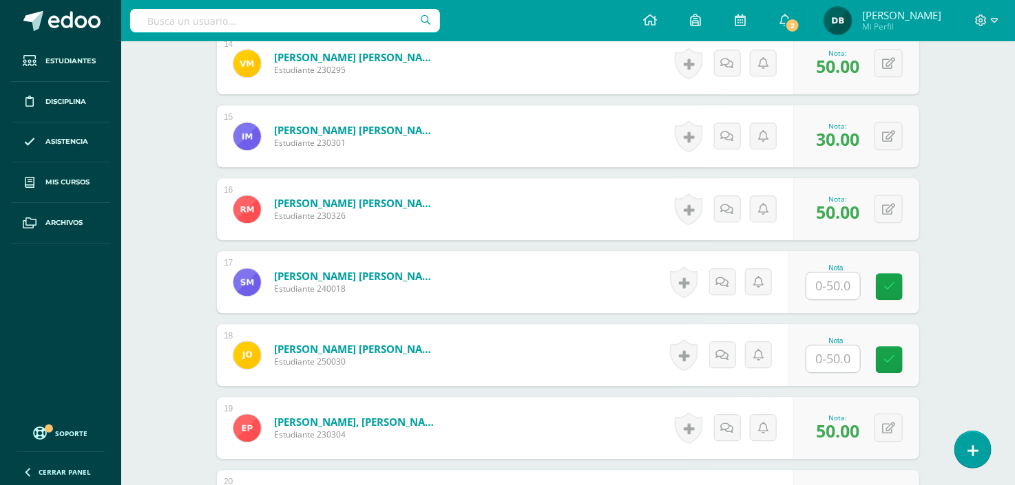
scroll to position [1421, 0]
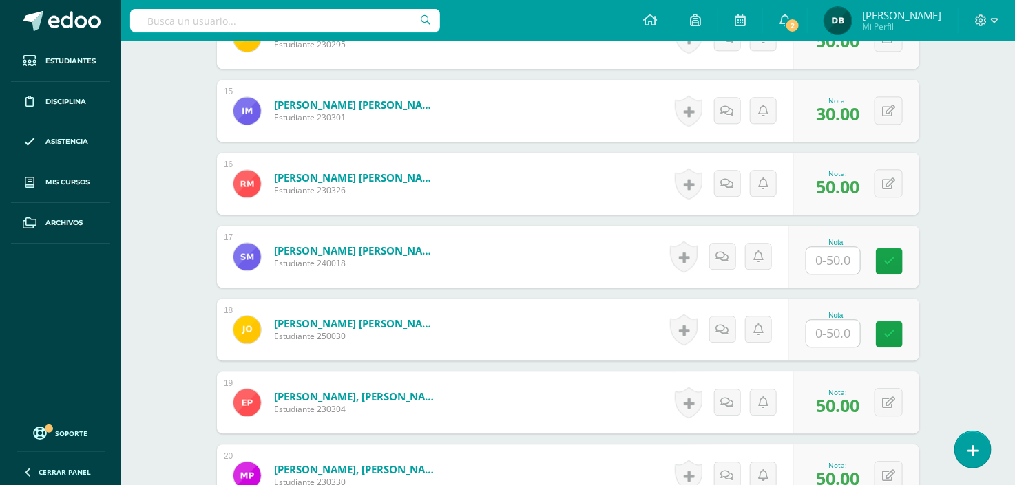
click at [835, 327] on input "text" at bounding box center [833, 333] width 54 height 27
type input "50"
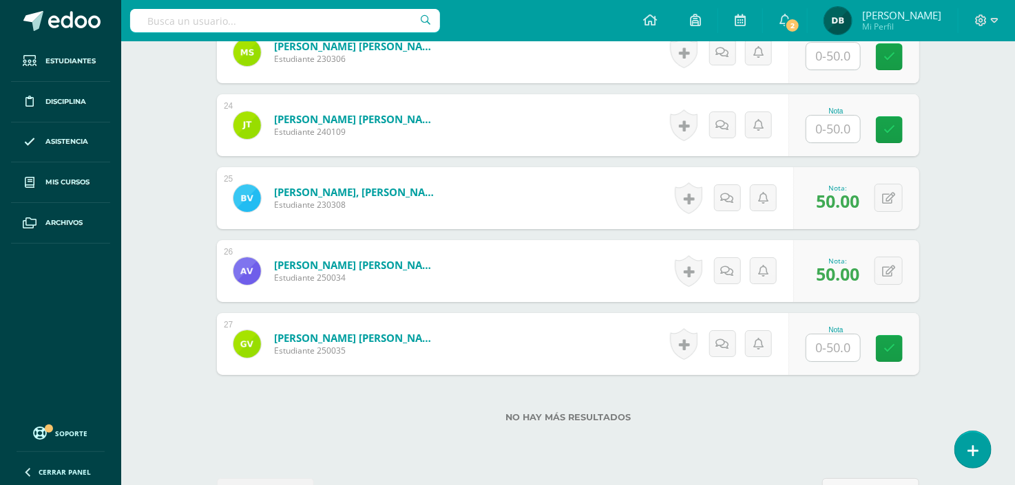
scroll to position [2109, 0]
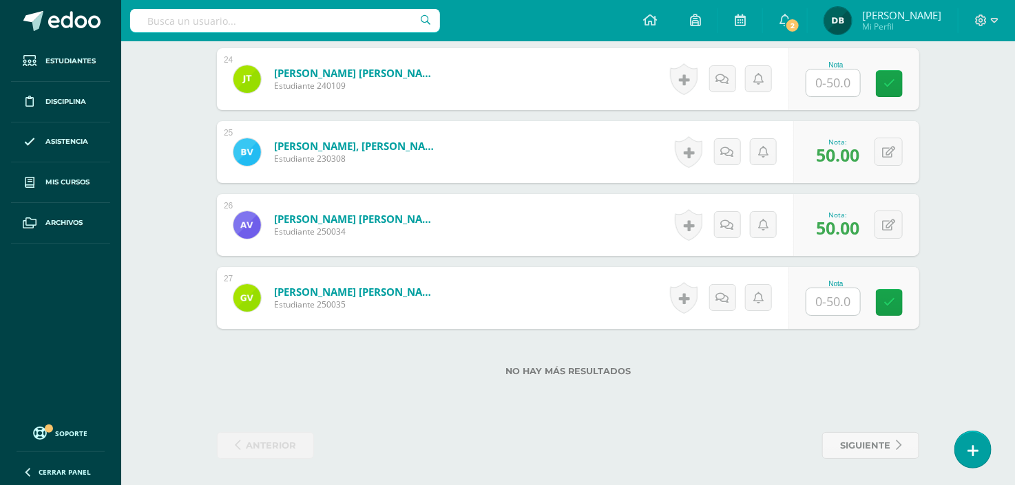
click at [841, 296] on input "text" at bounding box center [833, 302] width 54 height 27
type input "50"
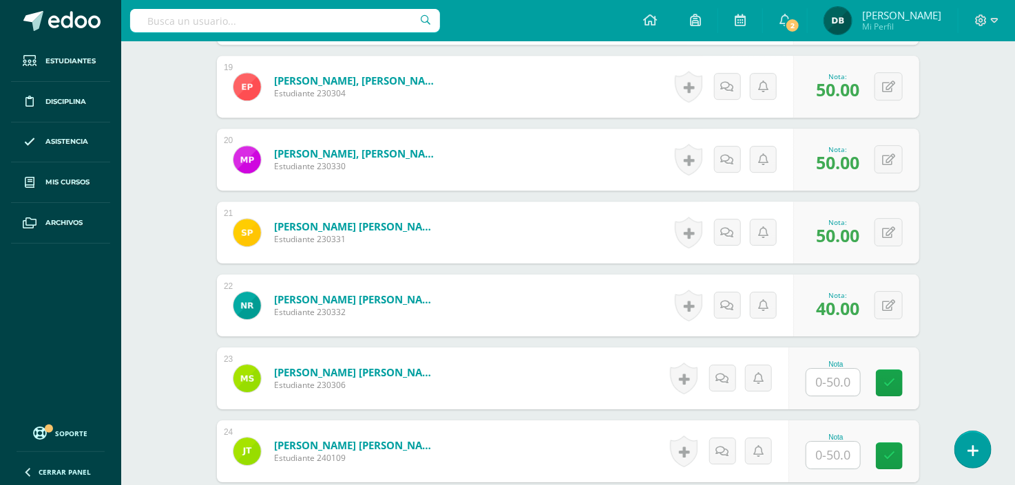
scroll to position [1839, 0]
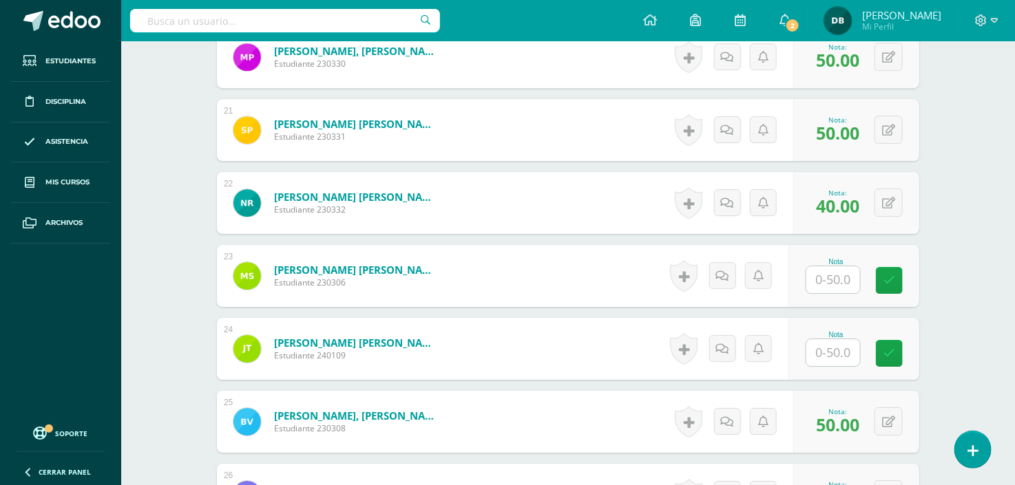
drag, startPoint x: 876, startPoint y: 266, endPoint x: 759, endPoint y: 196, distance: 136.2
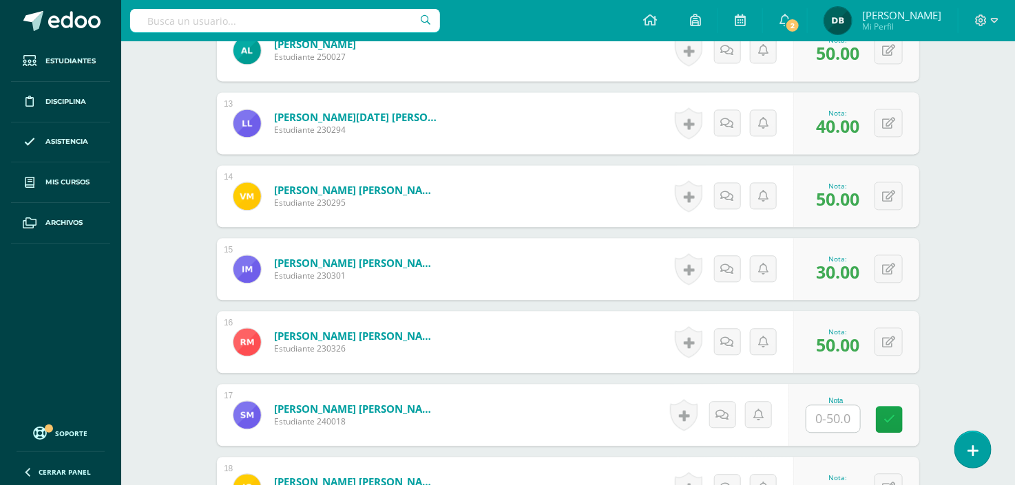
scroll to position [1206, 0]
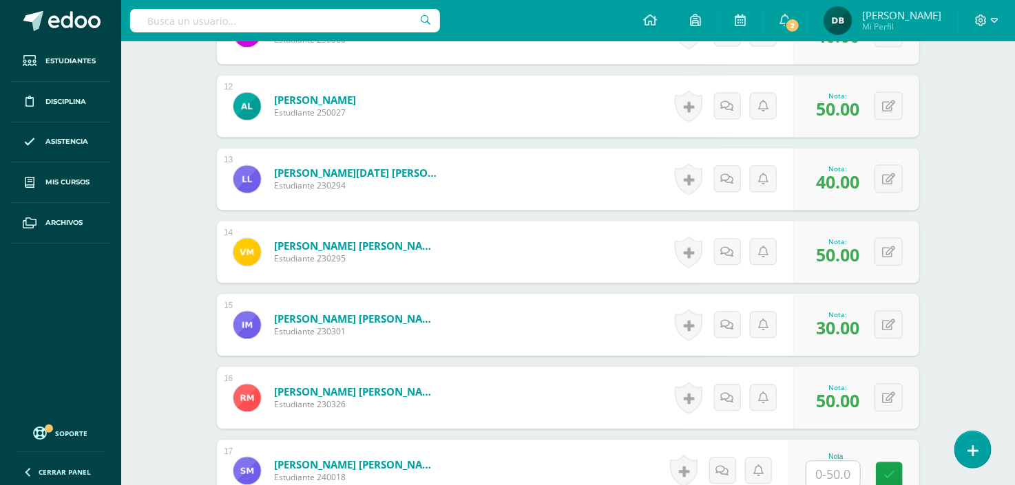
drag, startPoint x: 685, startPoint y: 297, endPoint x: 671, endPoint y: 366, distance: 69.7
click at [671, 366] on body "La nota fue eliminada con éxito La nota fue eliminada con éxito Estudiantes Dis…" at bounding box center [507, 92] width 1015 height 2596
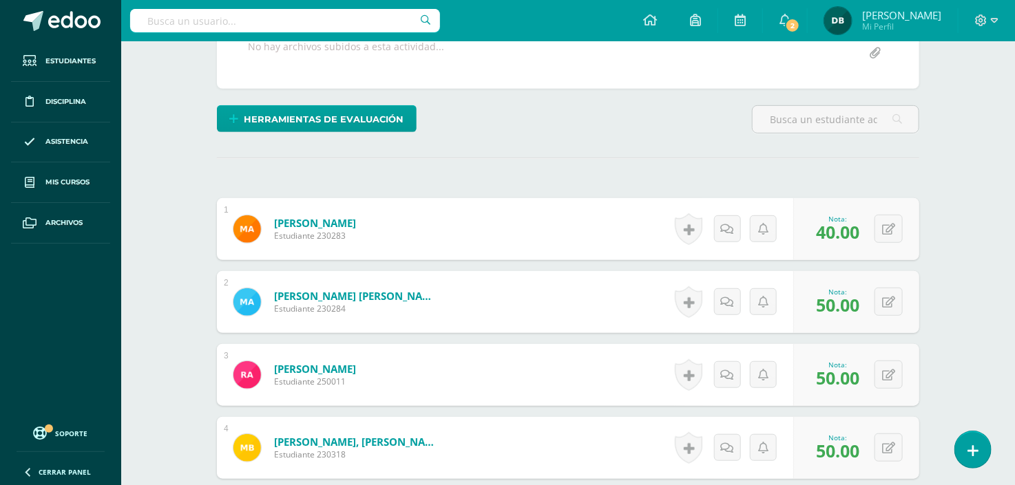
scroll to position [0, 0]
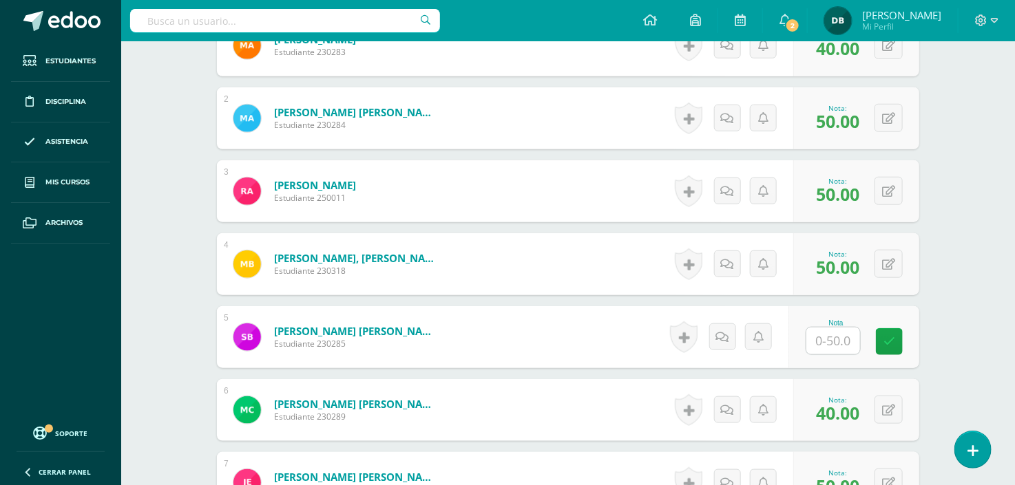
scroll to position [490, 0]
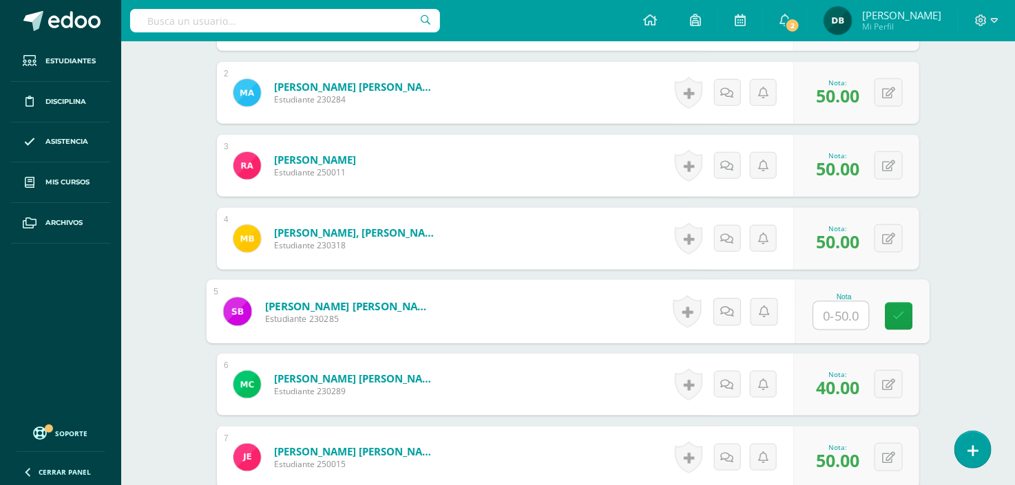
click at [822, 313] on input "text" at bounding box center [841, 316] width 55 height 28
type input "30"
click at [897, 318] on icon at bounding box center [899, 317] width 12 height 12
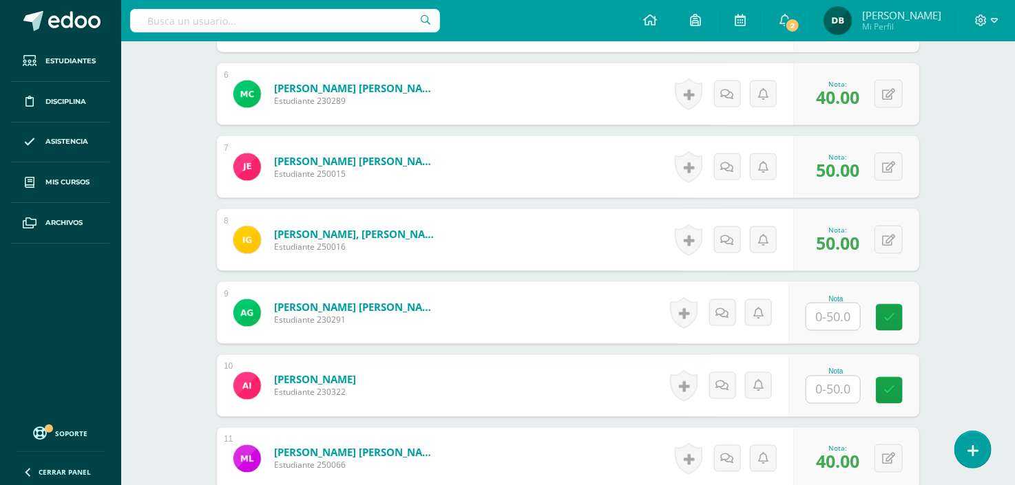
scroll to position [831, 0]
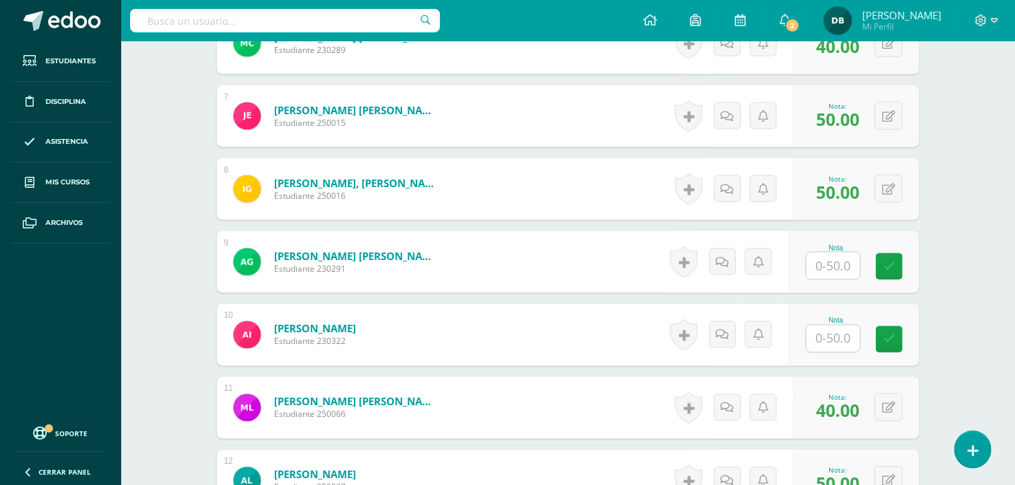
click at [827, 260] on input "text" at bounding box center [833, 266] width 54 height 27
type input "50"
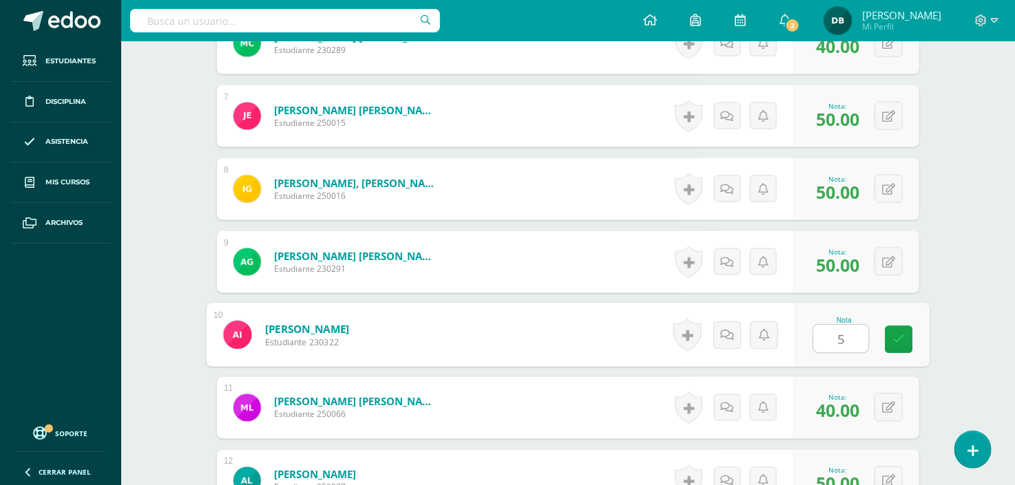
type input "50"
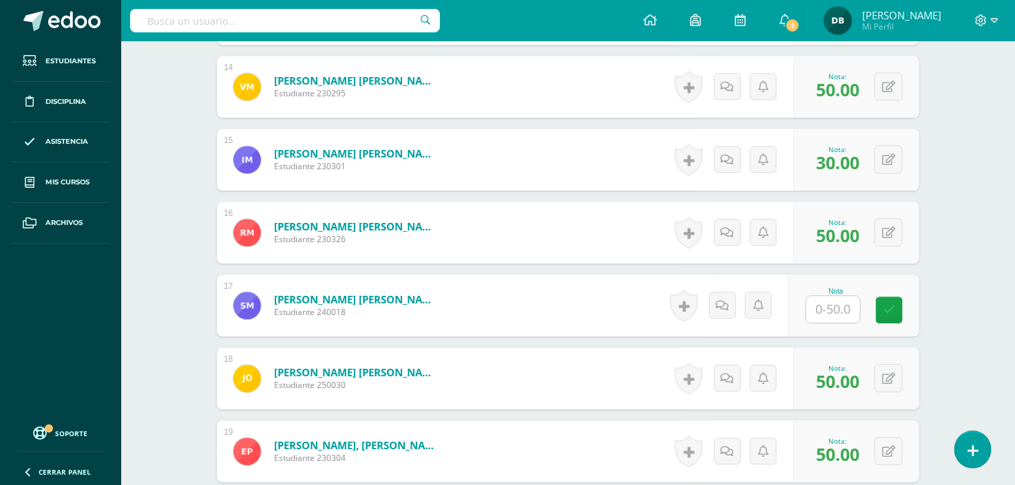
scroll to position [1423, 0]
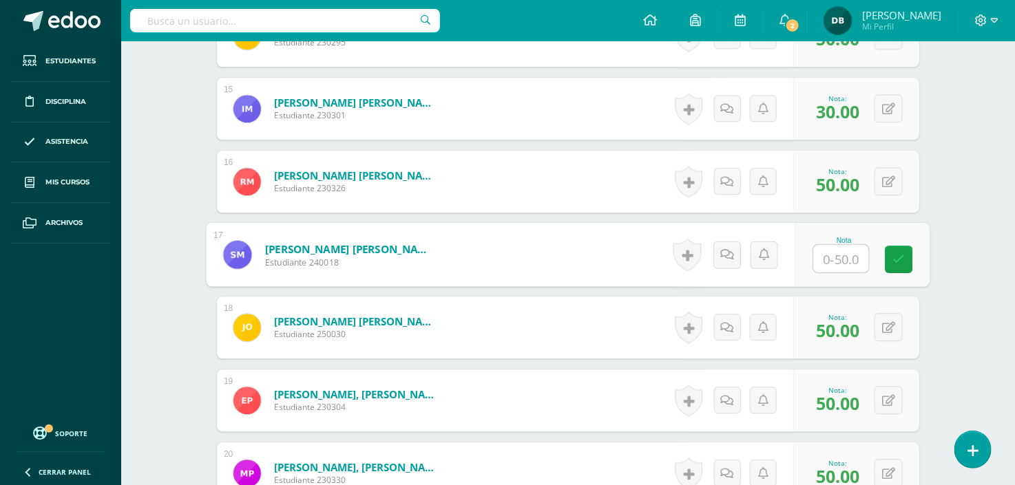
click at [837, 262] on input "text" at bounding box center [841, 259] width 55 height 28
type input "50"
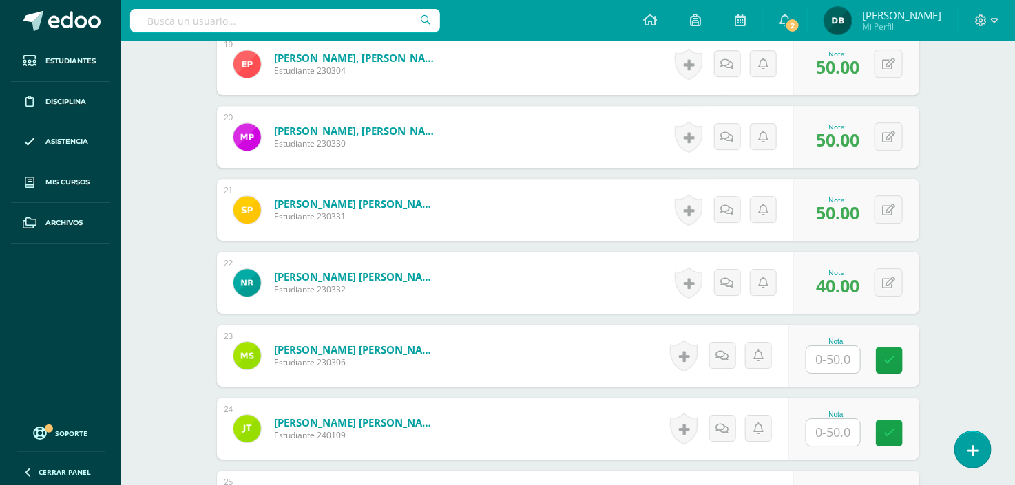
scroll to position [1888, 0]
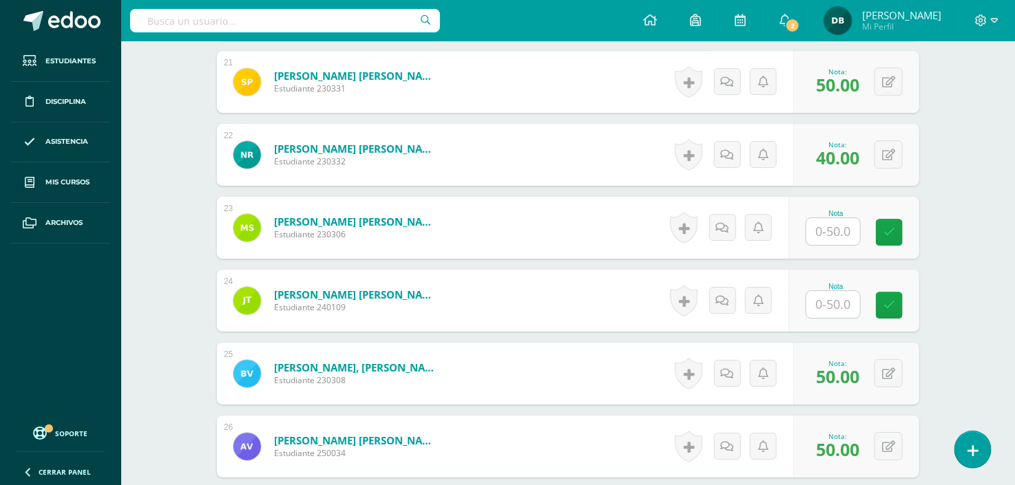
click at [840, 224] on input "text" at bounding box center [833, 231] width 54 height 27
type input "50"
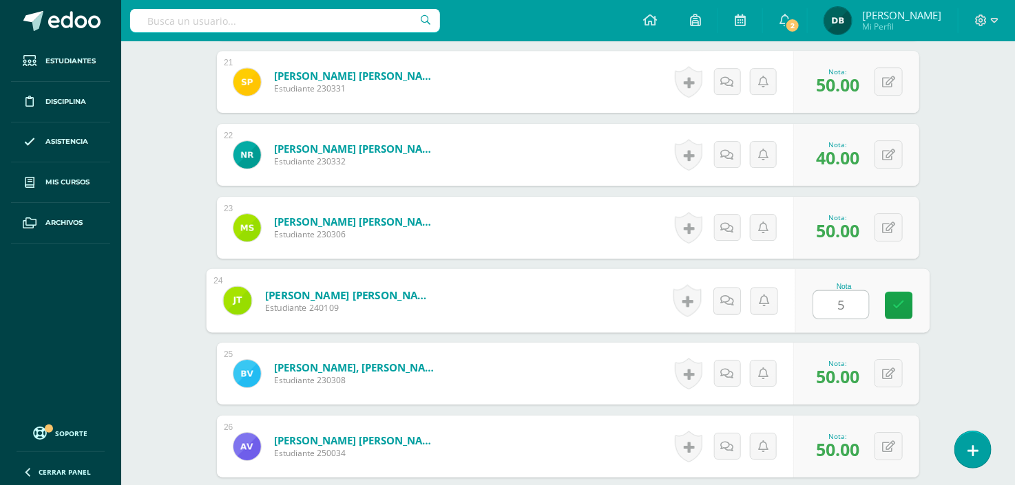
type input "50"
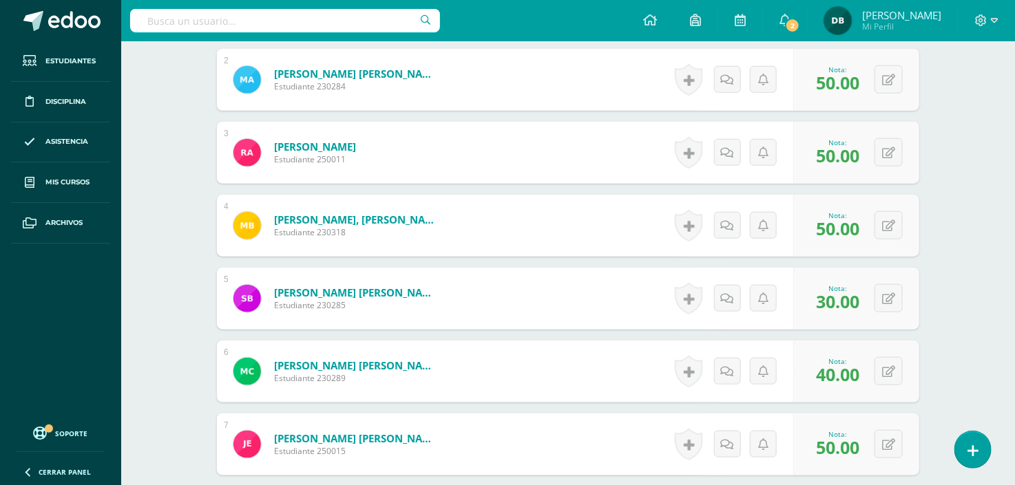
scroll to position [0, 0]
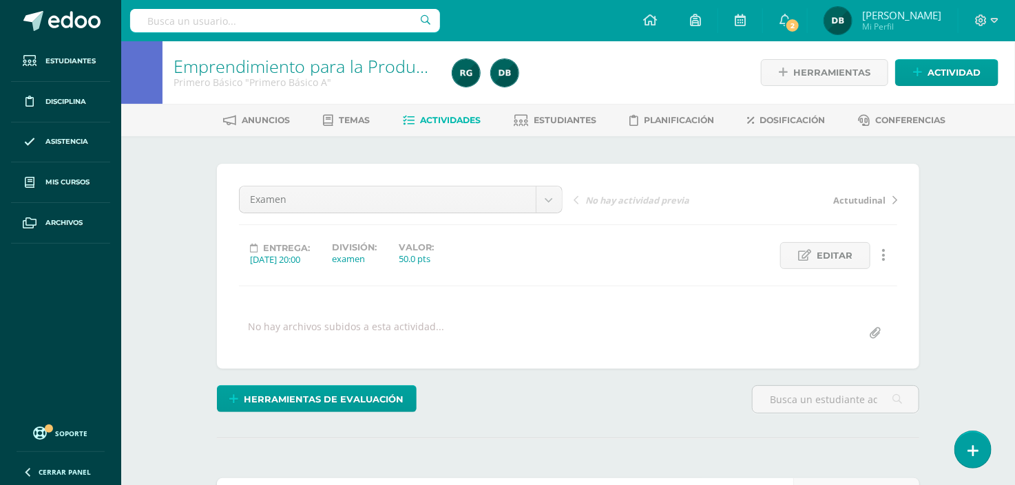
click at [437, 120] on span "Actividades" at bounding box center [451, 120] width 61 height 10
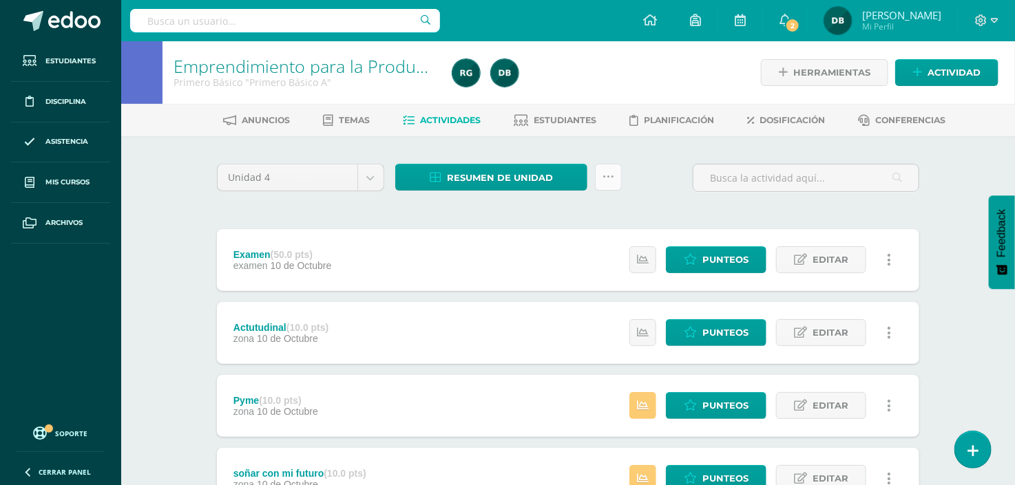
click at [609, 183] on link at bounding box center [608, 177] width 27 height 27
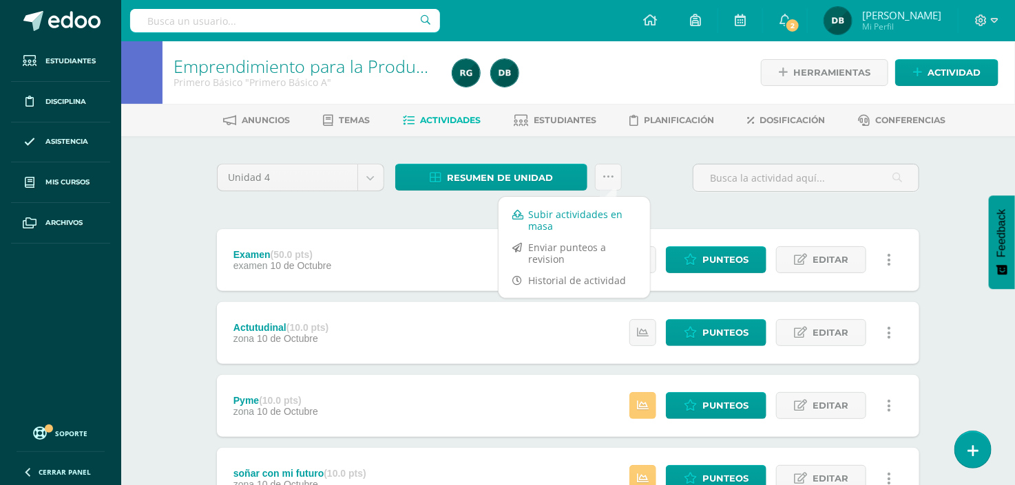
click at [594, 213] on link "Subir actividades en masa" at bounding box center [574, 220] width 151 height 33
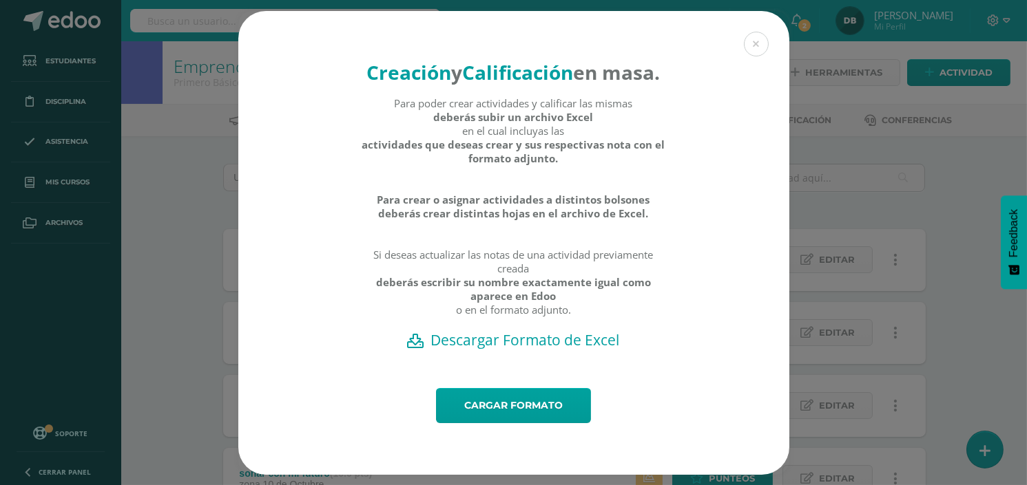
click at [534, 350] on h2 "Descargar Formato de Excel" at bounding box center [513, 340] width 503 height 19
click at [489, 424] on link "Cargar formato" at bounding box center [513, 405] width 155 height 35
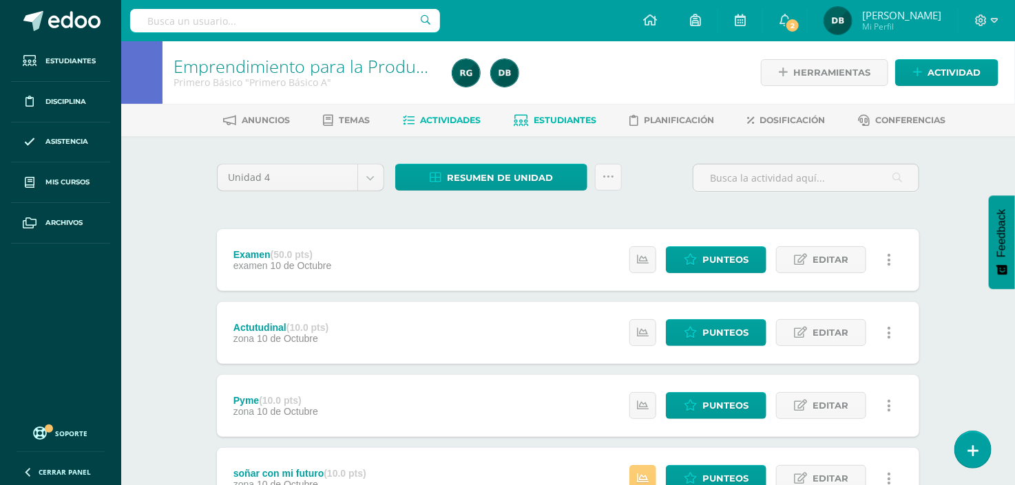
click at [581, 118] on span "Estudiantes" at bounding box center [565, 120] width 63 height 10
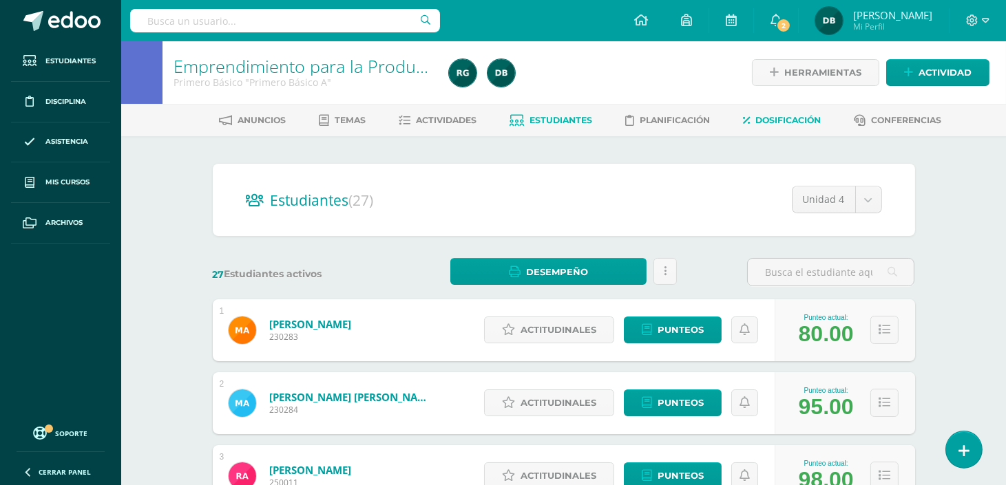
click at [782, 118] on span "Dosificación" at bounding box center [787, 120] width 65 height 10
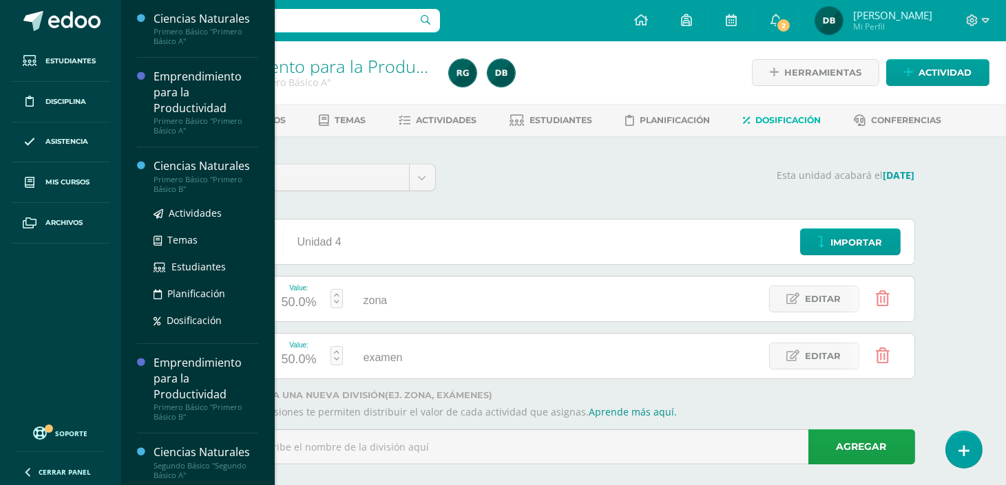
click at [187, 171] on div "Ciencias Naturales" at bounding box center [206, 166] width 105 height 16
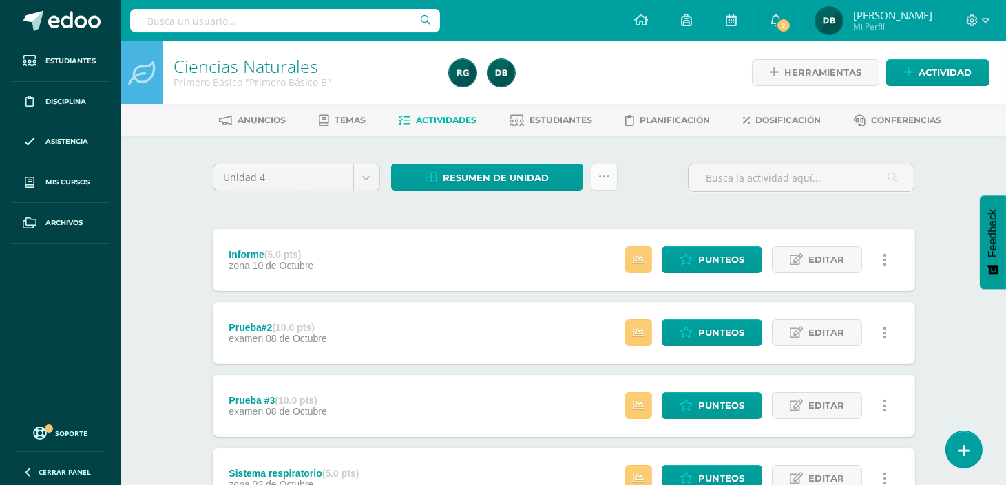
click at [596, 182] on link at bounding box center [604, 177] width 27 height 27
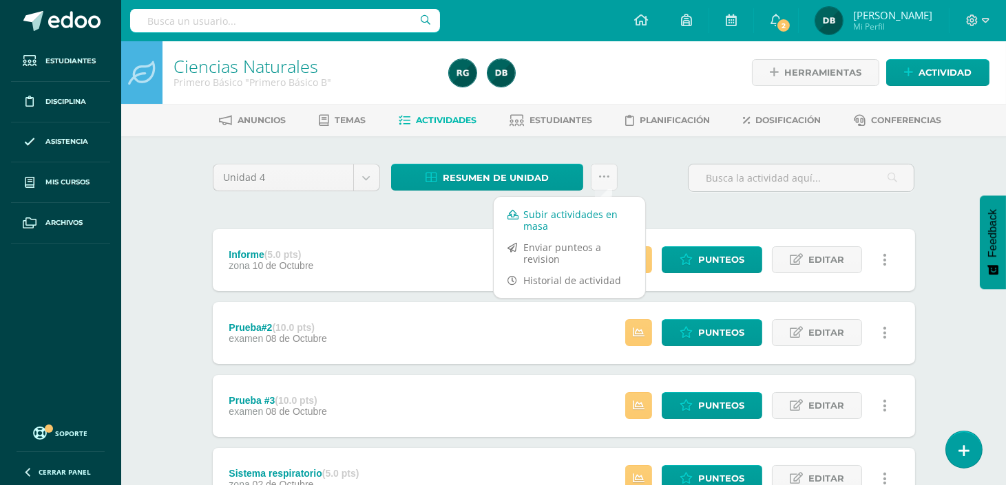
click at [582, 209] on link "Subir actividades en masa" at bounding box center [569, 220] width 151 height 33
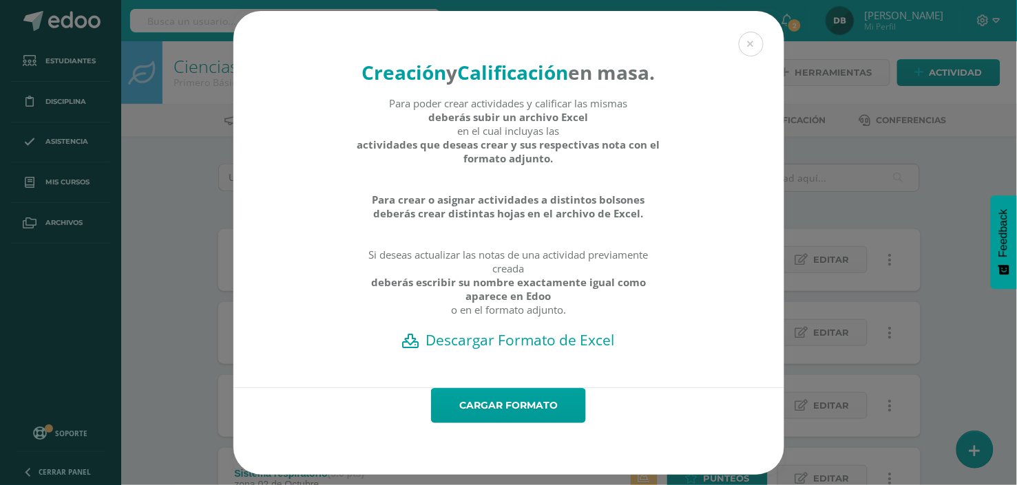
click at [539, 350] on h2 "Descargar Formato de Excel" at bounding box center [509, 340] width 503 height 19
click at [504, 410] on link "Cargar formato" at bounding box center [508, 405] width 155 height 35
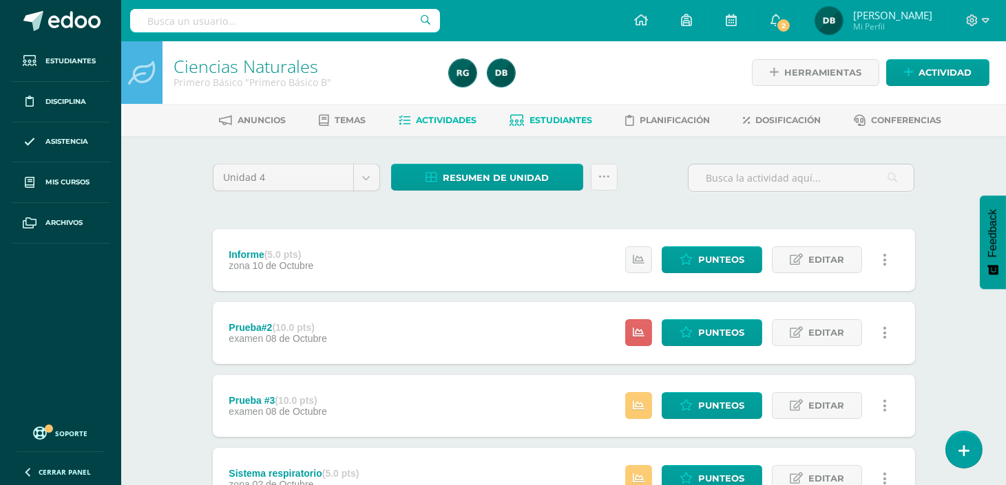
click at [569, 119] on span "Estudiantes" at bounding box center [561, 120] width 63 height 10
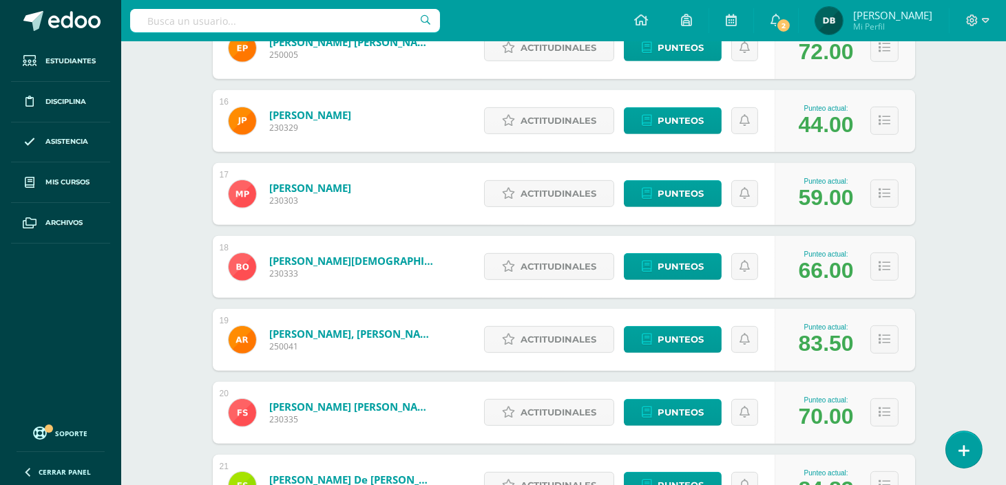
scroll to position [1252, 0]
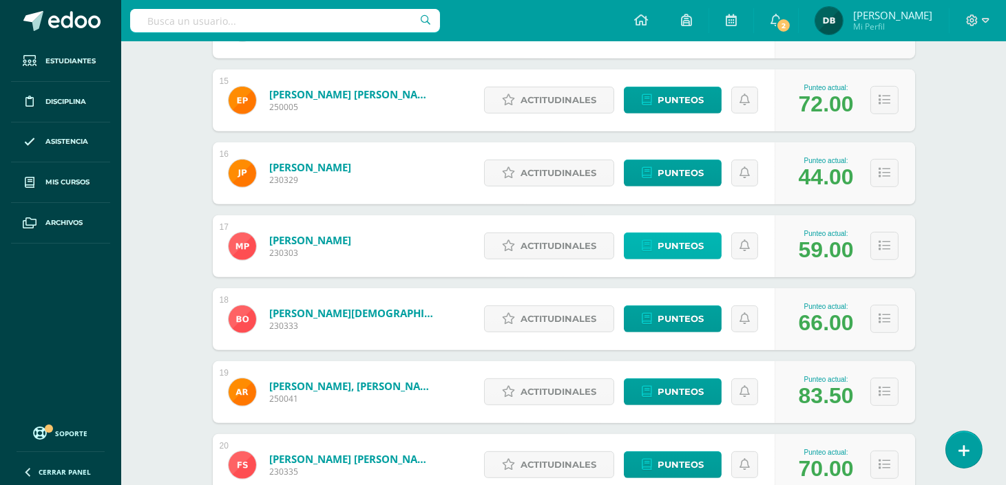
click at [687, 242] on span "Punteos" at bounding box center [681, 245] width 46 height 25
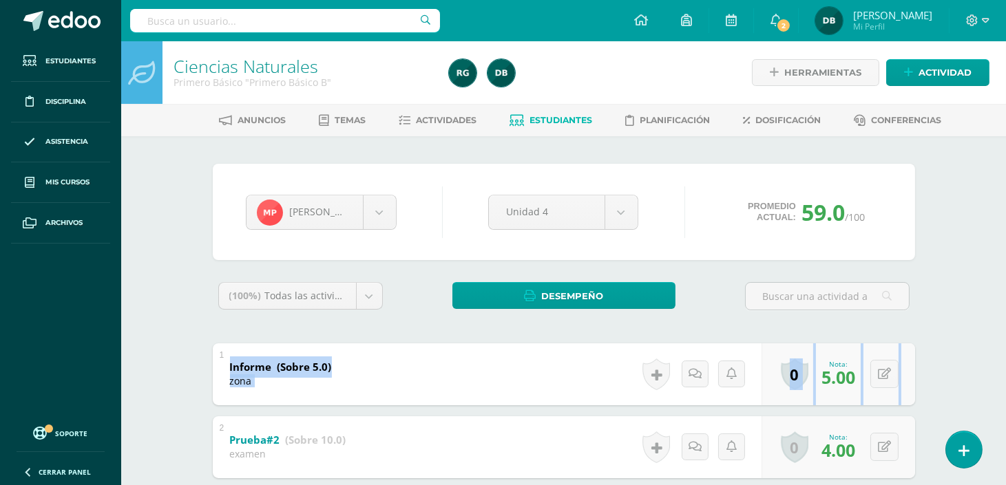
drag, startPoint x: 657, startPoint y: 360, endPoint x: 662, endPoint y: 335, distance: 25.3
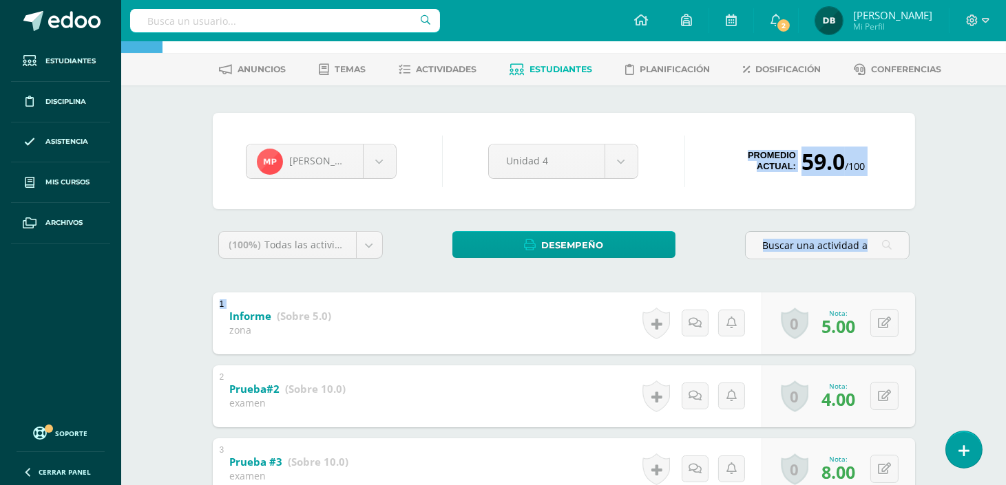
drag, startPoint x: 969, startPoint y: 325, endPoint x: 1035, endPoint y: -13, distance: 344.5
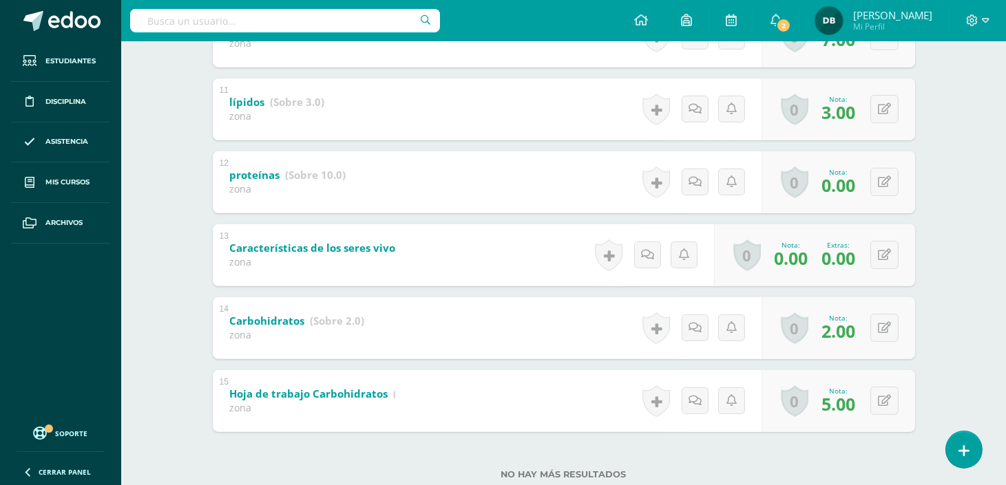
scroll to position [1033, 0]
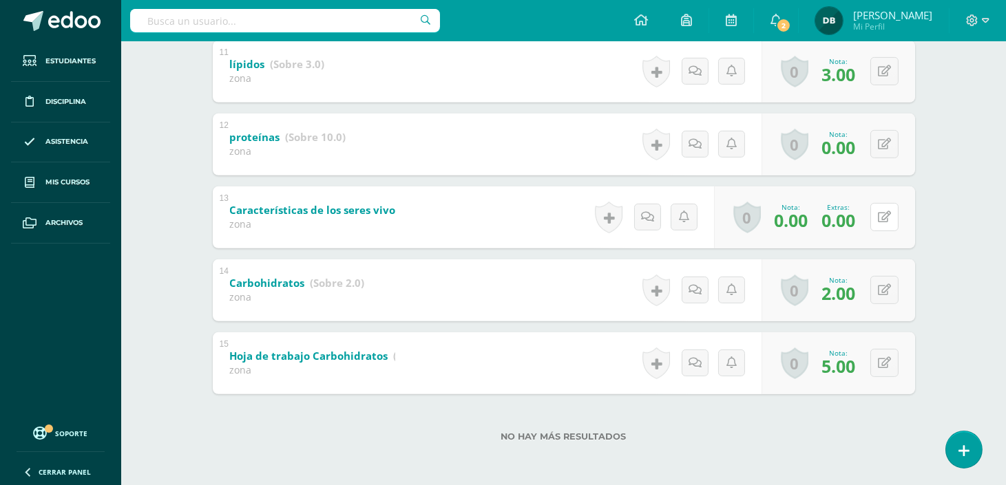
drag, startPoint x: 886, startPoint y: 218, endPoint x: 762, endPoint y: 525, distance: 331.2
click at [883, 229] on button at bounding box center [884, 217] width 28 height 28
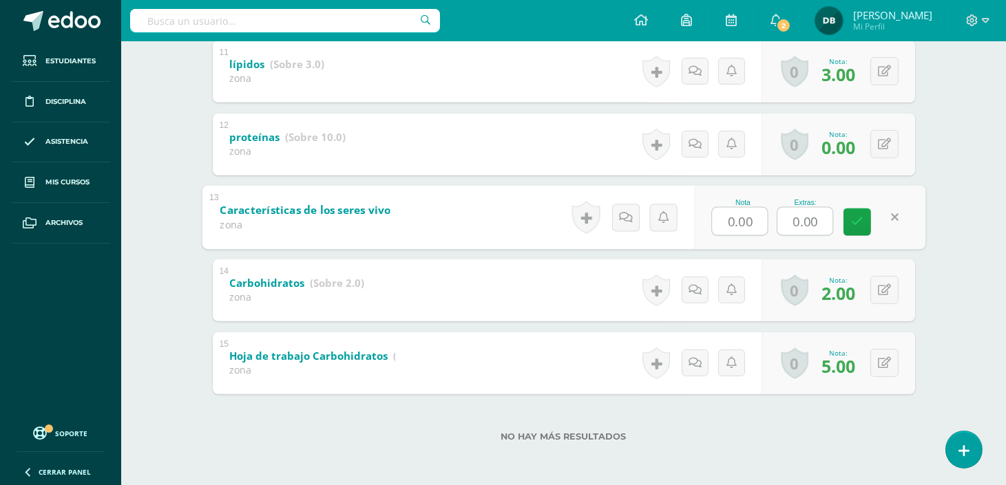
drag, startPoint x: 822, startPoint y: 219, endPoint x: 733, endPoint y: 239, distance: 91.1
click at [733, 239] on div "Nota 0.00 Extras: 0.00" at bounding box center [809, 217] width 231 height 64
type input "10"
click at [857, 221] on icon at bounding box center [857, 222] width 12 height 12
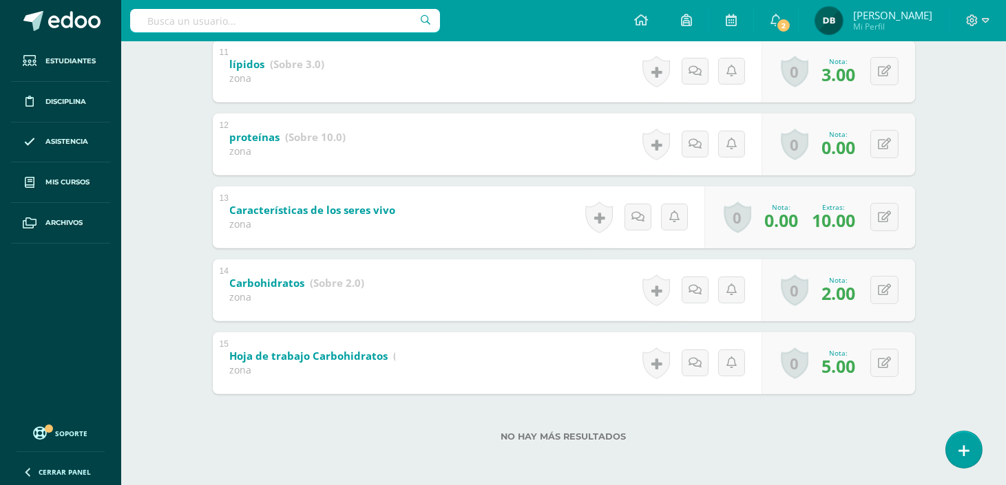
scroll to position [0, 0]
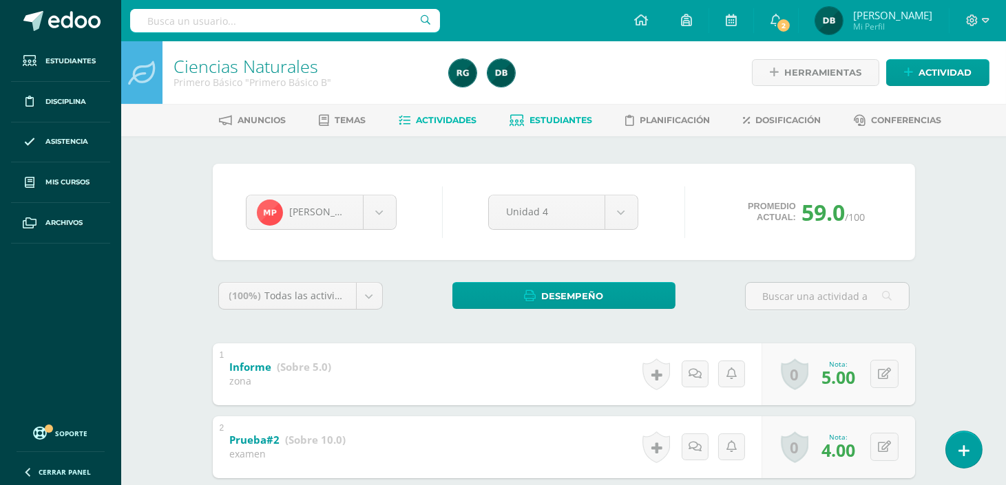
click at [441, 118] on span "Actividades" at bounding box center [446, 120] width 61 height 10
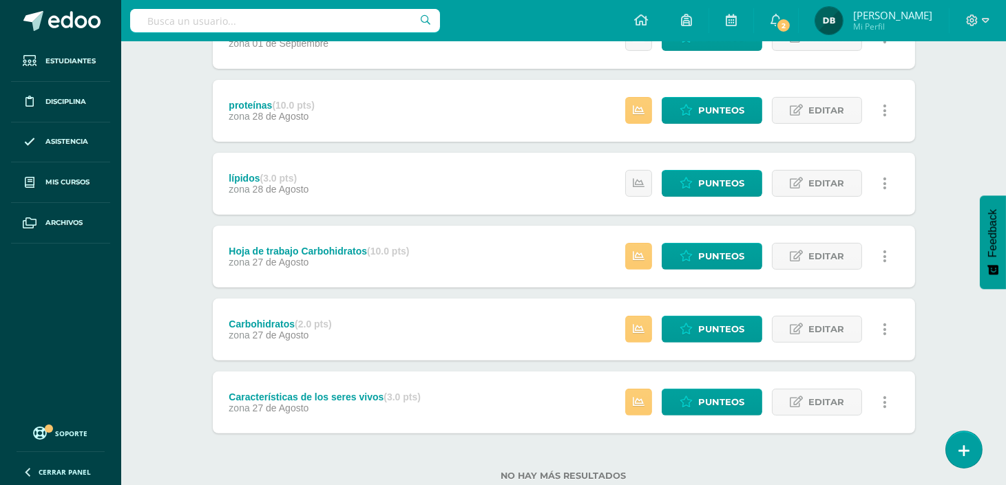
scroll to position [918, 0]
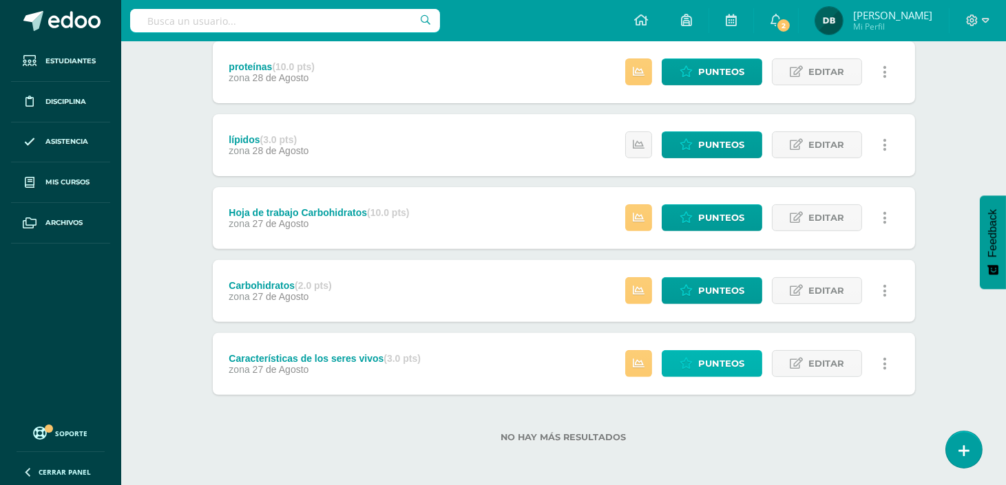
click at [719, 367] on span "Punteos" at bounding box center [721, 363] width 46 height 25
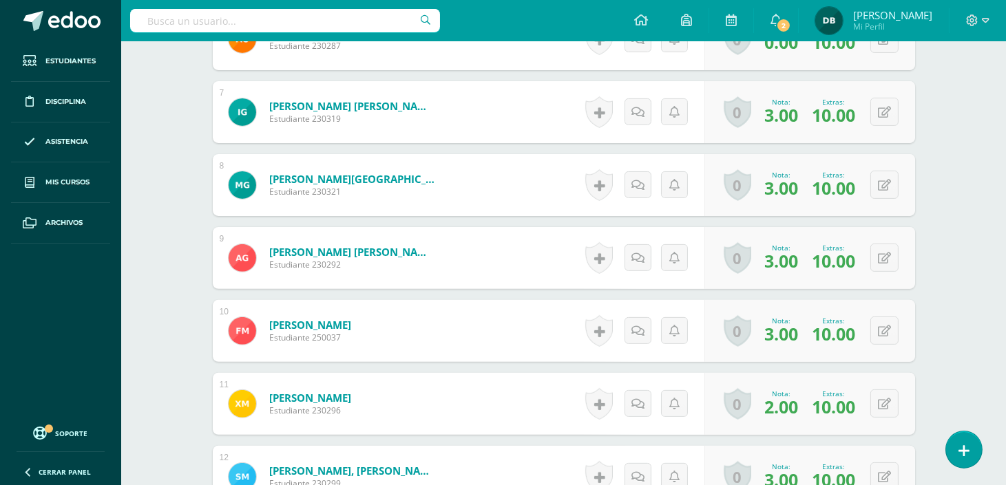
scroll to position [928, 0]
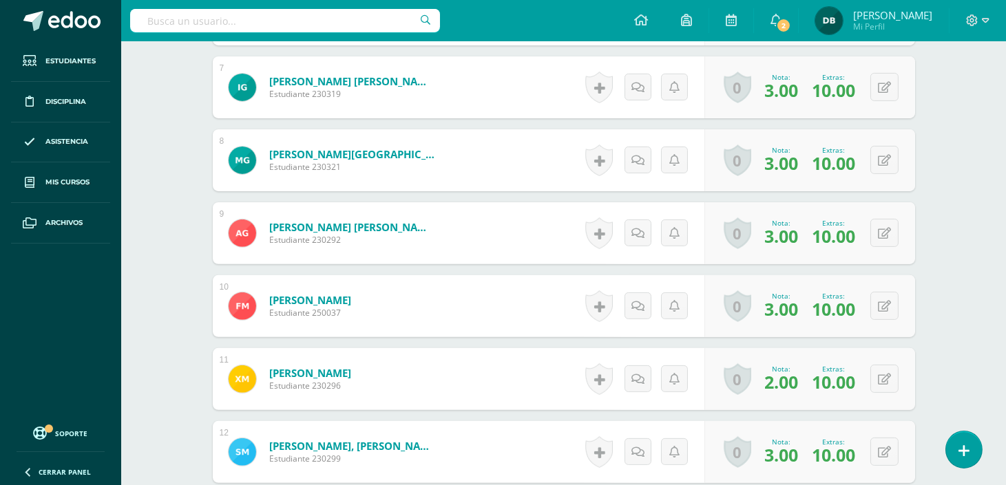
drag, startPoint x: 0, startPoint y: 0, endPoint x: 742, endPoint y: 304, distance: 801.7
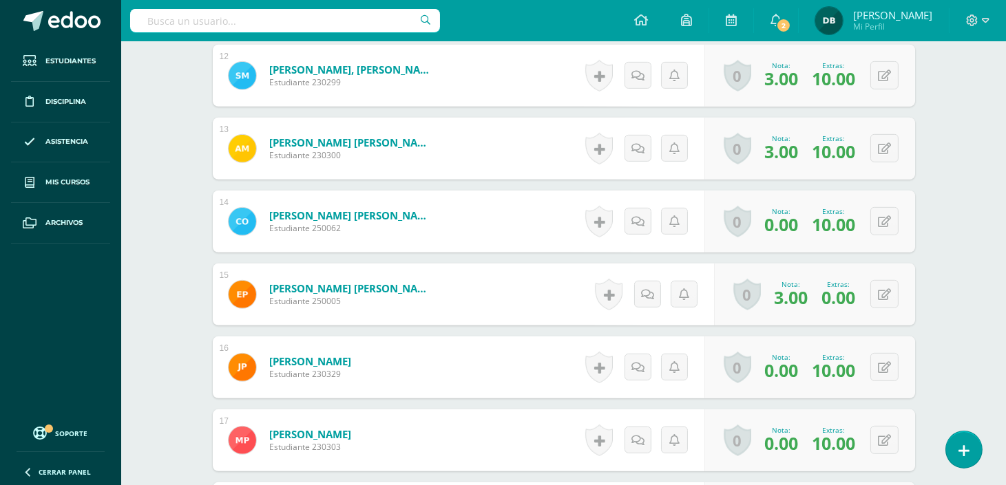
scroll to position [1310, 0]
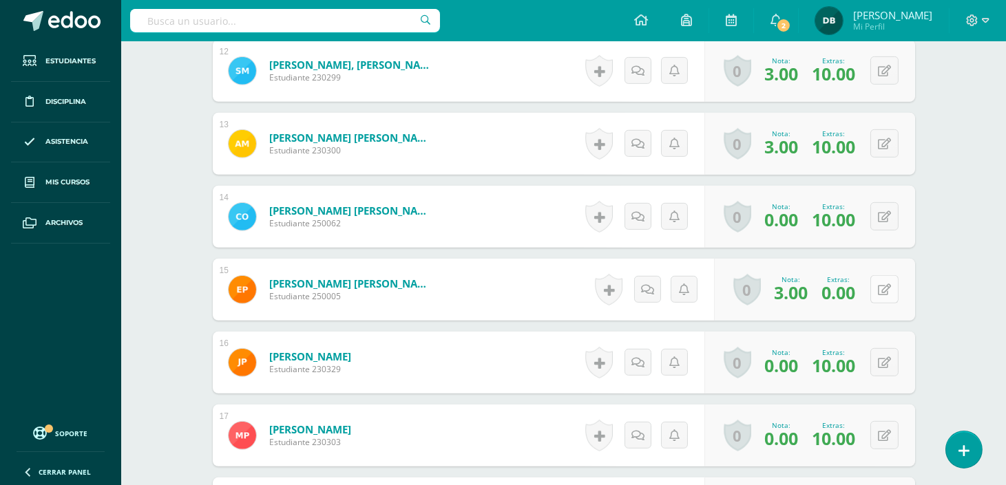
click at [884, 285] on button at bounding box center [884, 289] width 28 height 28
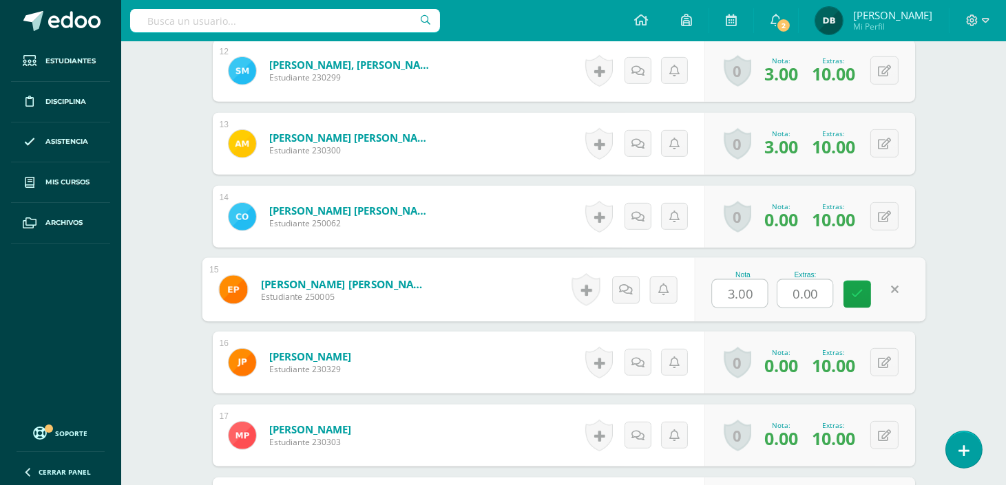
drag, startPoint x: 819, startPoint y: 292, endPoint x: 715, endPoint y: 284, distance: 104.9
click at [715, 284] on div "Nota 3.00 Extras: 0.00" at bounding box center [809, 290] width 231 height 64
type input "|"
type input "10"
click at [861, 294] on icon at bounding box center [857, 295] width 12 height 12
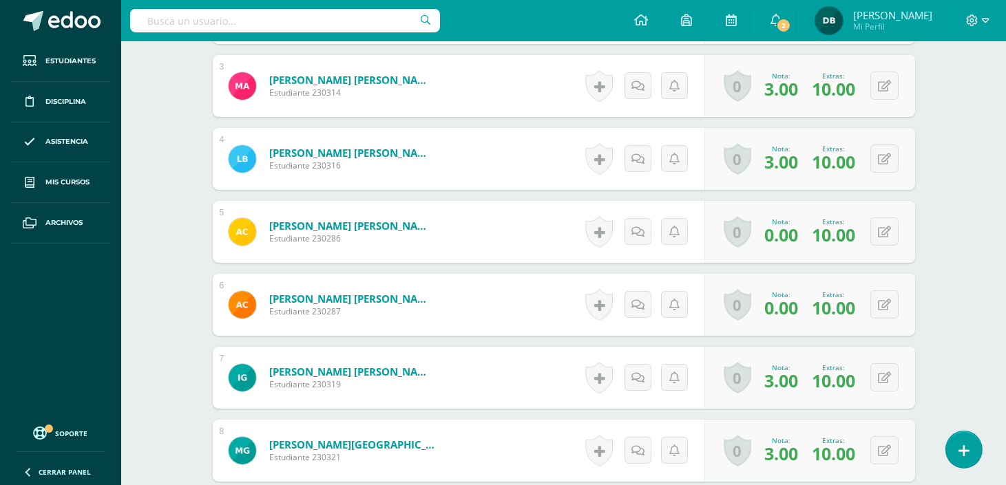
scroll to position [0, 0]
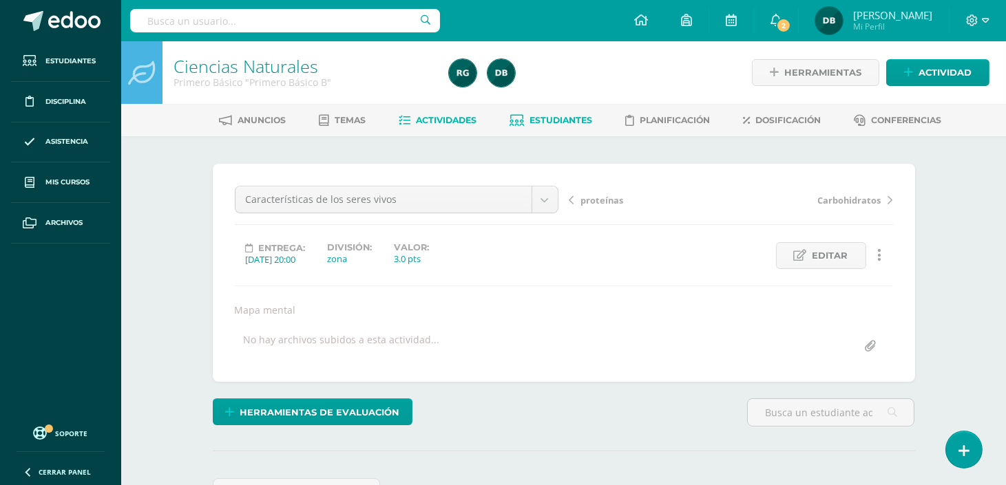
click at [582, 119] on span "Estudiantes" at bounding box center [561, 120] width 63 height 10
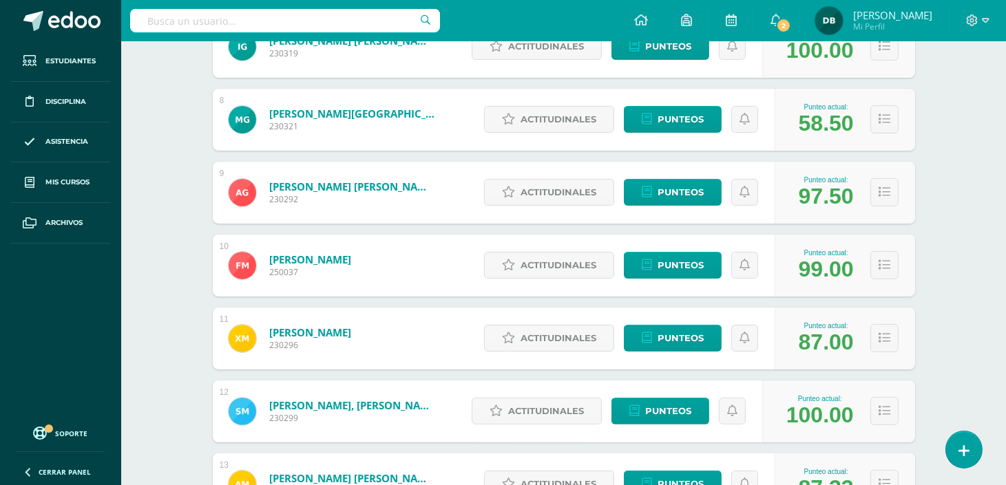
scroll to position [714, 0]
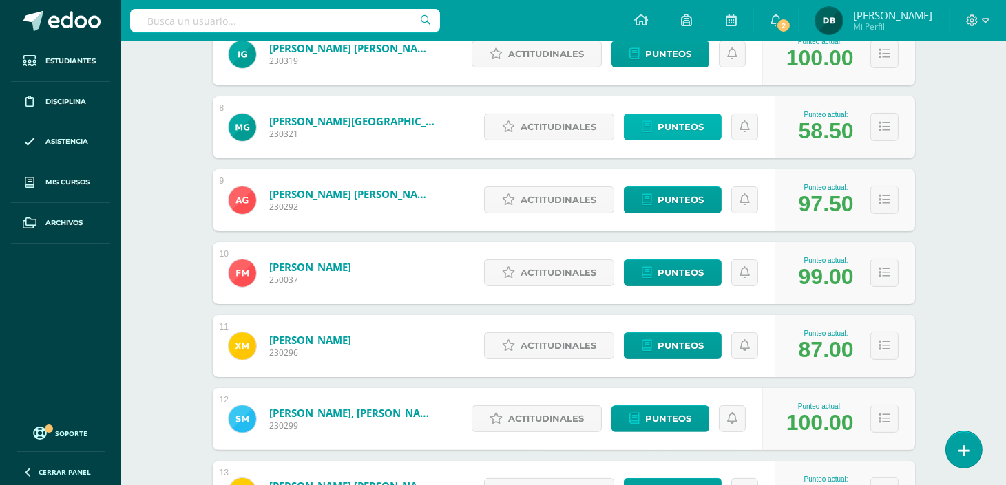
click at [662, 131] on span "Punteos" at bounding box center [681, 126] width 46 height 25
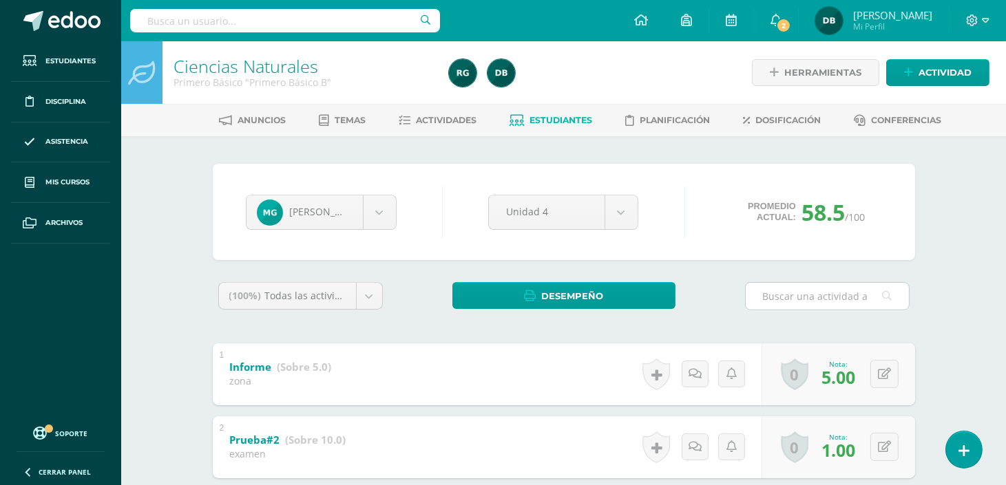
scroll to position [662, 0]
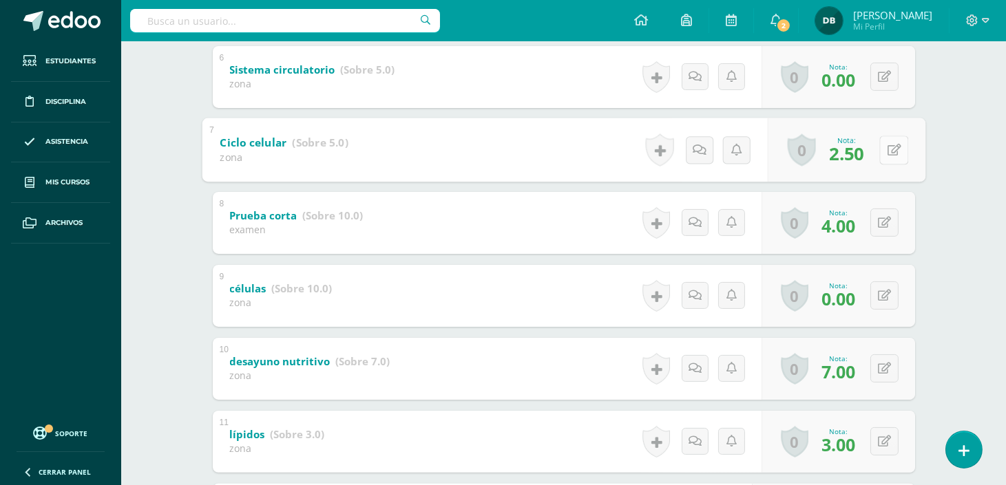
click at [880, 148] on button at bounding box center [893, 150] width 29 height 29
type input "3"
click at [864, 162] on link at bounding box center [858, 154] width 28 height 28
drag, startPoint x: 854, startPoint y: 248, endPoint x: 857, endPoint y: 219, distance: 29.1
click at [857, 219] on div "0 Logros Logros obtenidos Aún no hay logros agregados Nota: 4.00" at bounding box center [839, 223] width 154 height 62
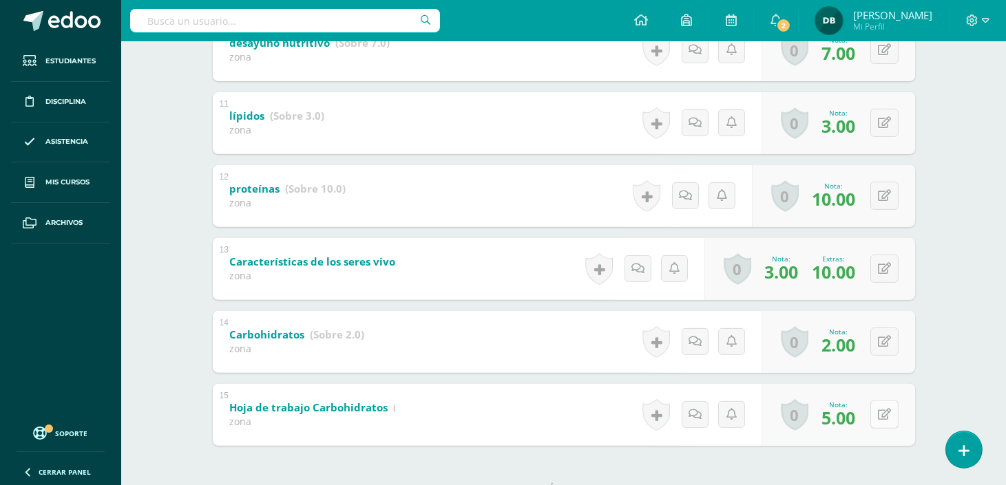
scroll to position [905, 0]
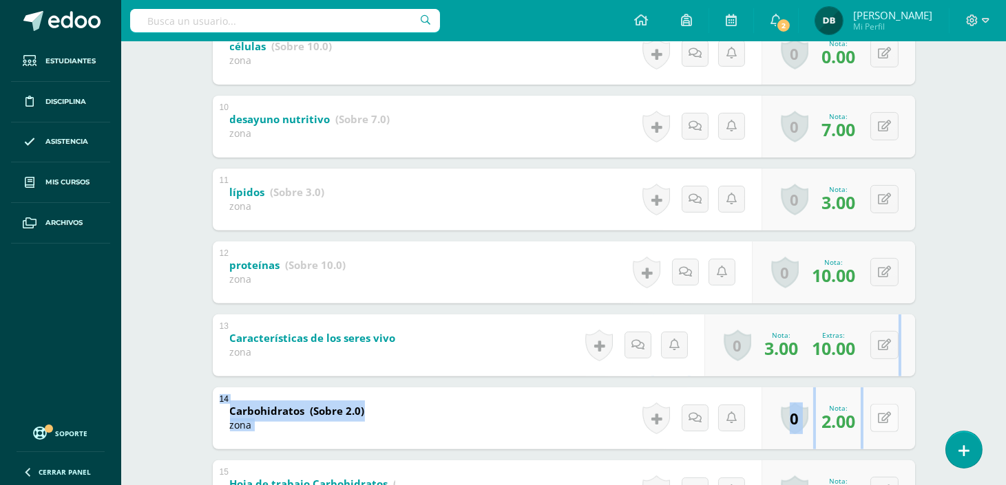
drag, startPoint x: 890, startPoint y: 362, endPoint x: 888, endPoint y: 430, distance: 67.5
drag, startPoint x: 888, startPoint y: 430, endPoint x: 939, endPoint y: 246, distance: 190.6
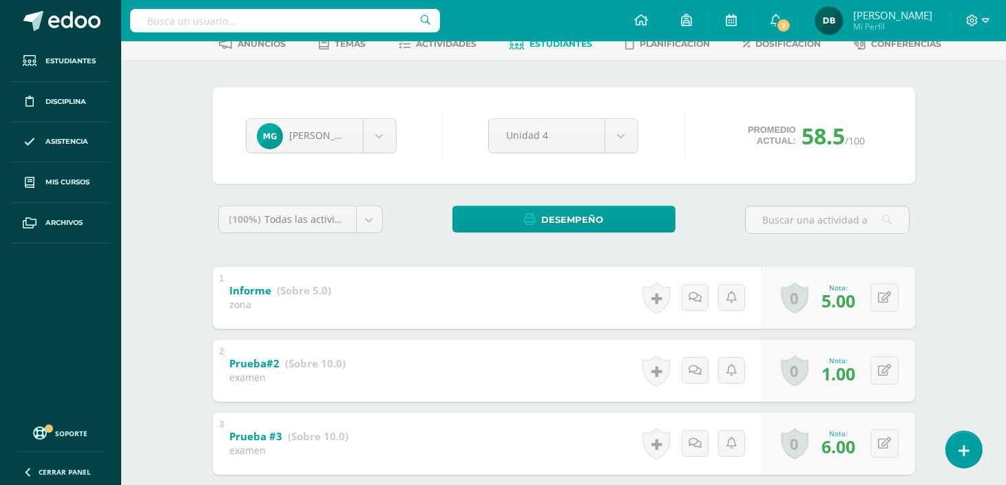
scroll to position [101, 0]
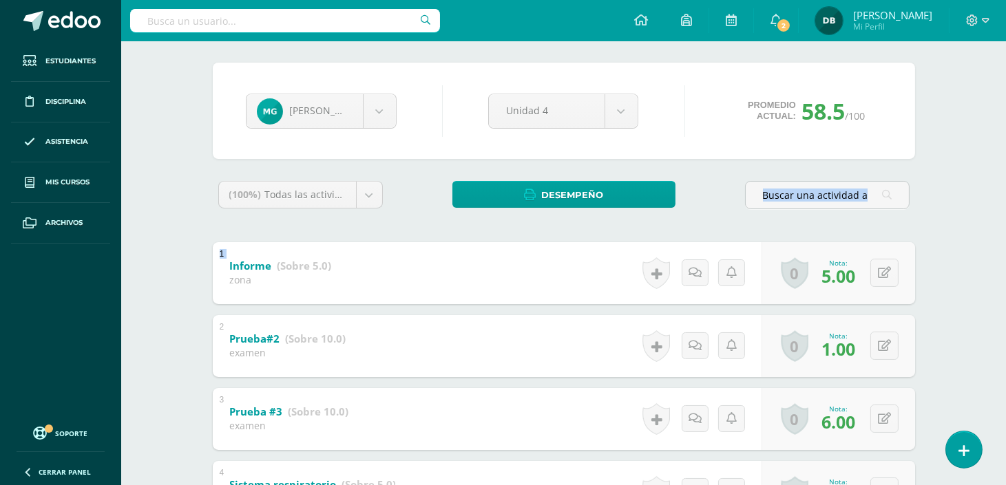
drag, startPoint x: 939, startPoint y: 240, endPoint x: 948, endPoint y: 185, distance: 55.8
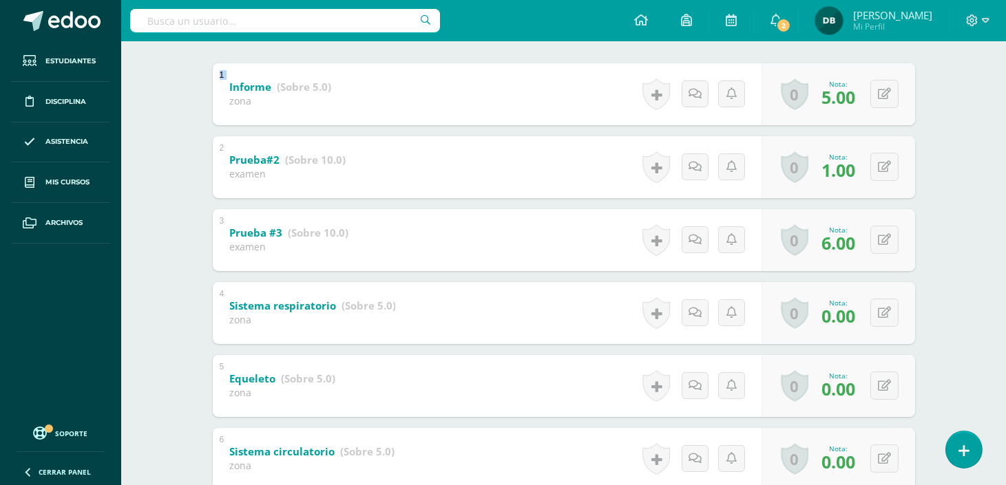
scroll to position [306, 0]
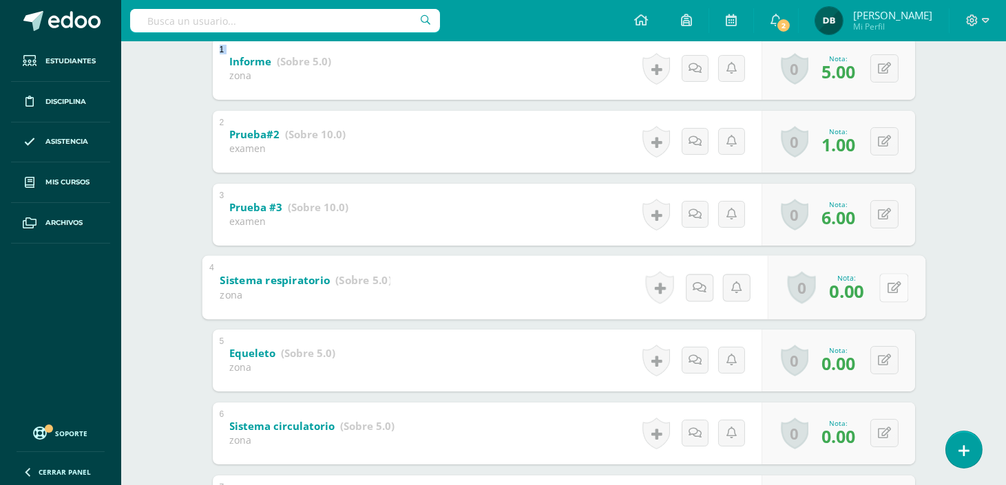
click at [886, 291] on button at bounding box center [893, 287] width 29 height 29
type input "1"
click at [862, 278] on link at bounding box center [858, 292] width 28 height 28
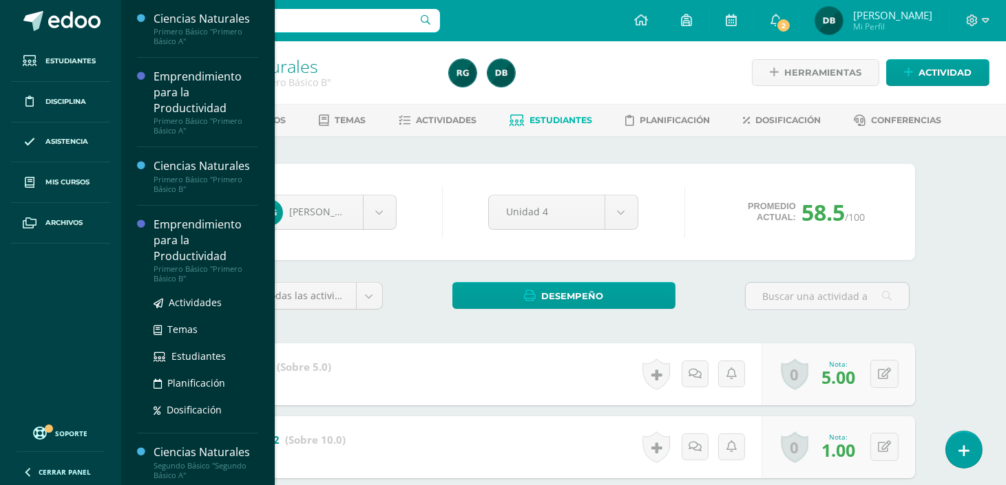
click at [173, 241] on div "Emprendimiento para la Productividad" at bounding box center [206, 241] width 105 height 48
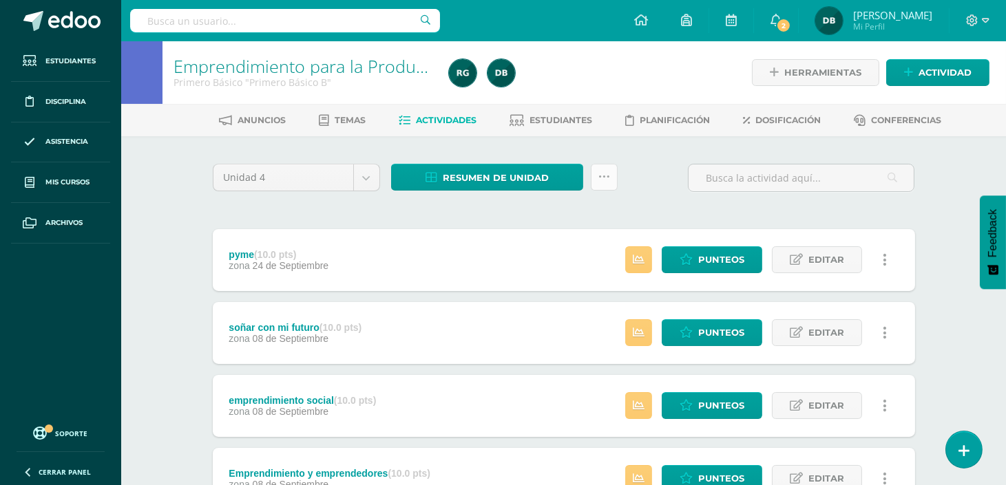
click at [601, 182] on icon at bounding box center [604, 177] width 12 height 12
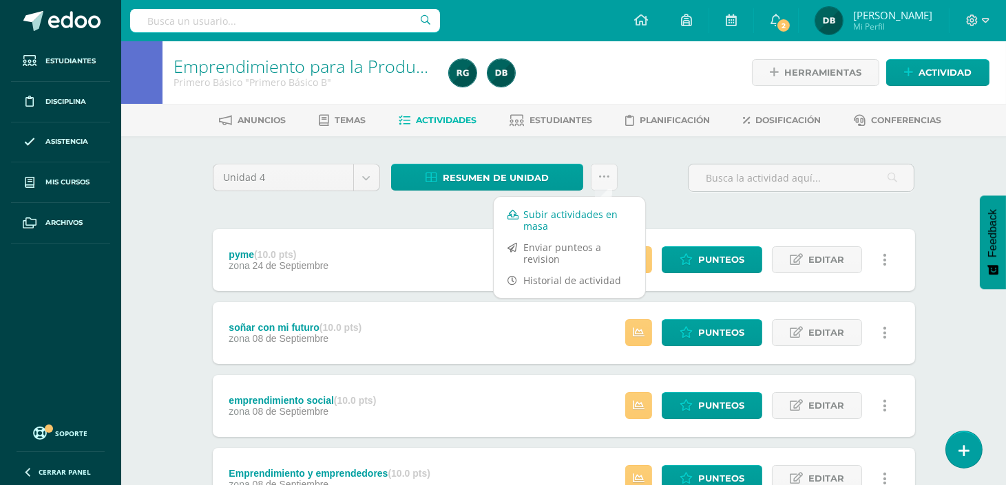
click at [583, 215] on link "Subir actividades en masa" at bounding box center [569, 220] width 151 height 33
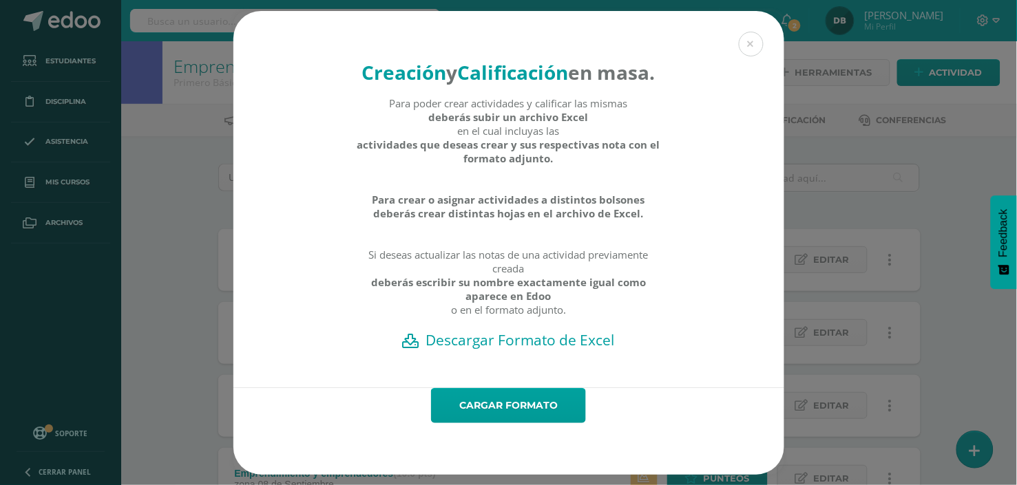
click at [512, 366] on div "Creación y Calificación en masa. Para poder crear actividades y calificar las m…" at bounding box center [508, 199] width 551 height 377
click at [508, 350] on h2 "Descargar Formato de Excel" at bounding box center [509, 340] width 503 height 19
click at [486, 421] on link "Cargar formato" at bounding box center [508, 405] width 155 height 35
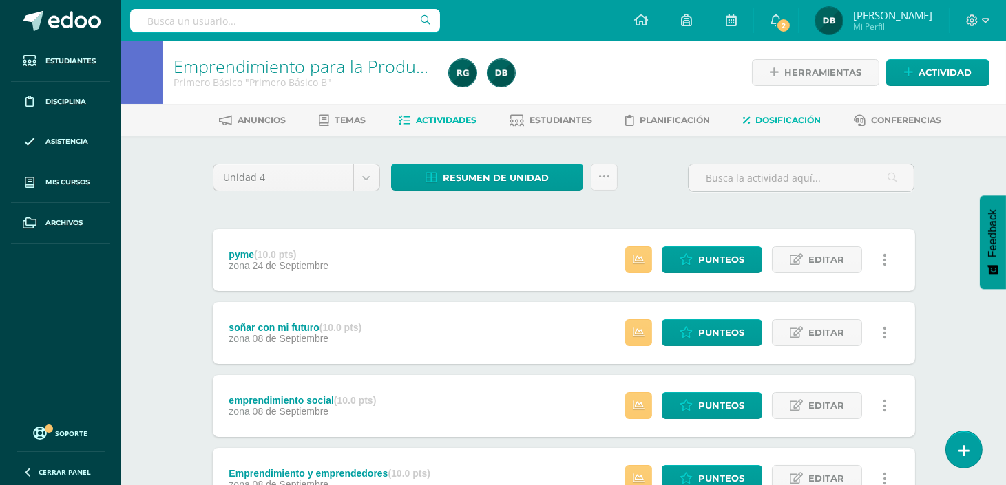
click at [806, 131] on link "Dosificación" at bounding box center [782, 120] width 78 height 22
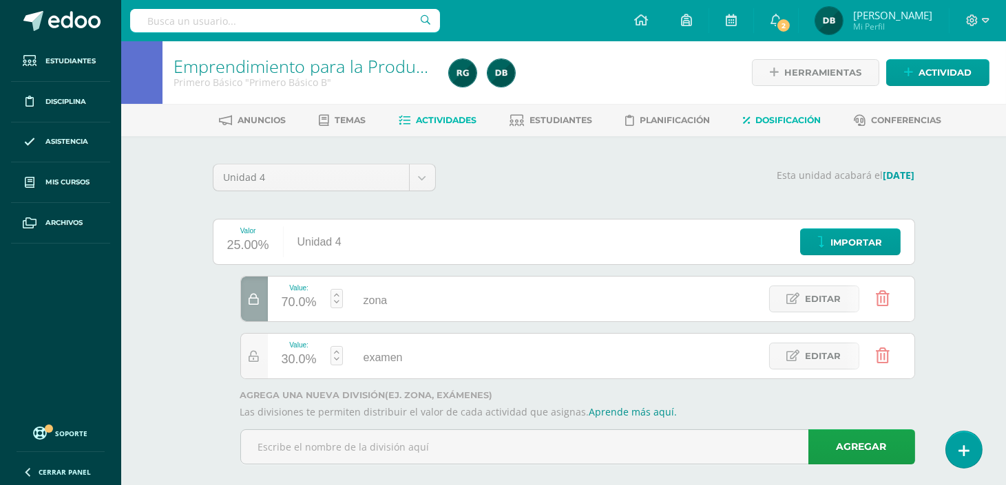
click at [434, 127] on link "Actividades" at bounding box center [438, 120] width 78 height 22
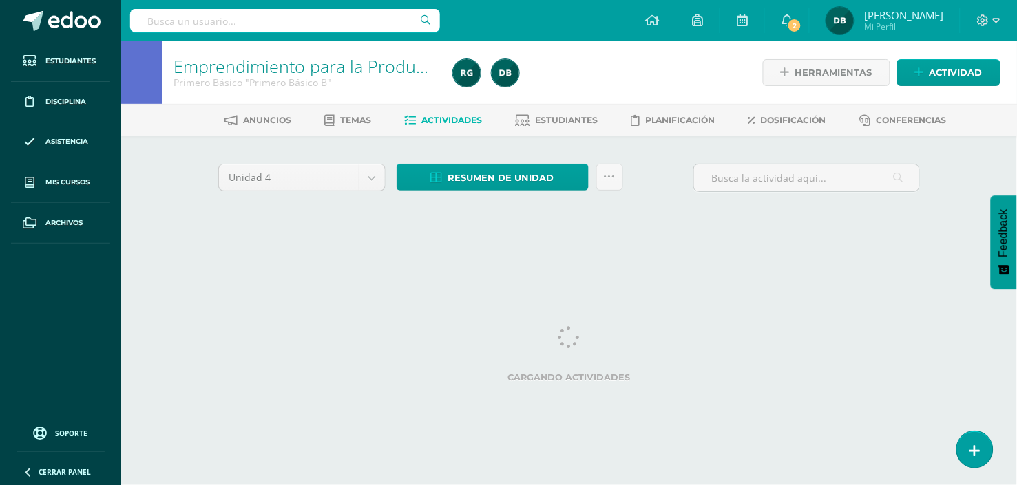
click at [434, 127] on link "Actividades" at bounding box center [443, 120] width 78 height 22
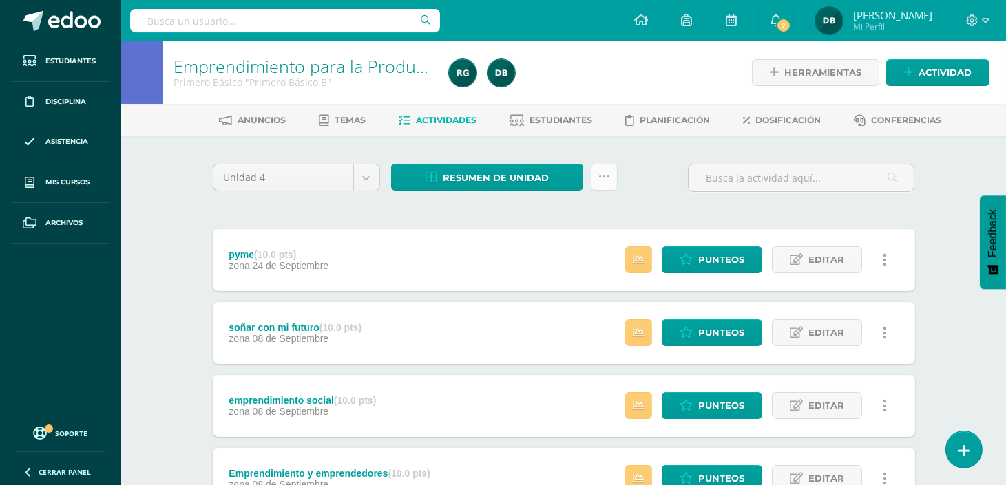
click at [615, 182] on link at bounding box center [604, 177] width 27 height 27
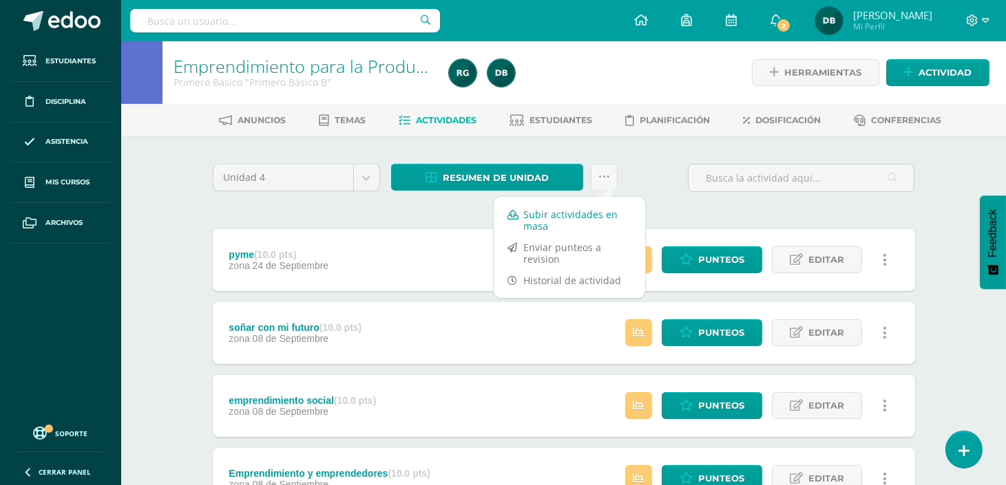
click at [584, 218] on link "Subir actividades en masa" at bounding box center [569, 220] width 151 height 33
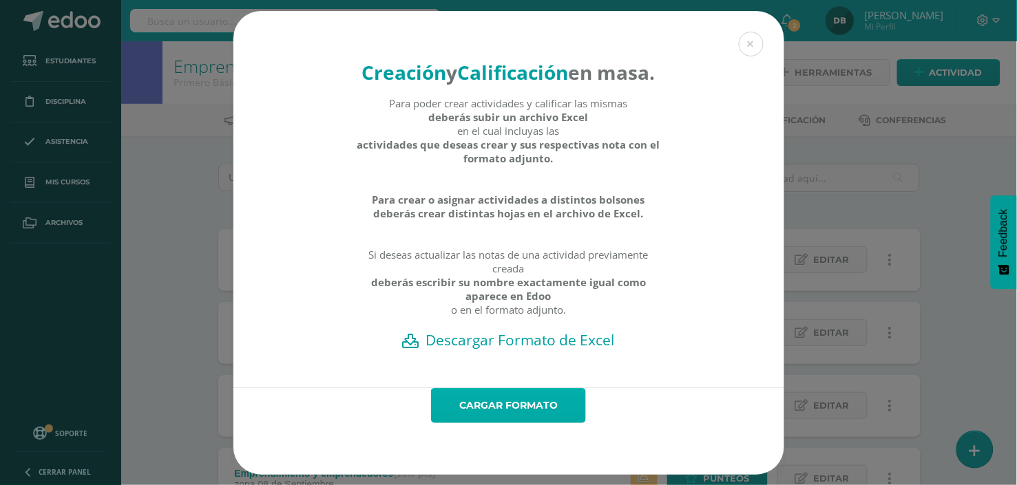
click at [501, 421] on link "Cargar formato" at bounding box center [508, 405] width 155 height 35
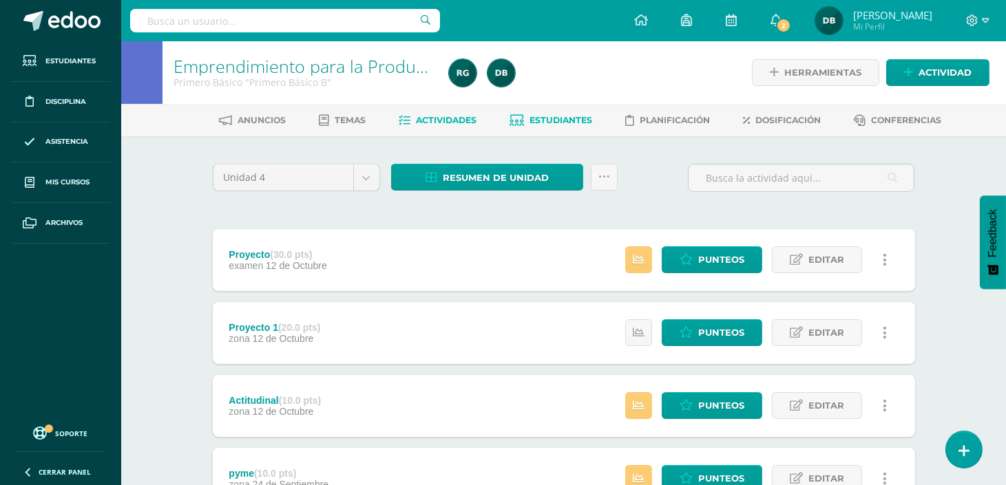
click at [561, 112] on link "Estudiantes" at bounding box center [551, 120] width 83 height 22
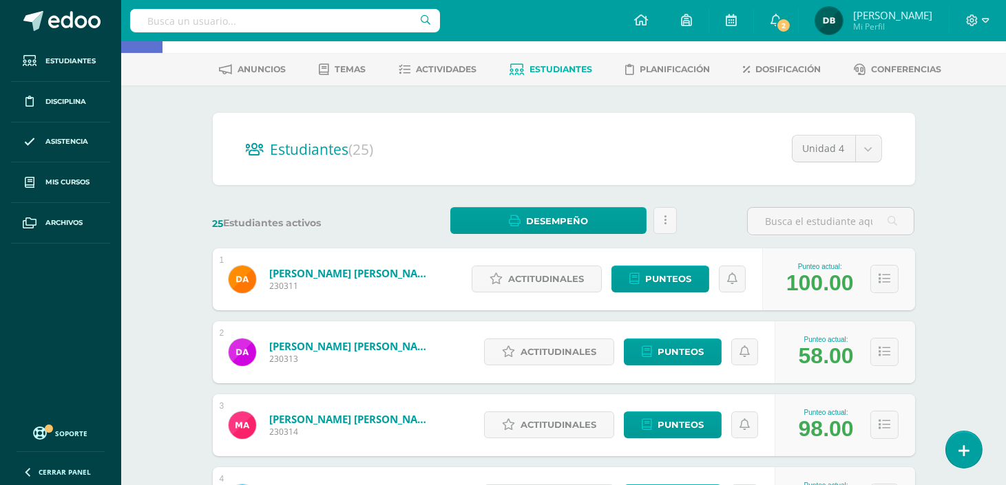
scroll to position [76, 0]
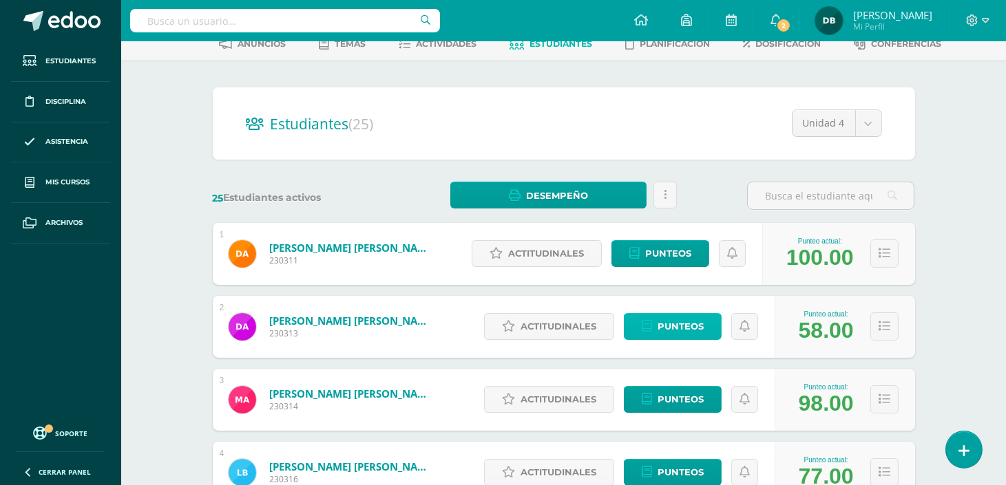
click at [687, 331] on span "Punteos" at bounding box center [681, 326] width 46 height 25
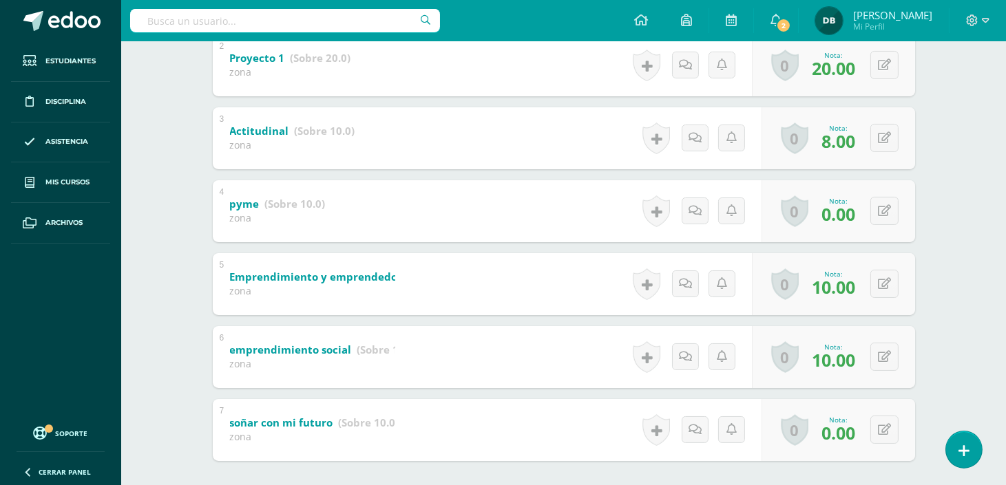
scroll to position [449, 0]
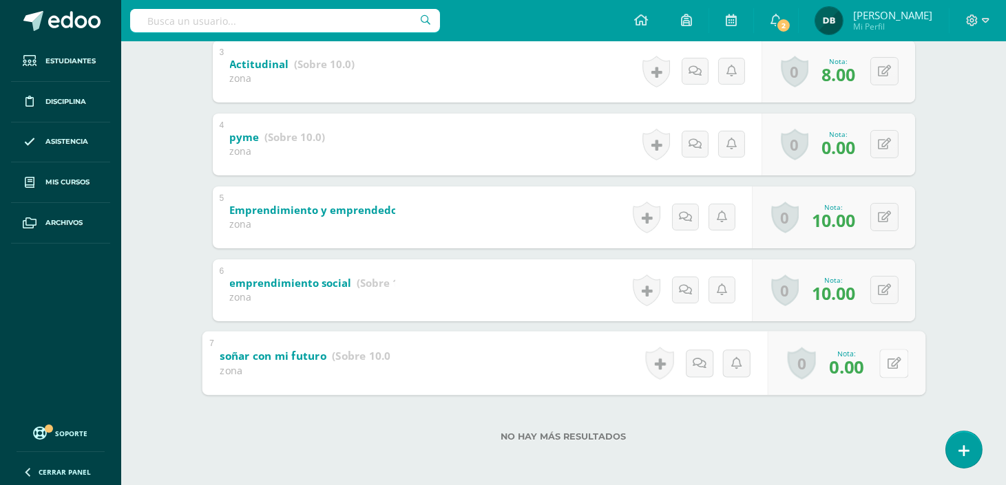
click at [886, 368] on button at bounding box center [893, 363] width 29 height 29
type input "10"
click at [859, 363] on icon at bounding box center [857, 368] width 12 height 12
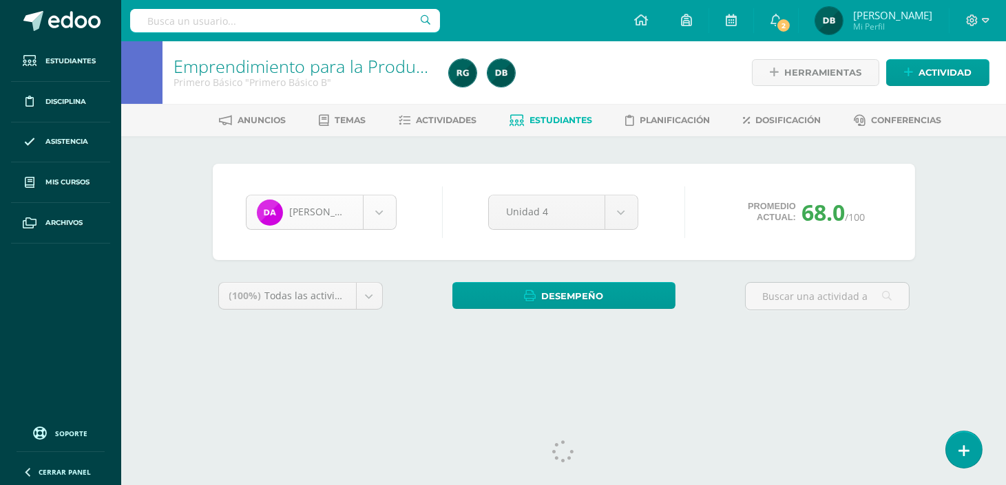
click at [375, 209] on body "Estudiantes Disciplina Asistencia Mis cursos Archivos Soporte Ayuda Reportar un…" at bounding box center [503, 185] width 1006 height 371
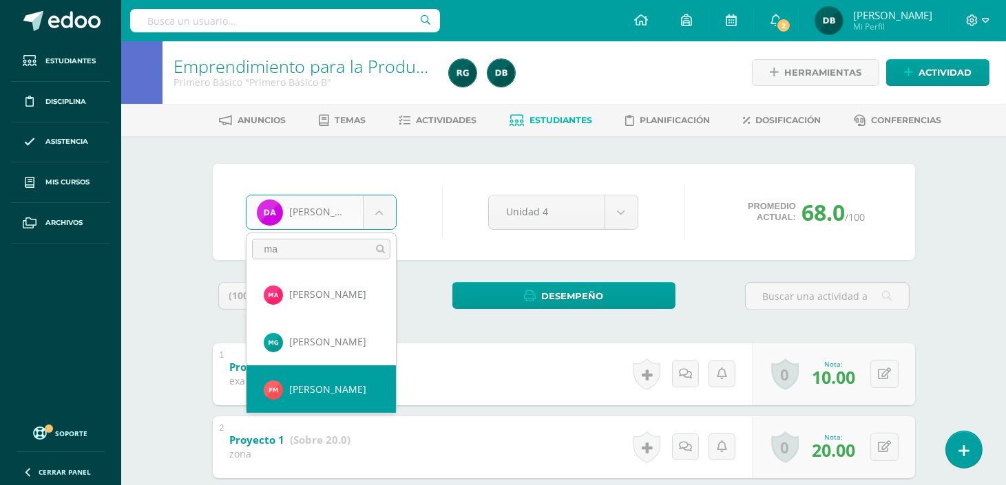
type input "ma"
select select "1250"
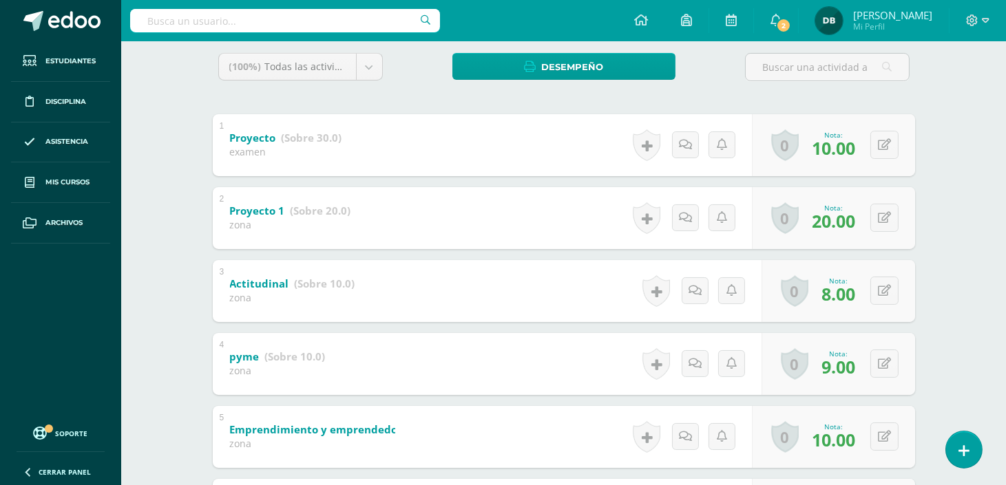
scroll to position [204, 0]
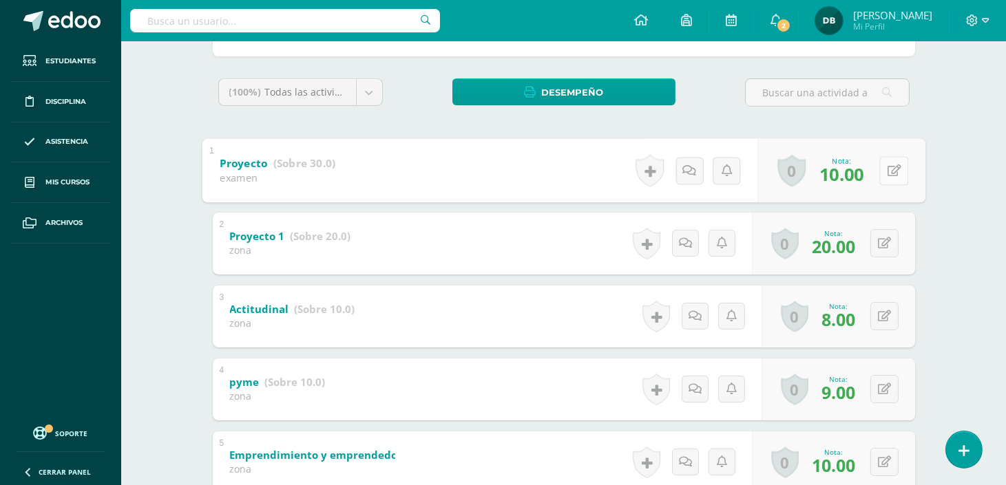
click at [887, 165] on icon at bounding box center [894, 171] width 14 height 12
type input "15"
click at [861, 173] on icon at bounding box center [857, 175] width 12 height 12
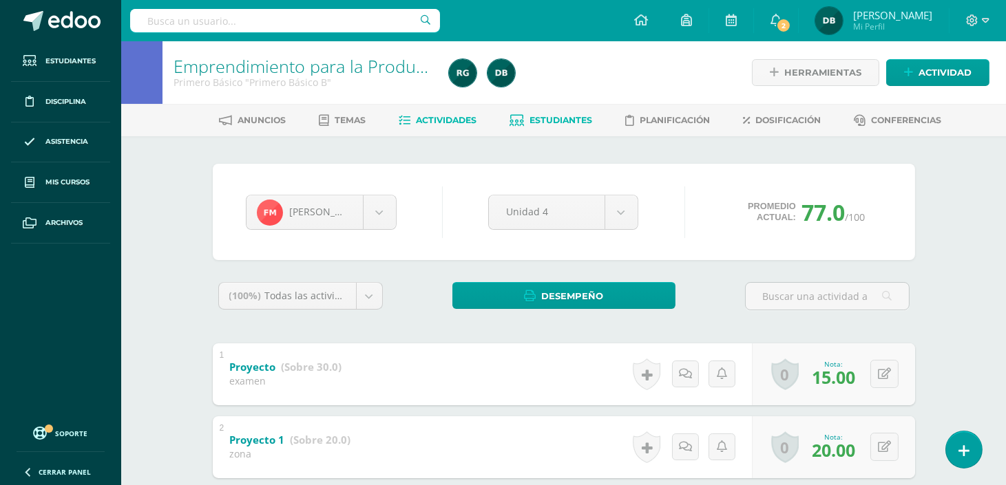
click at [470, 115] on span "Actividades" at bounding box center [446, 120] width 61 height 10
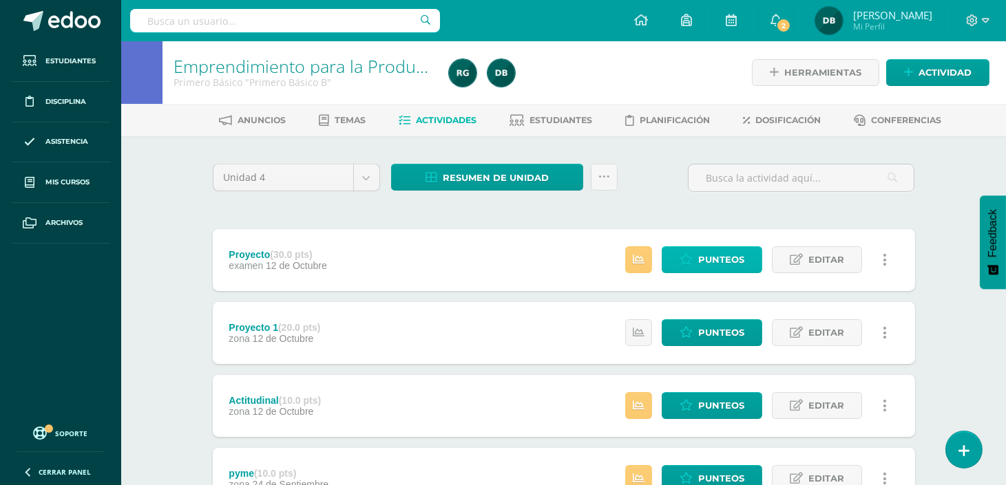
click at [735, 251] on span "Punteos" at bounding box center [721, 259] width 46 height 25
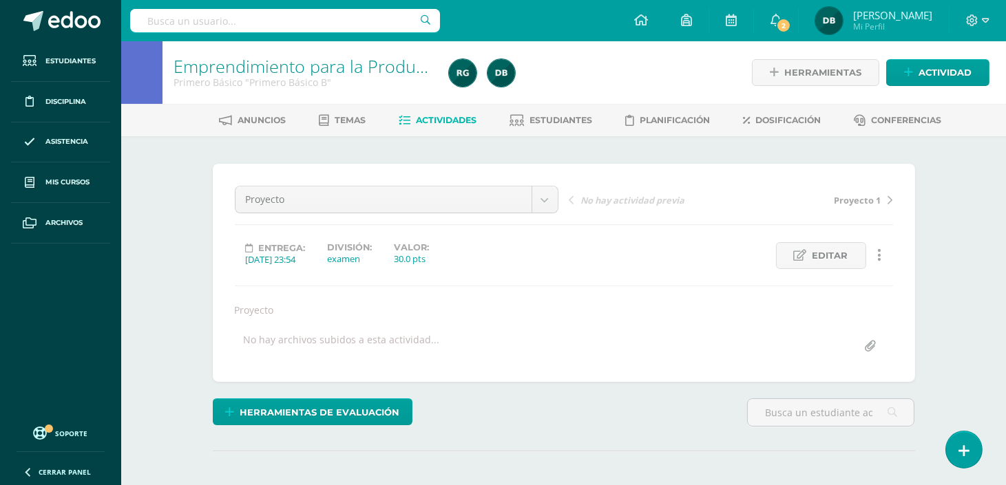
scroll to position [1, 0]
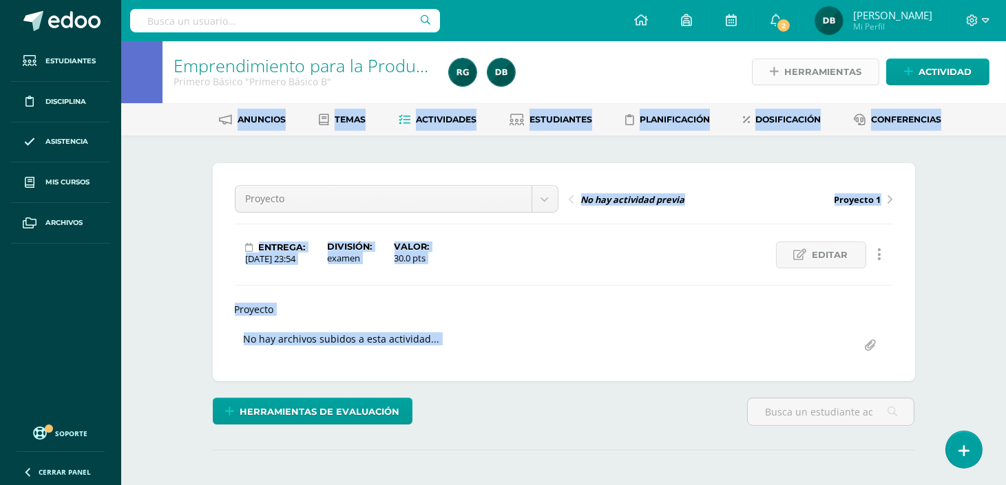
drag, startPoint x: 714, startPoint y: 324, endPoint x: 789, endPoint y: 76, distance: 259.0
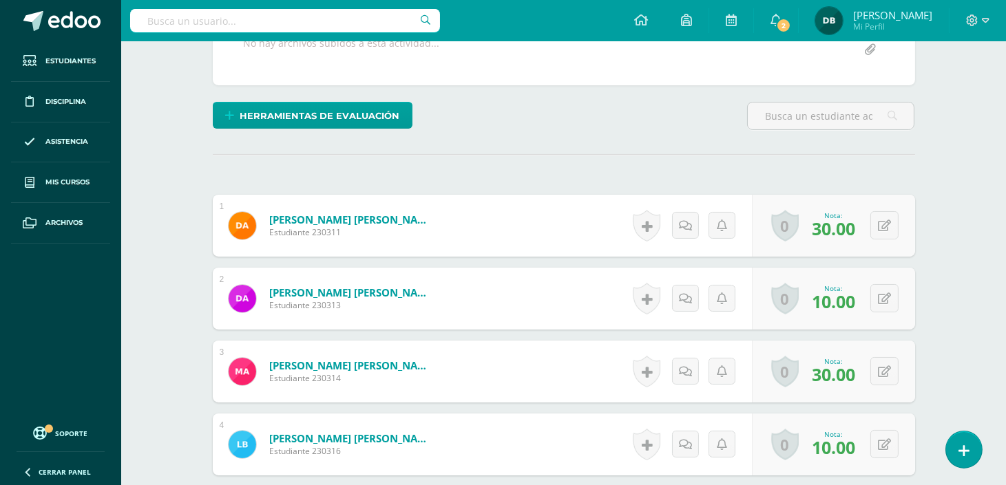
scroll to position [322, 0]
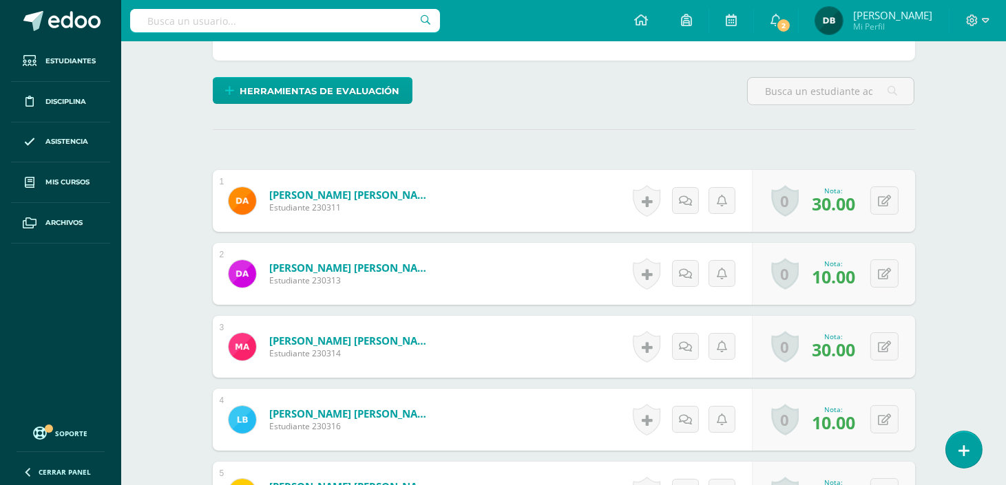
click at [887, 220] on div "0 Logros Logros obtenidos Aún no hay logros agregados Nota: 30.00" at bounding box center [833, 201] width 163 height 62
click at [885, 269] on button at bounding box center [893, 274] width 29 height 29
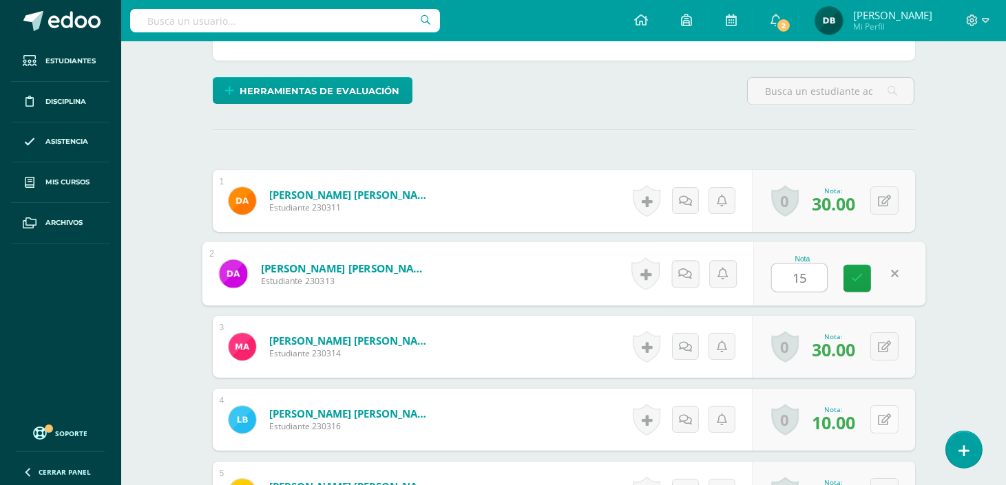
type input "15"
click at [893, 412] on button at bounding box center [884, 420] width 28 height 28
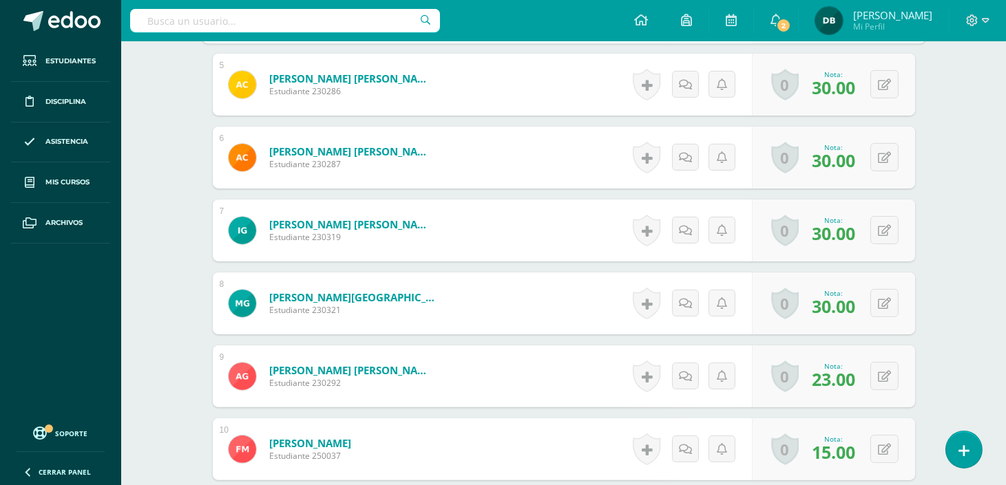
scroll to position [755, 0]
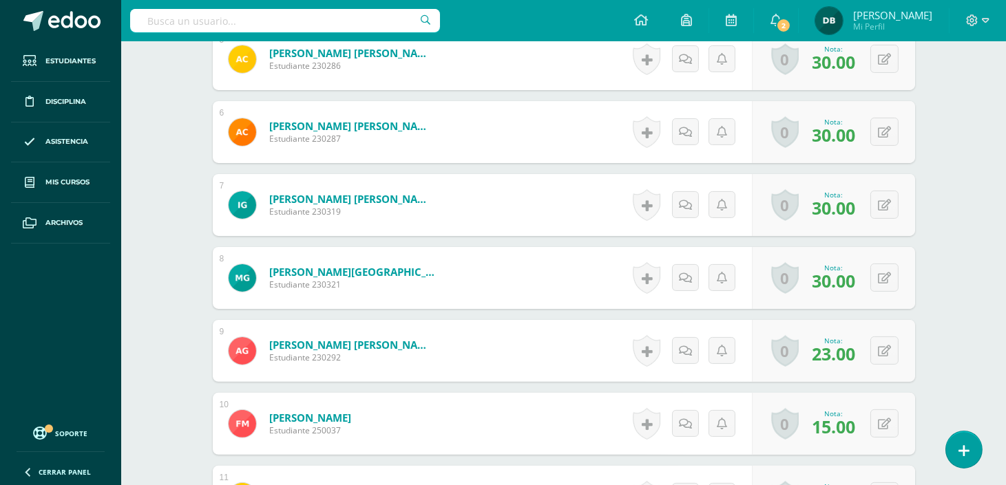
type input "15"
drag, startPoint x: 862, startPoint y: 418, endPoint x: 868, endPoint y: 398, distance: 20.7
click at [868, 398] on div "0 Logros Logros obtenidos Aún no hay logros agregados Nota: 15.00" at bounding box center [833, 424] width 163 height 62
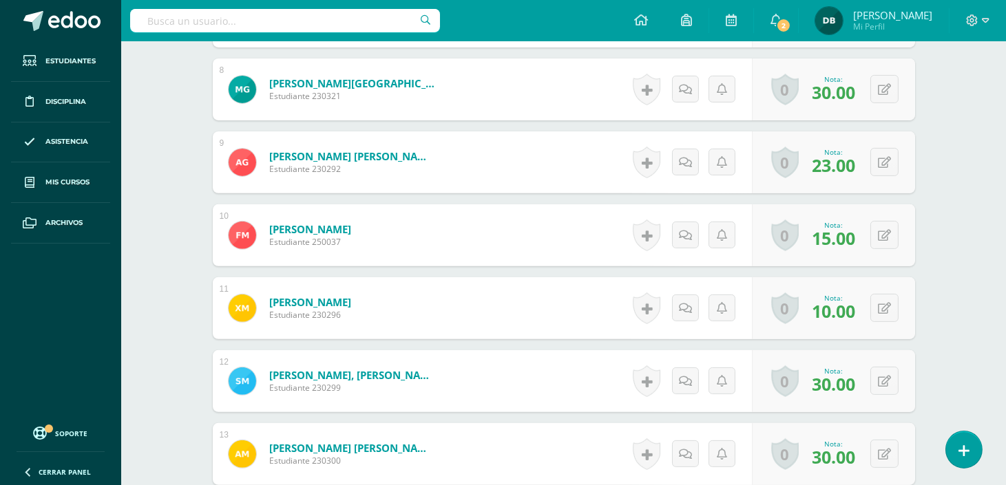
scroll to position [970, 0]
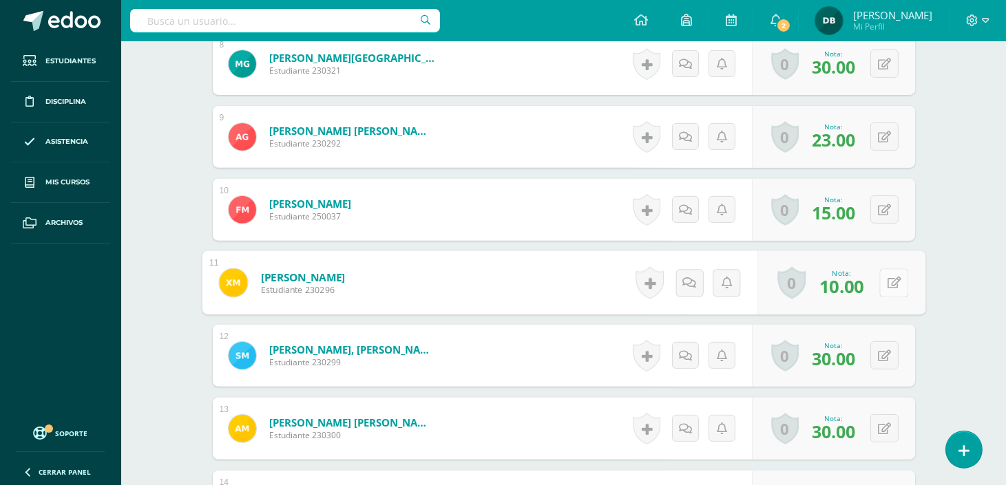
click at [880, 274] on button at bounding box center [893, 283] width 29 height 29
type input "15"
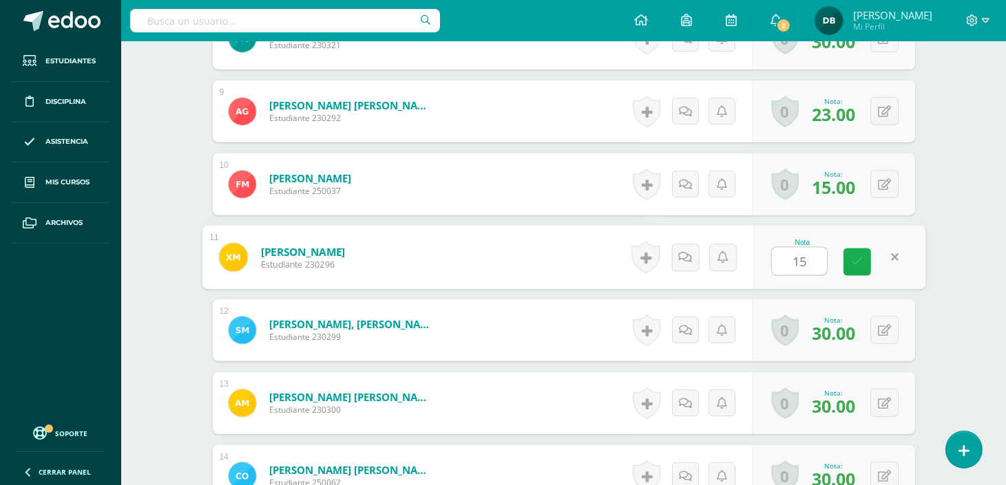
click at [859, 263] on icon at bounding box center [857, 262] width 12 height 12
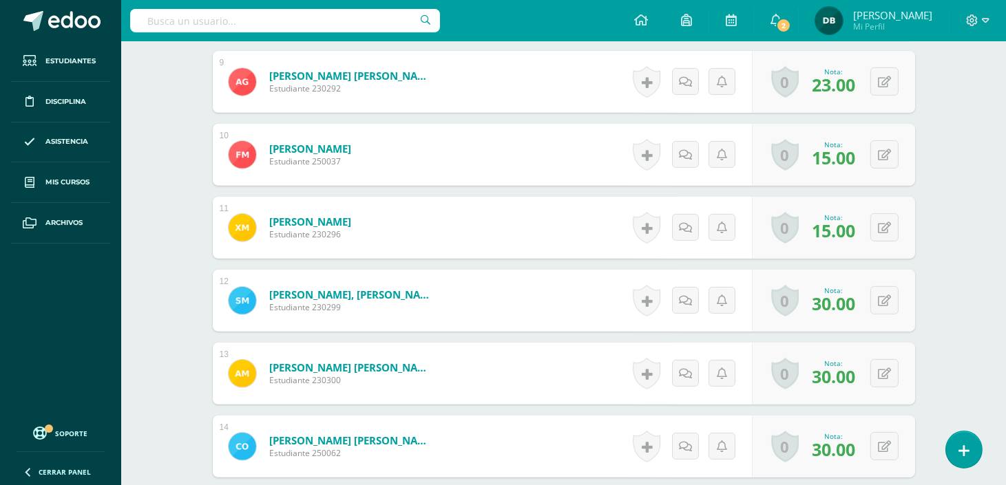
scroll to position [1178, 0]
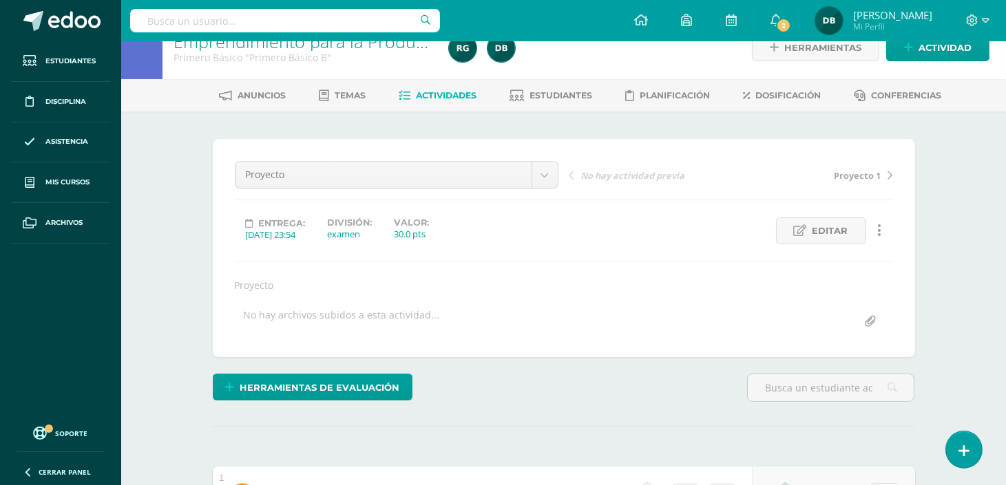
click at [857, 176] on span "Proyecto 1" at bounding box center [858, 175] width 47 height 12
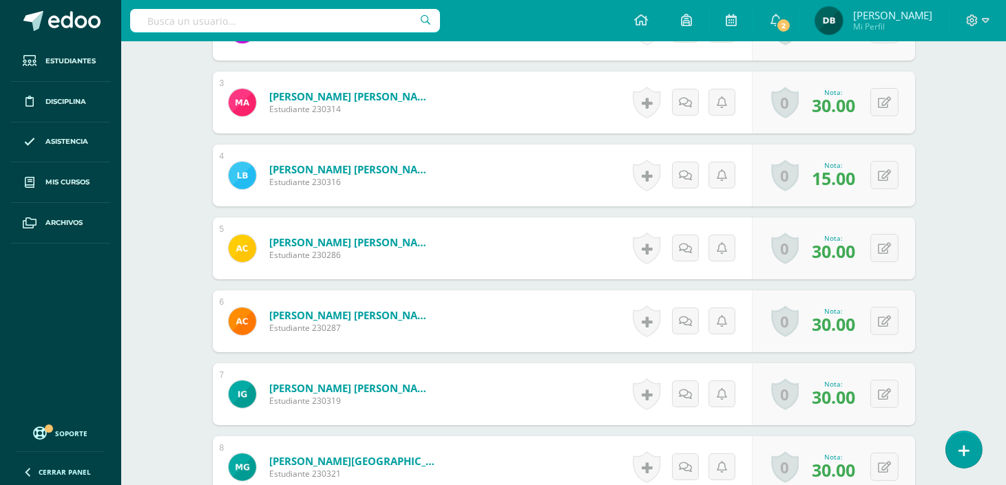
scroll to position [591, 0]
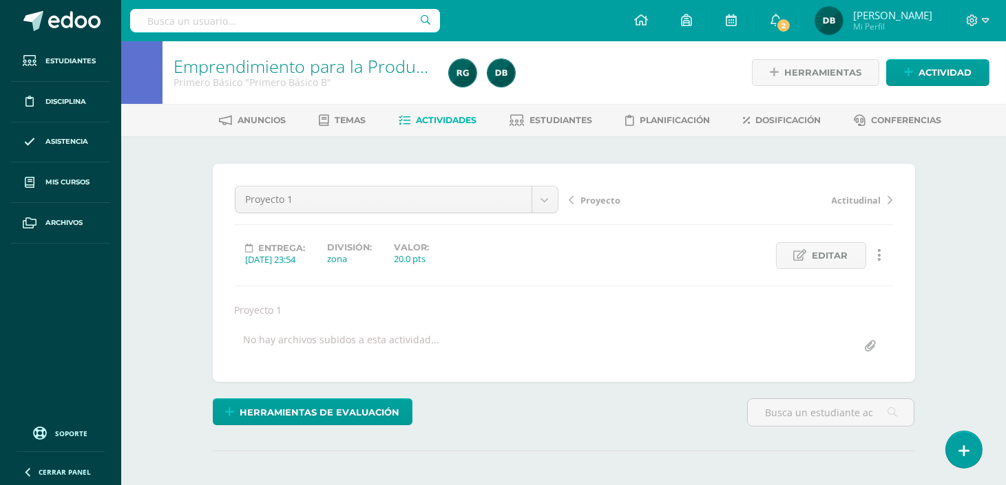
click at [989, 275] on div "Emprendimiento para la Productividad Primero Básico "Primero Básico B" Herramie…" at bounding box center [563, 299] width 885 height 517
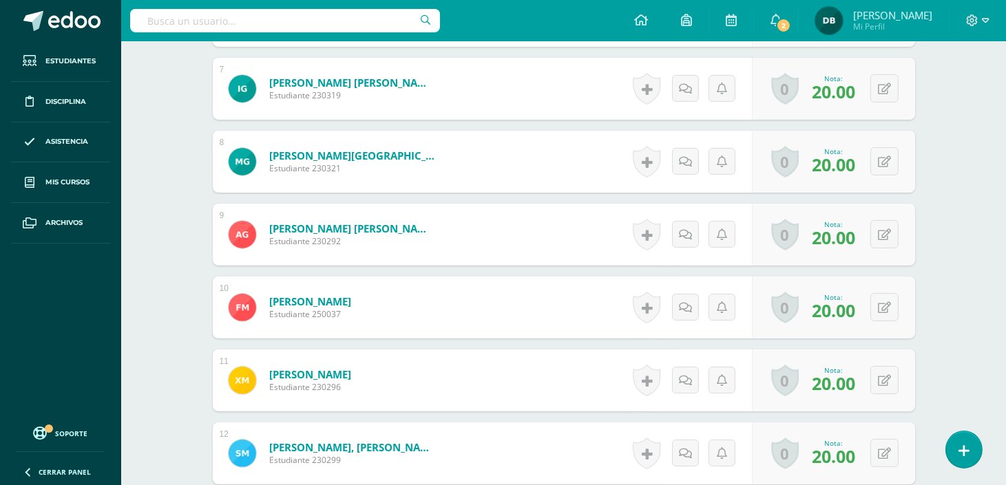
scroll to position [847, 0]
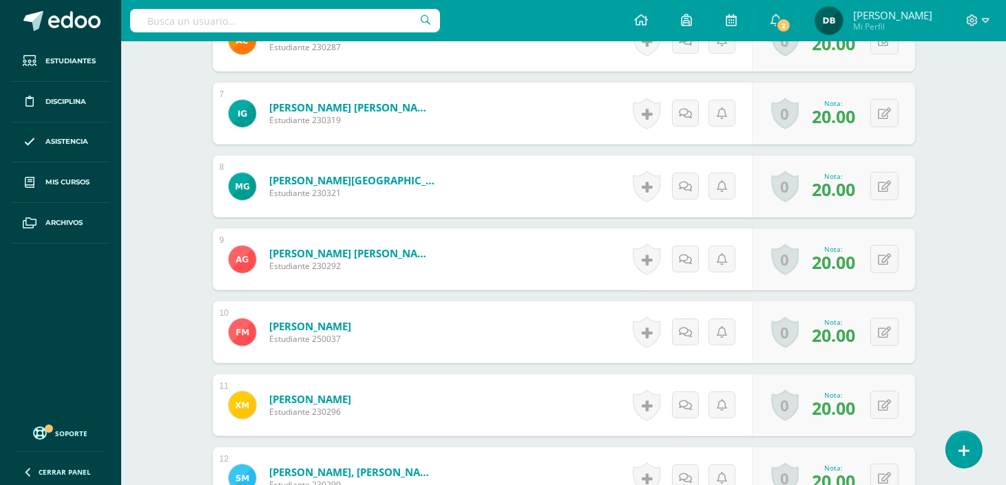
click at [923, 342] on div "¿Estás seguro que quieres eliminar esta actividad? Esto borrará la actividad y …" at bounding box center [563, 452] width 757 height 2327
click at [877, 269] on div "0 [GEOGRAPHIC_DATA] Logros obtenidos Aún no hay logros agregados Nota: 20.00" at bounding box center [833, 260] width 163 height 62
click at [890, 263] on icon at bounding box center [894, 259] width 14 height 12
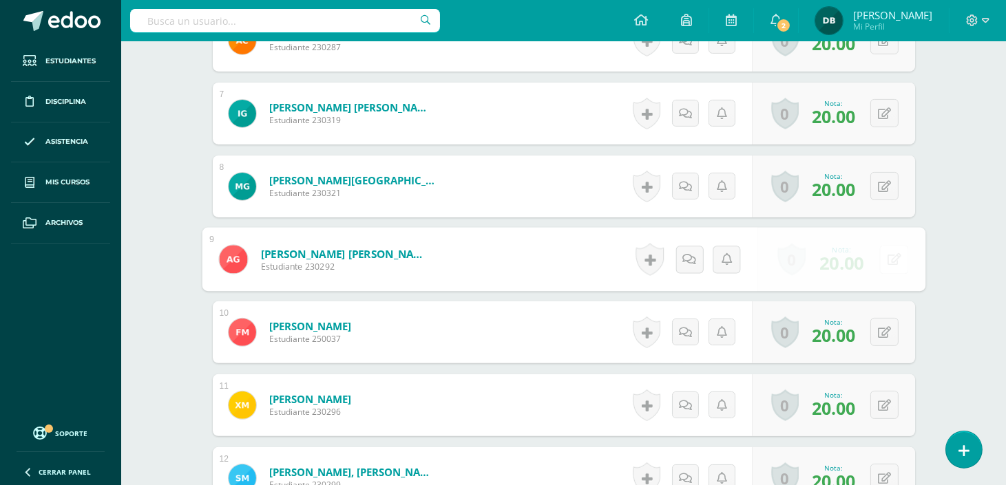
click at [890, 263] on form "[PERSON_NAME] [PERSON_NAME] Estudiante 230292 Nota 20.00 0 [GEOGRAPHIC_DATA] Lo…" at bounding box center [564, 260] width 724 height 64
click at [926, 270] on div "¿Estás seguro que quieres eliminar esta actividad? Esto borrará la actividad y …" at bounding box center [563, 452] width 757 height 2327
type input "20"
click at [856, 265] on icon at bounding box center [857, 264] width 12 height 12
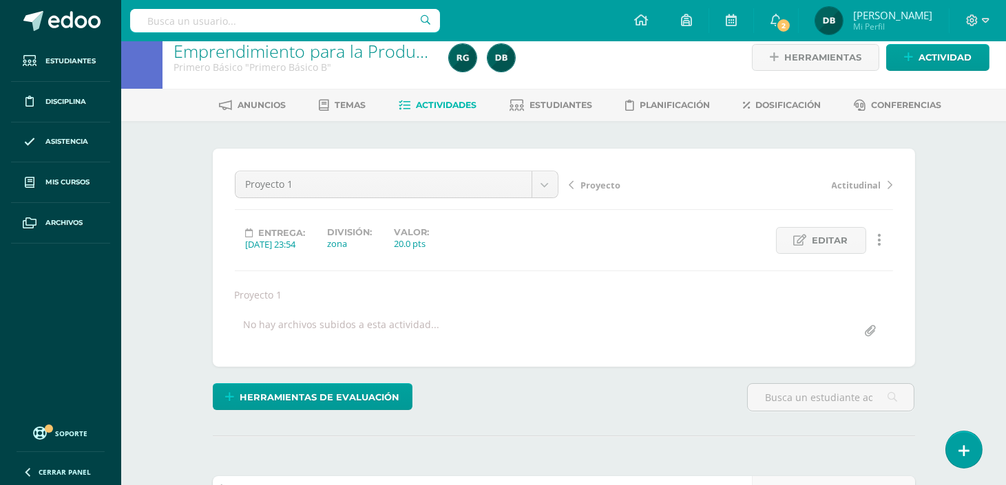
scroll to position [0, 0]
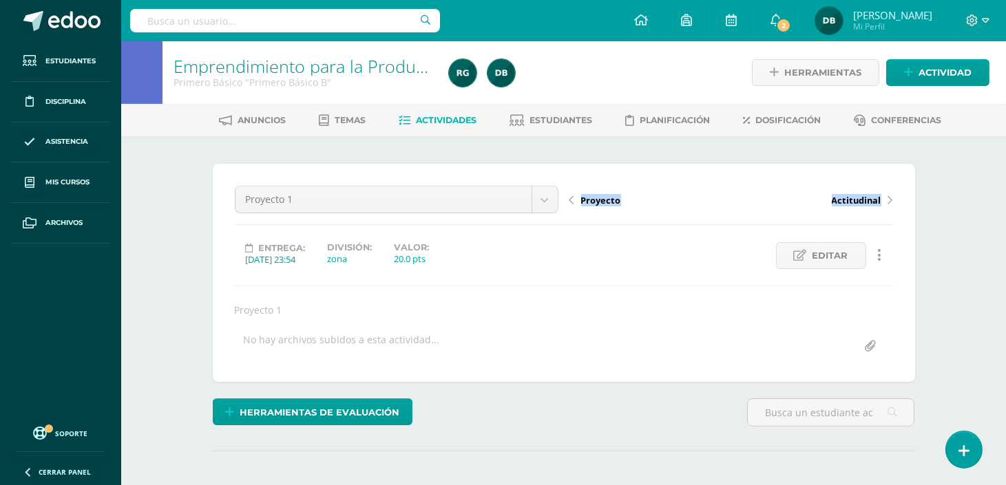
drag, startPoint x: 566, startPoint y: 267, endPoint x: 577, endPoint y: 193, distance: 75.2
click at [577, 193] on div "Proyecto 1 Proyecto Proyecto 1 Actitudinal pyme Emprendimiento y emprendedores …" at bounding box center [564, 273] width 658 height 174
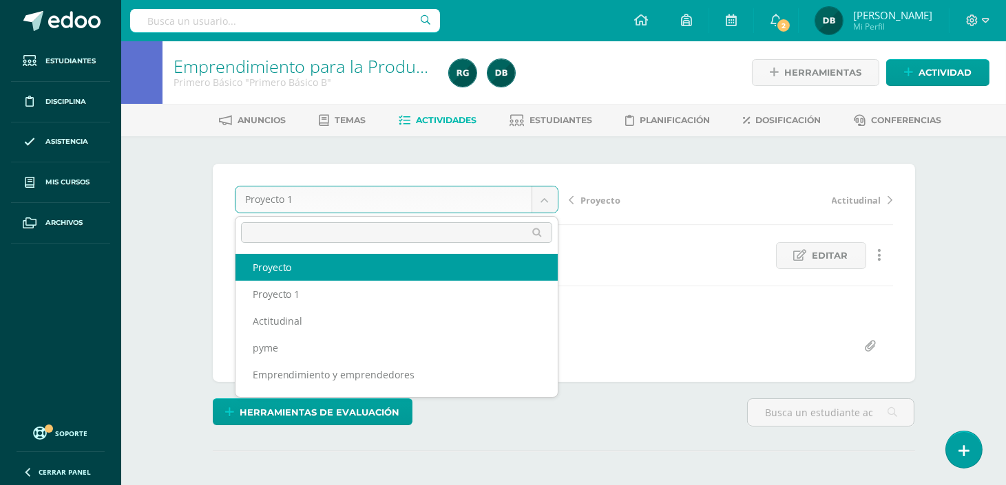
select select "/dashboard/teacher/grade-activity/110979/"
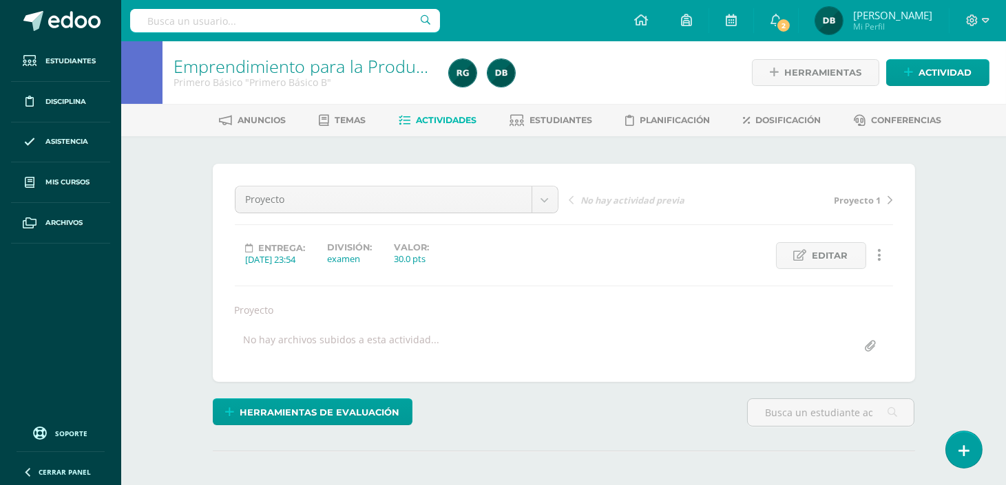
click at [590, 359] on div "¿Estás seguro que quieres eliminar esta actividad? Esto borrará la actividad y …" at bounding box center [563, 347] width 713 height 367
drag, startPoint x: 590, startPoint y: 359, endPoint x: 608, endPoint y: 410, distance: 54.0
click at [608, 410] on div "Herramientas de evaluación Lista de cotejo Escala de valoración Puntos Extra Su…" at bounding box center [563, 418] width 713 height 39
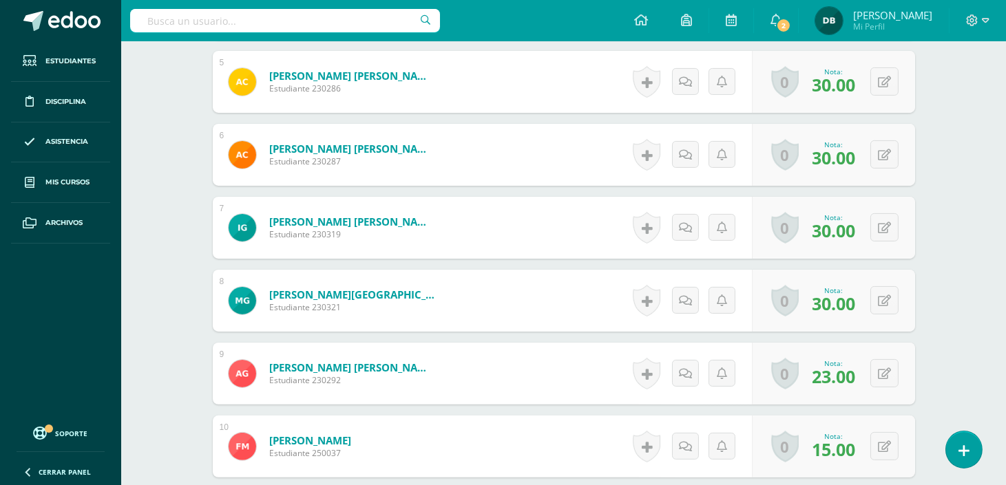
scroll to position [746, 0]
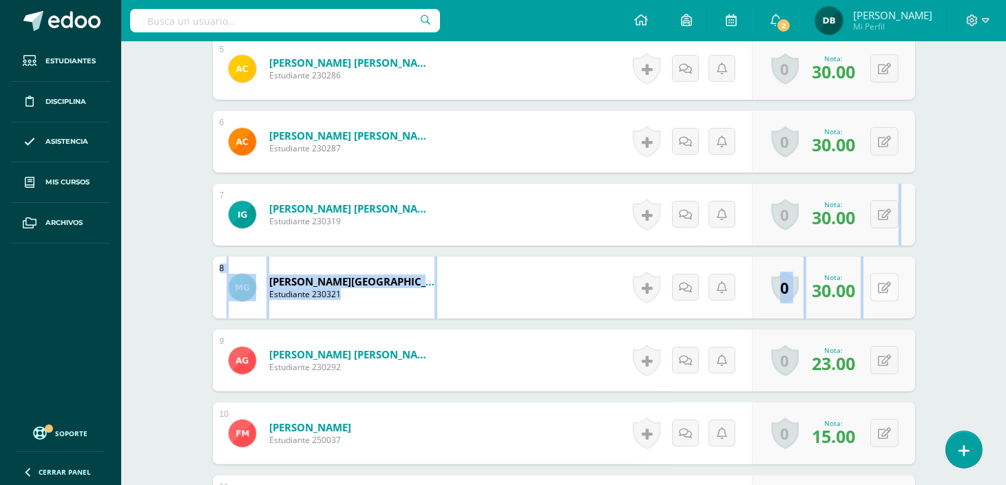
drag, startPoint x: 881, startPoint y: 244, endPoint x: 879, endPoint y: 297, distance: 53.1
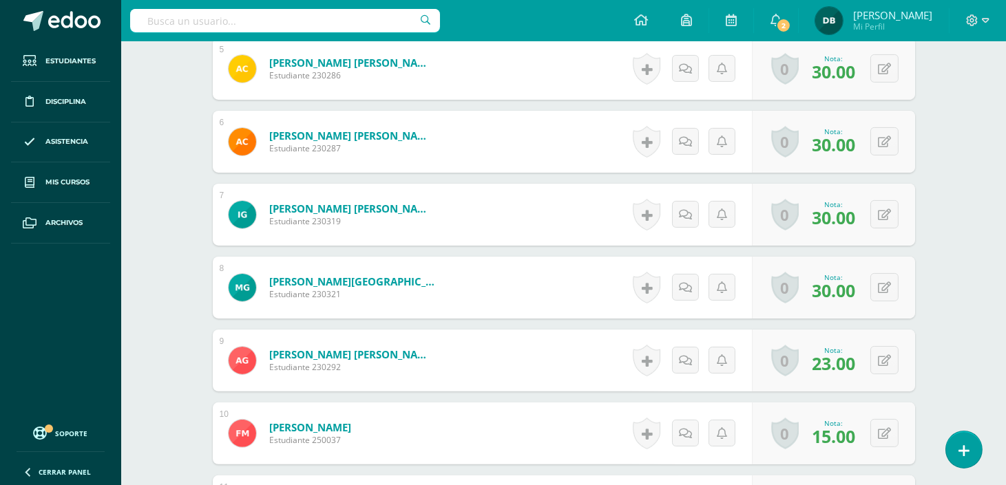
drag, startPoint x: 879, startPoint y: 297, endPoint x: 927, endPoint y: 335, distance: 60.9
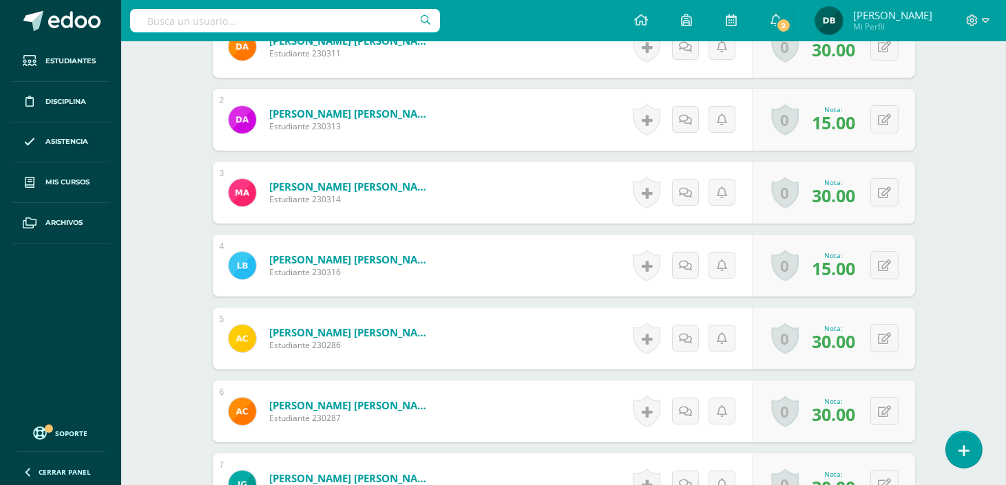
scroll to position [450, 0]
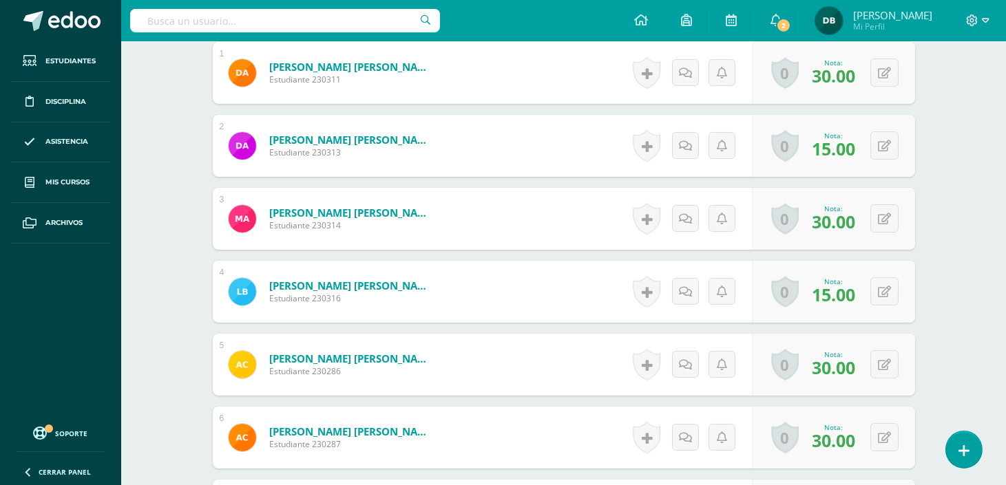
drag, startPoint x: 843, startPoint y: 218, endPoint x: 865, endPoint y: 79, distance: 140.8
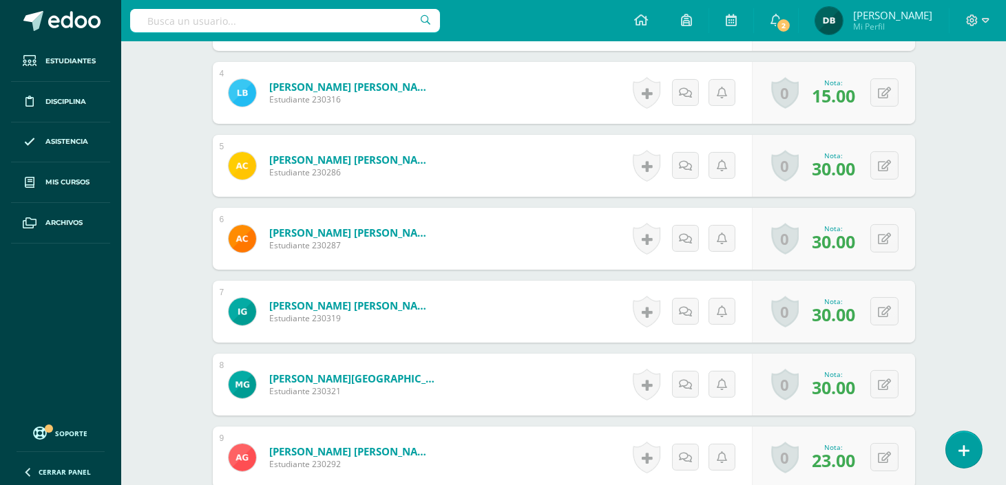
scroll to position [725, 0]
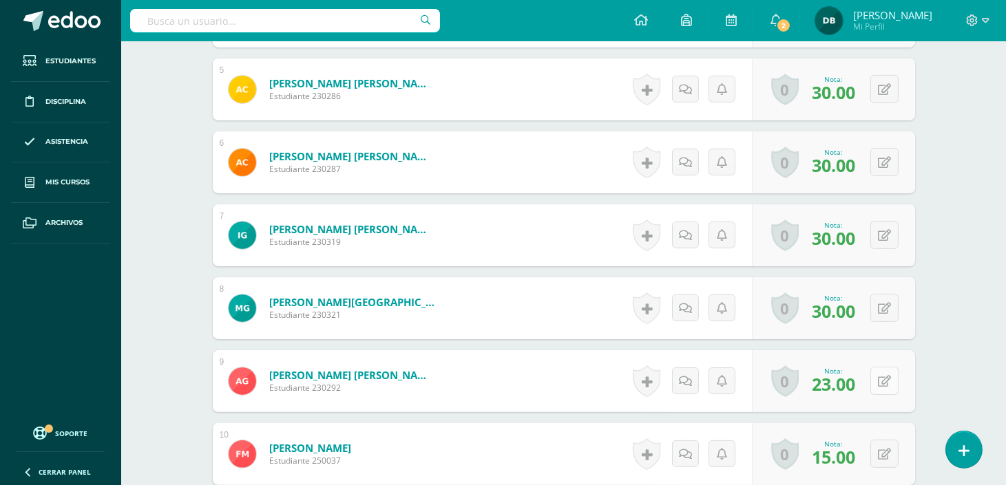
click at [887, 379] on icon at bounding box center [884, 382] width 13 height 12
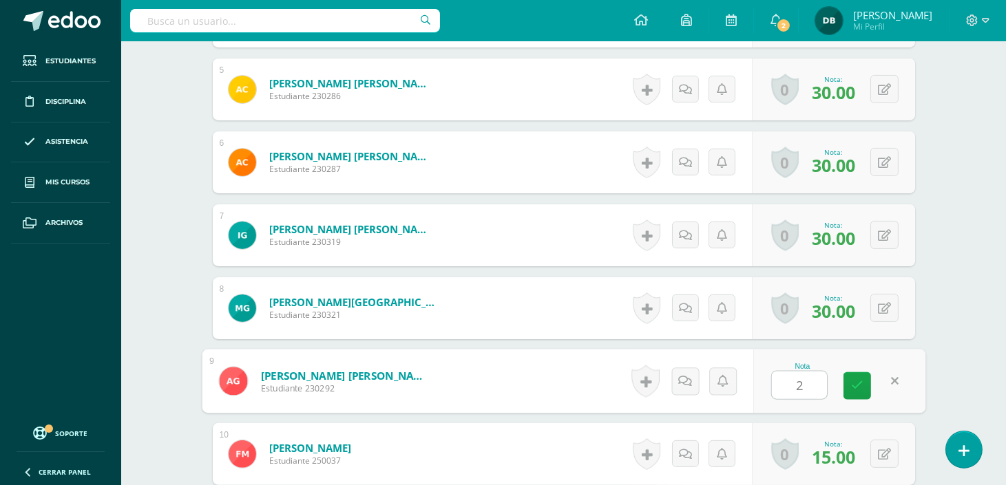
type input "25"
click at [854, 384] on icon at bounding box center [857, 386] width 12 height 12
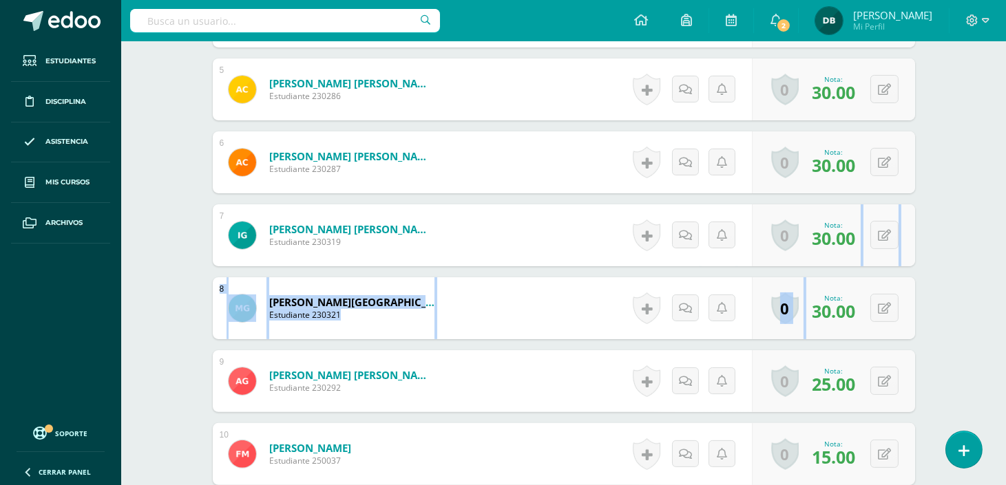
drag, startPoint x: 836, startPoint y: 260, endPoint x: 836, endPoint y: 278, distance: 17.9
drag, startPoint x: 836, startPoint y: 278, endPoint x: 926, endPoint y: 270, distance: 90.6
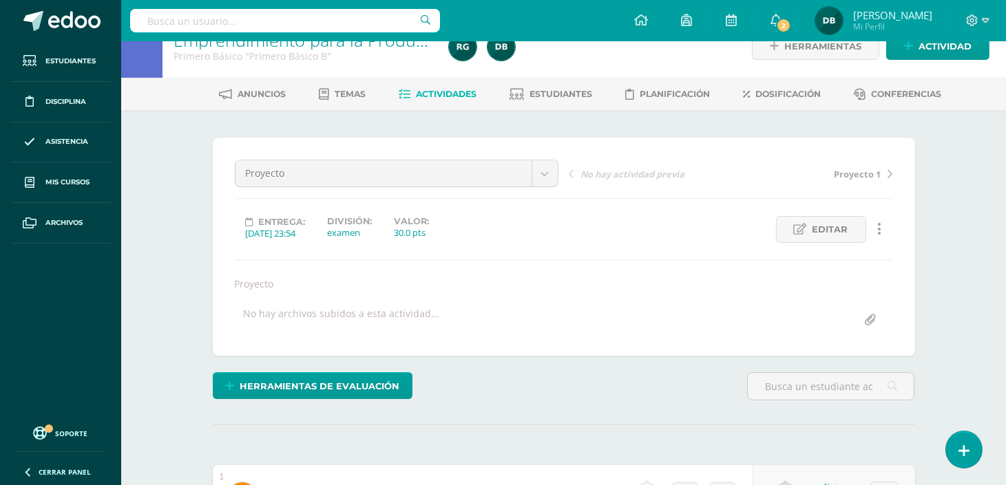
scroll to position [0, 0]
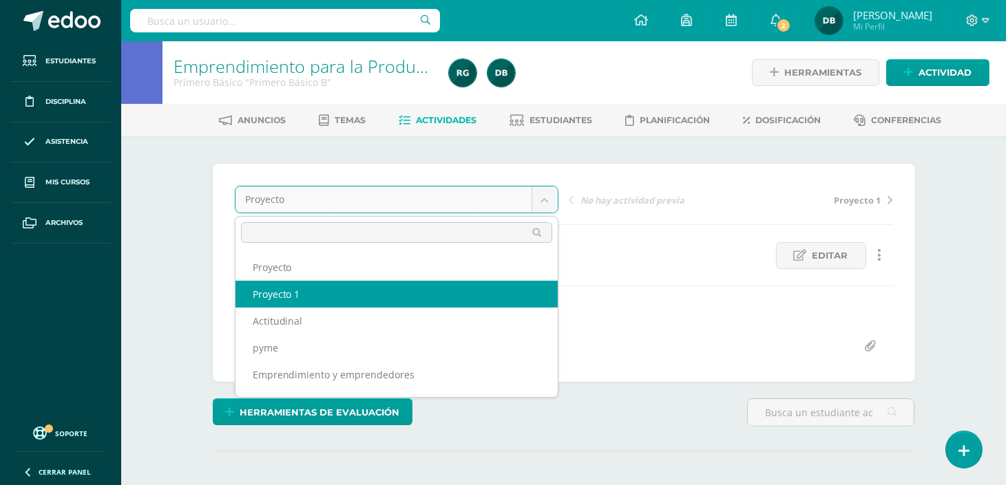
select select "/dashboard/teacher/grade-activity/110978/"
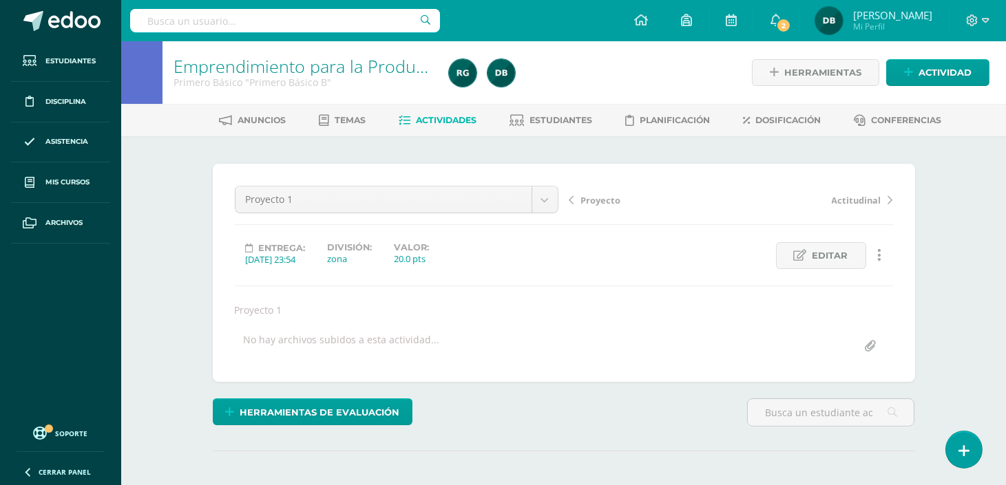
drag, startPoint x: 501, startPoint y: 332, endPoint x: 568, endPoint y: 103, distance: 238.2
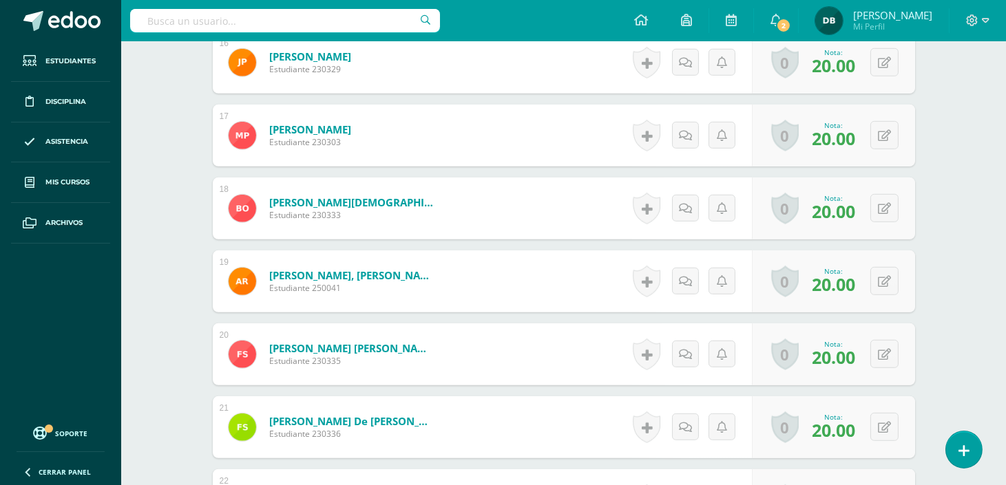
scroll to position [1977, 0]
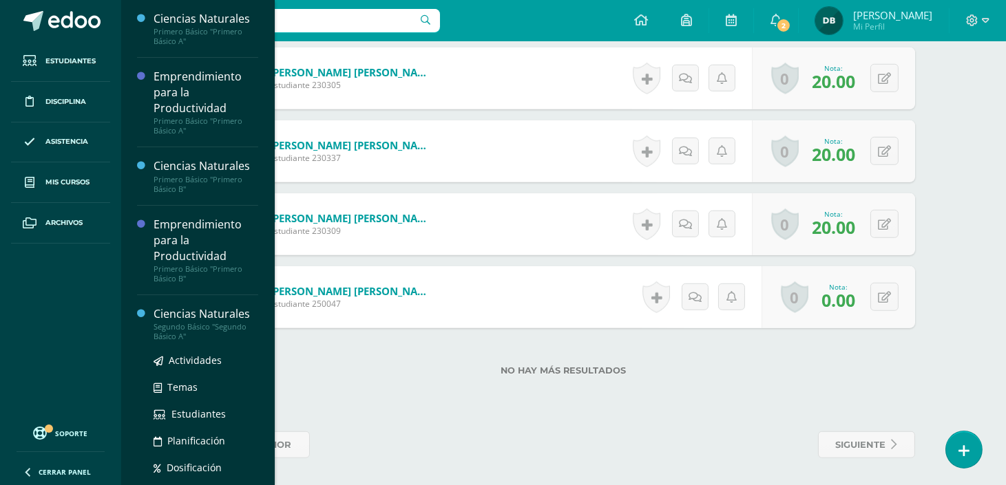
click at [191, 326] on div "Segundo Básico "Segundo Básico A"" at bounding box center [206, 331] width 105 height 19
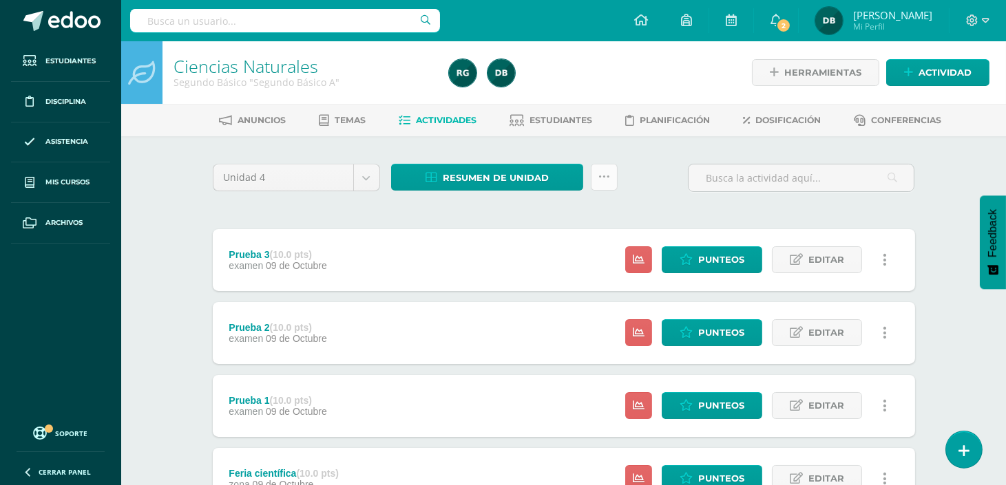
click at [603, 181] on icon at bounding box center [604, 177] width 12 height 12
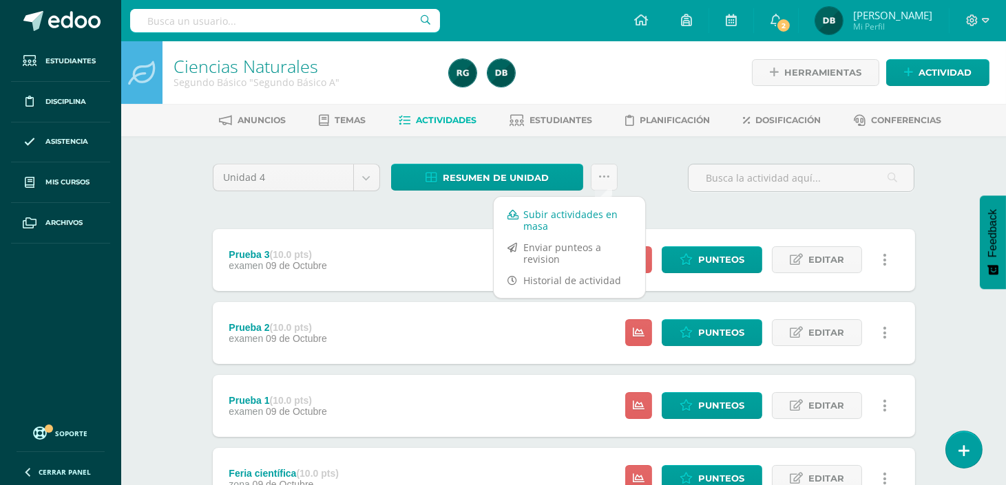
click at [588, 217] on link "Subir actividades en masa" at bounding box center [569, 220] width 151 height 33
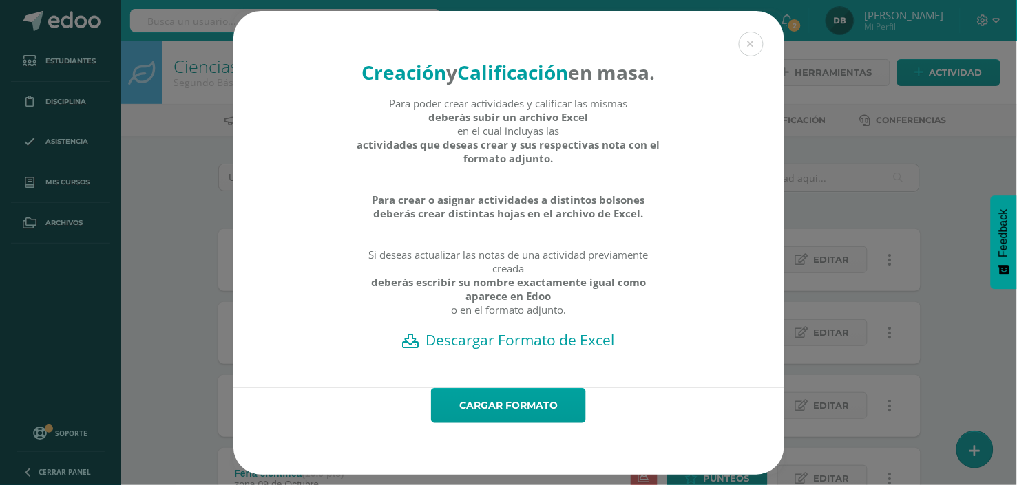
click at [537, 366] on div "Creación y Calificación en masa. Para poder crear actividades y calificar las m…" at bounding box center [508, 199] width 551 height 377
click at [532, 350] on h2 "Descargar Formato de Excel" at bounding box center [509, 340] width 503 height 19
